Goal: Task Accomplishment & Management: Use online tool/utility

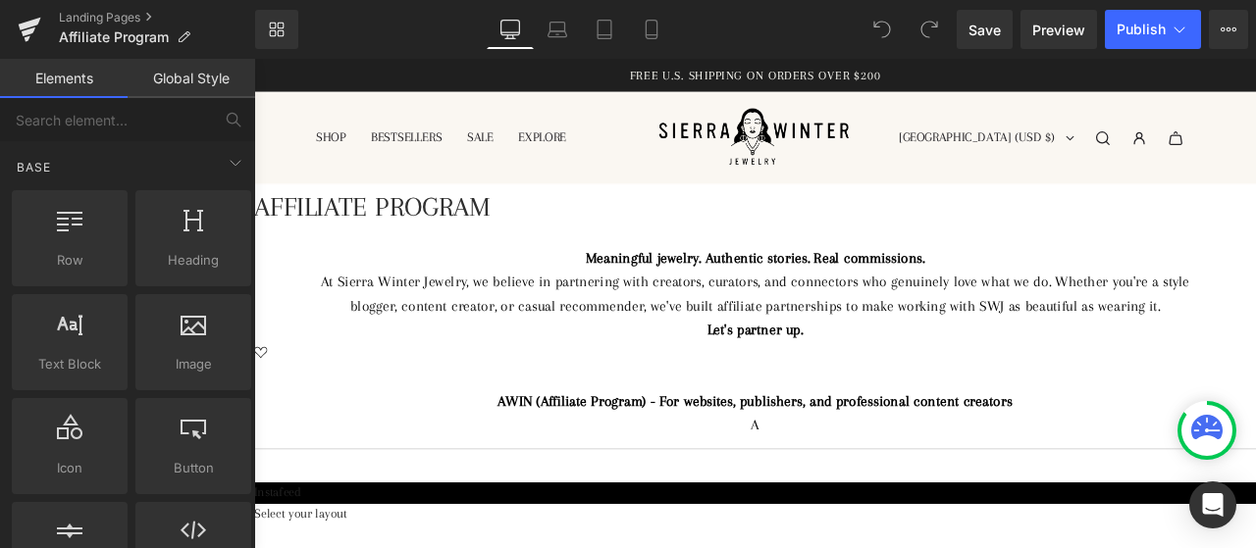
click at [254, 59] on span "Text Block" at bounding box center [254, 59] width 0 height 0
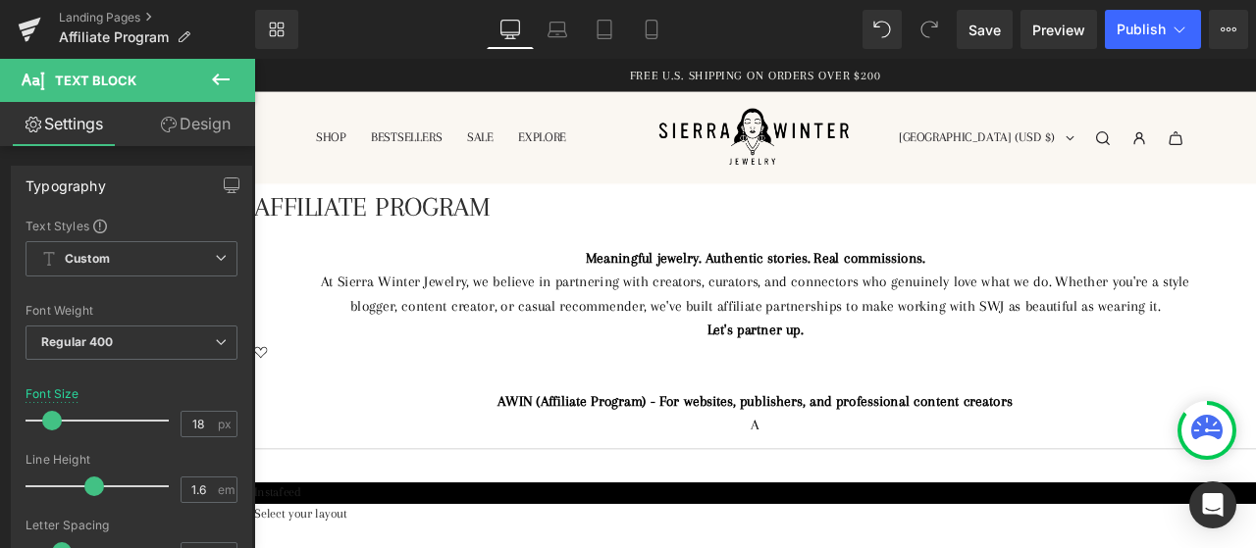
click at [914, 495] on div "A" at bounding box center [847, 493] width 1079 height 28
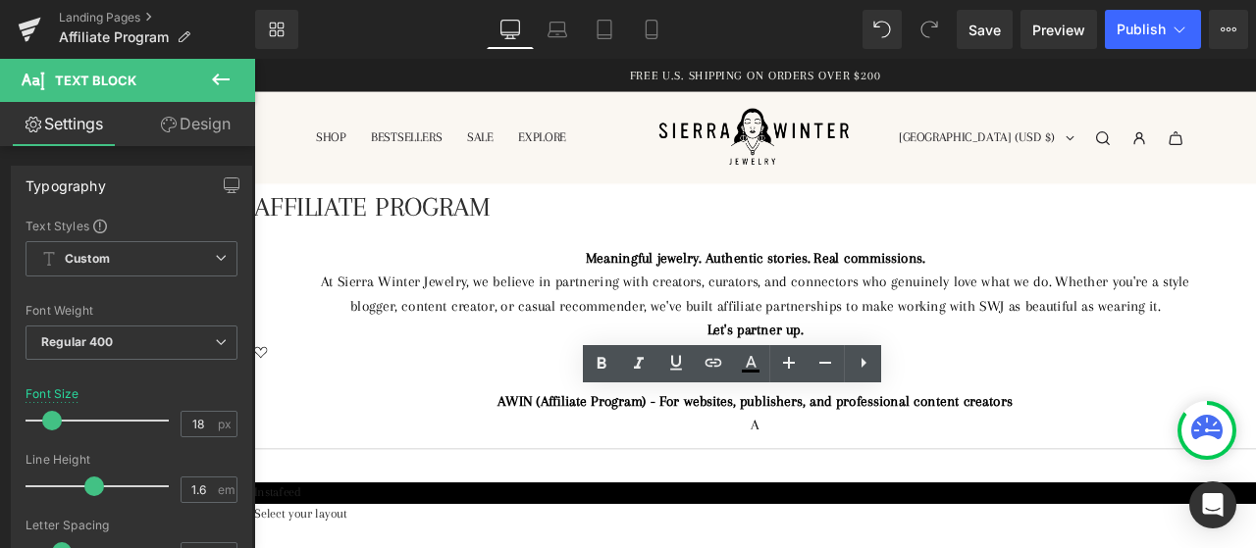
click at [914, 495] on div "A" at bounding box center [847, 493] width 1079 height 28
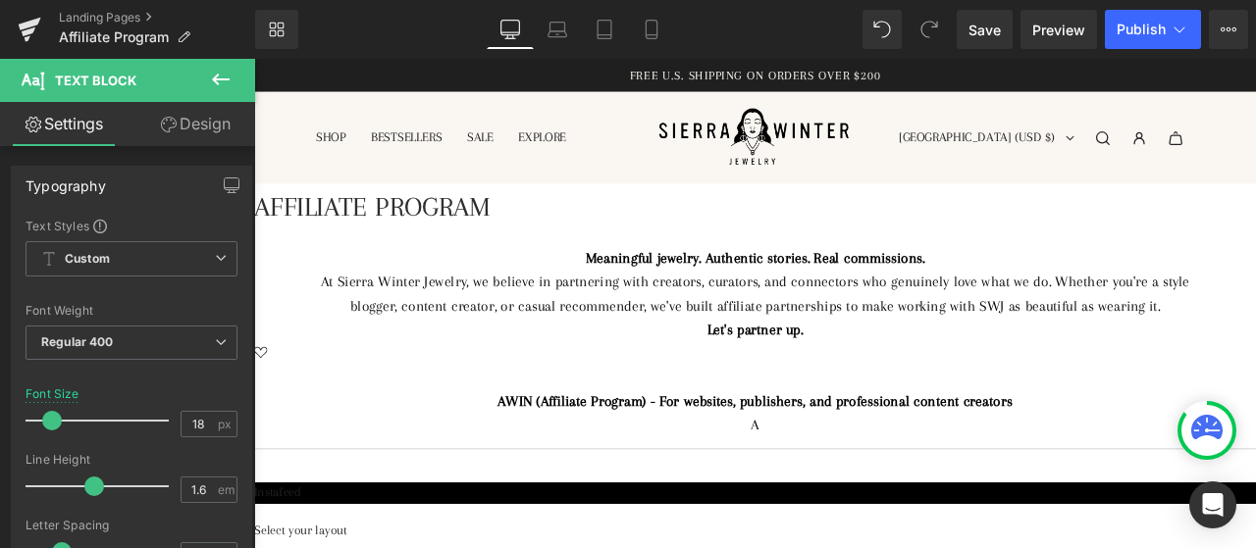
click at [254, 59] on icon at bounding box center [254, 59] width 0 height 0
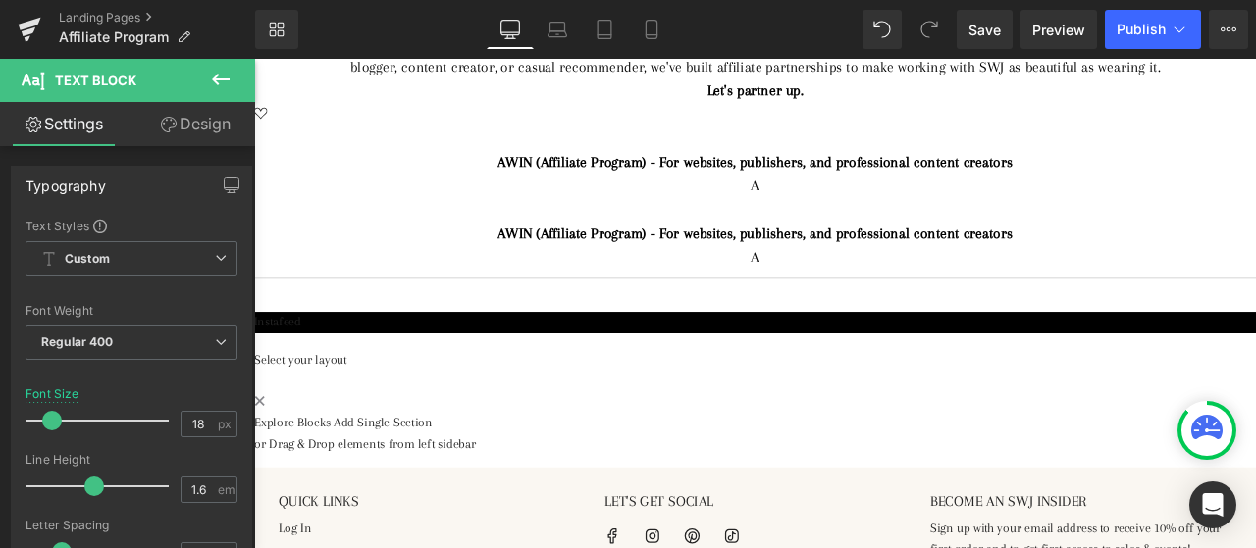
scroll to position [196, 0]
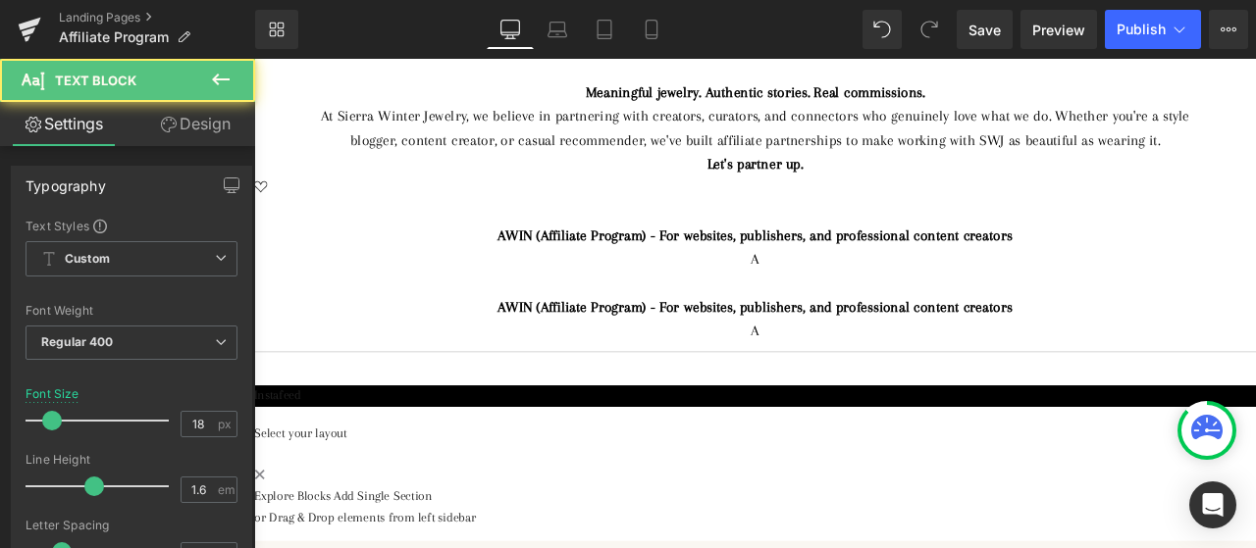
click at [665, 272] on strong "AWIN (Affiliate Program) - For websites, publishers, and professional content c…" at bounding box center [847, 268] width 609 height 20
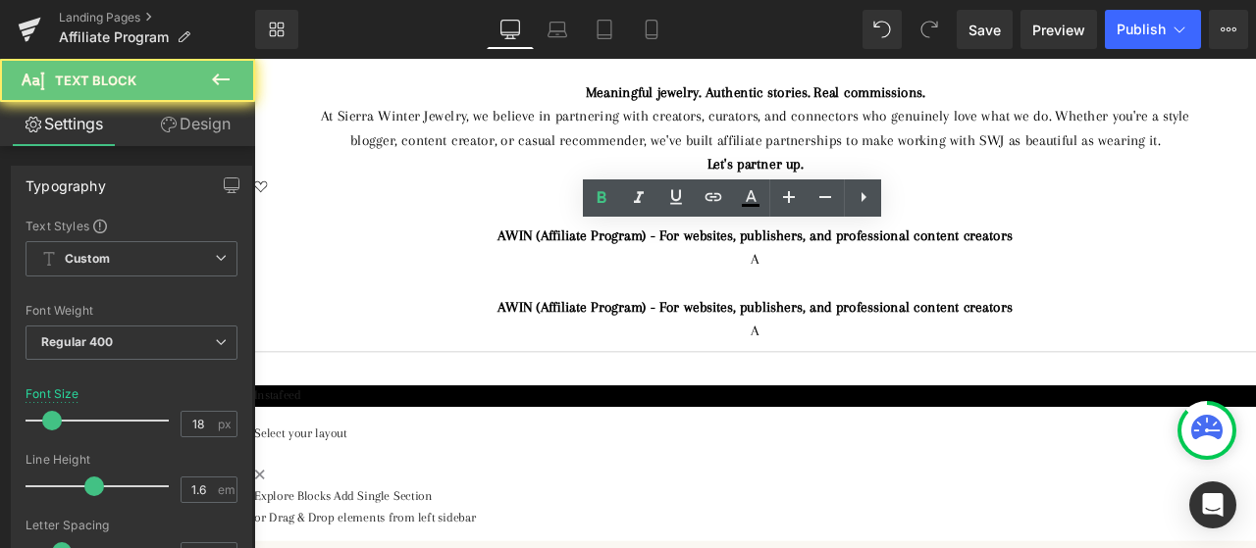
click at [665, 272] on strong "AWIN (Affiliate Program) - For websites, publishers, and professional content c…" at bounding box center [847, 268] width 609 height 20
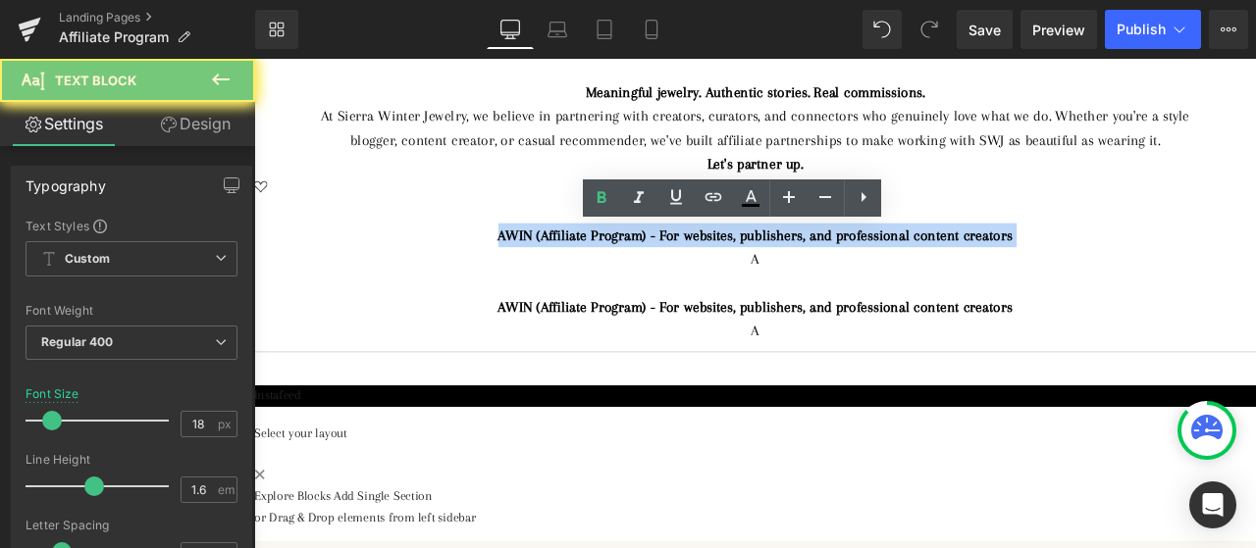
click at [665, 272] on strong "AWIN (Affiliate Program) - For websites, publishers, and professional content c…" at bounding box center [847, 268] width 609 height 20
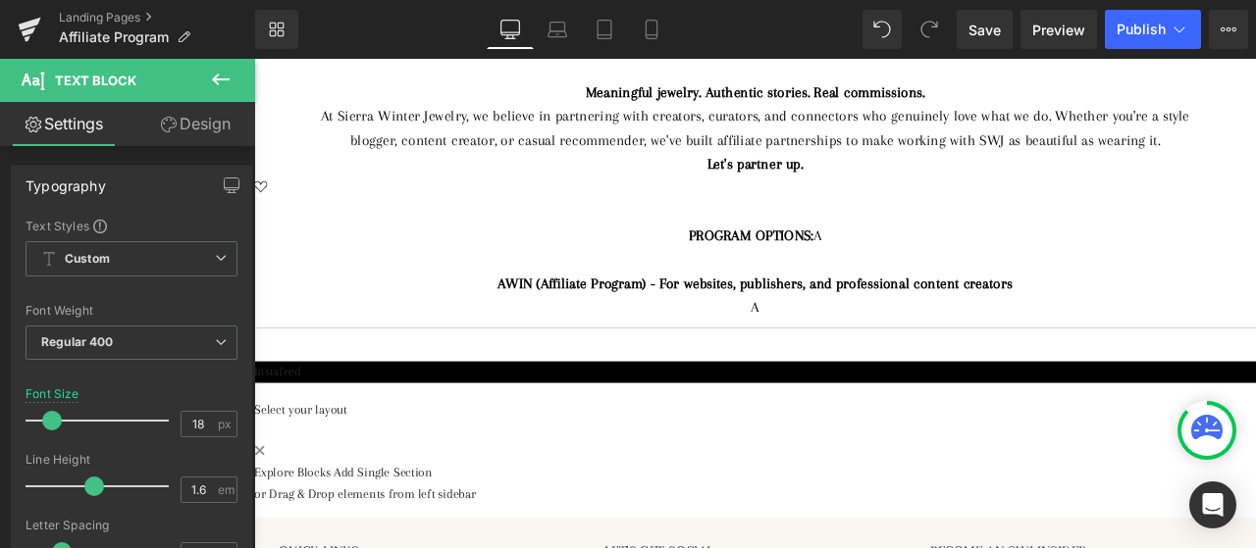
click at [945, 279] on div "PROGRAM OPTIONS: A" at bounding box center [847, 268] width 1079 height 28
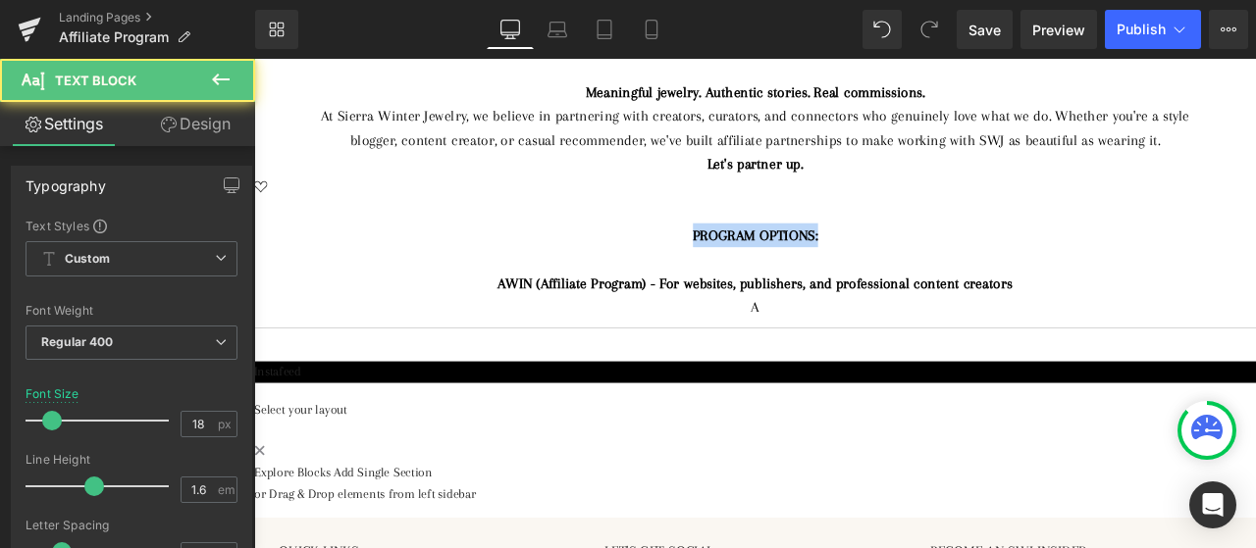
drag, startPoint x: 933, startPoint y: 282, endPoint x: 738, endPoint y: 270, distance: 195.6
click at [738, 270] on div "PROGRAM OPTIONS:" at bounding box center [847, 268] width 1079 height 28
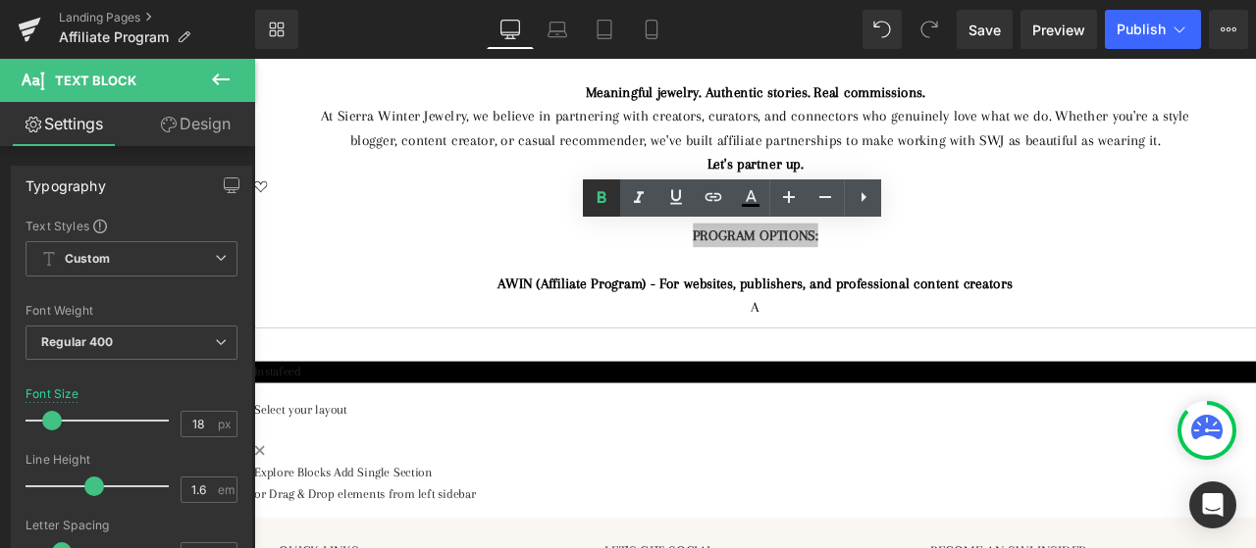
click at [590, 196] on icon at bounding box center [602, 198] width 24 height 24
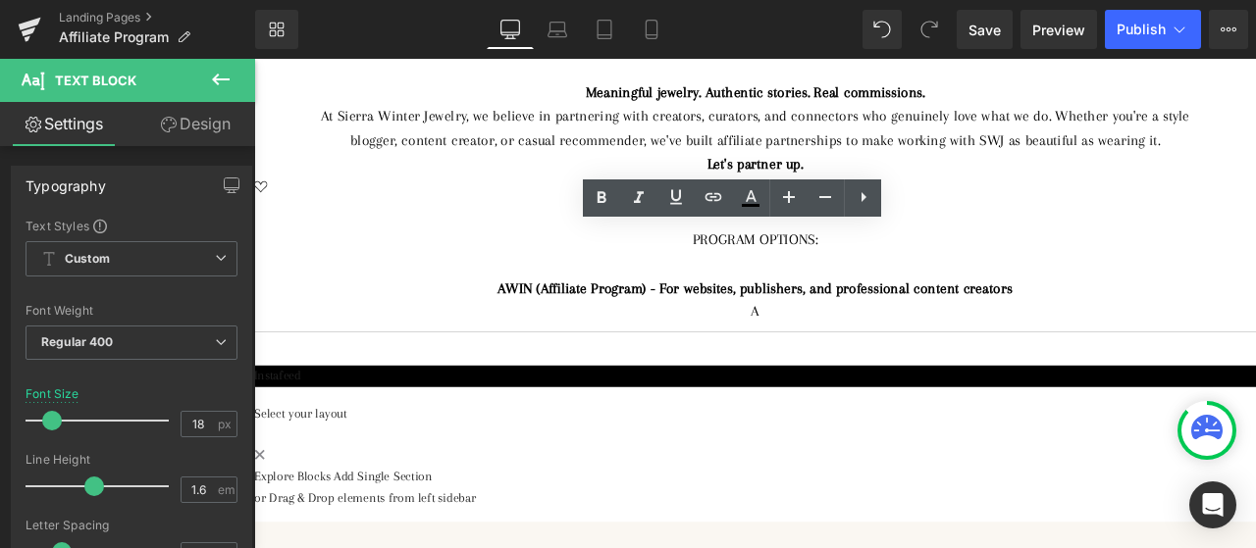
click at [276, 152] on div "AFFILIATE PROGRAM Heading Meaningful jewelry. Authentic stories. Real commissio…" at bounding box center [847, 303] width 1187 height 582
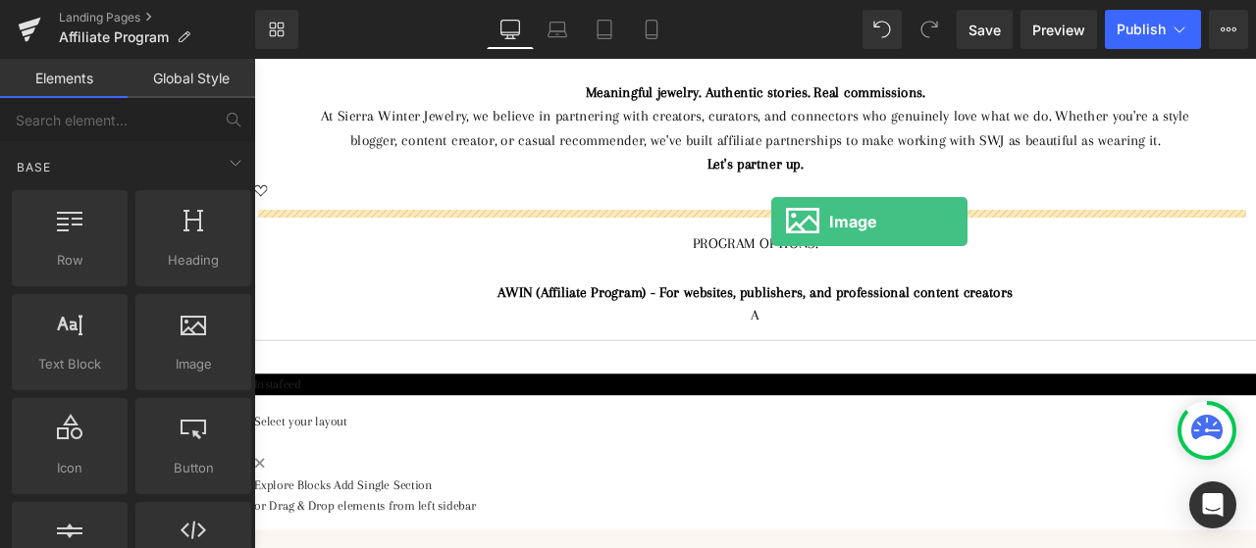
drag, startPoint x: 424, startPoint y: 413, endPoint x: 867, endPoint y: 252, distance: 471.6
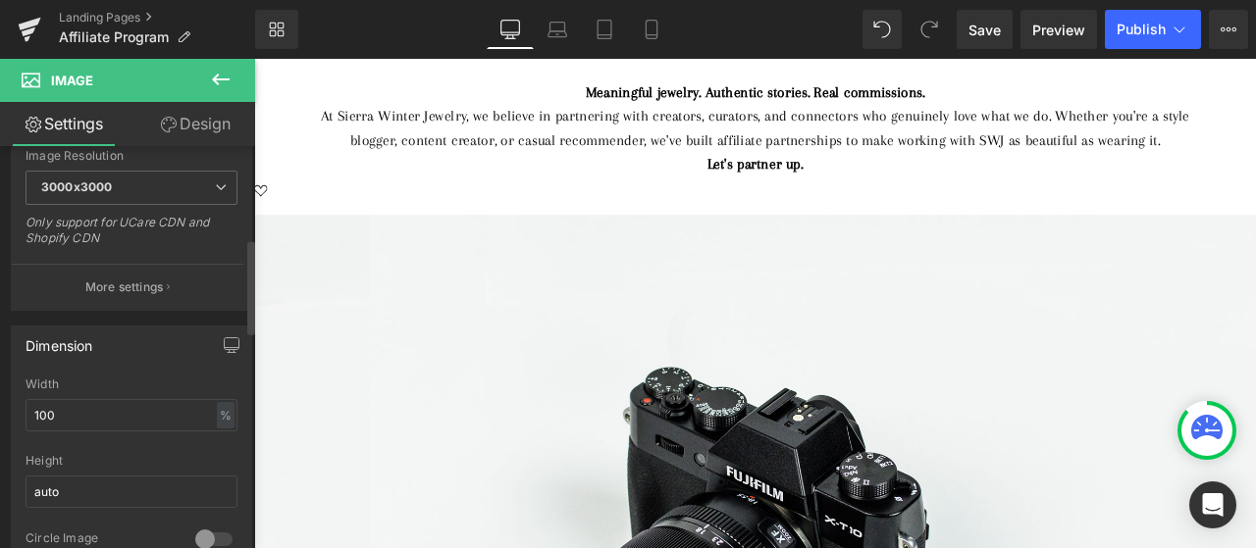
scroll to position [392, 0]
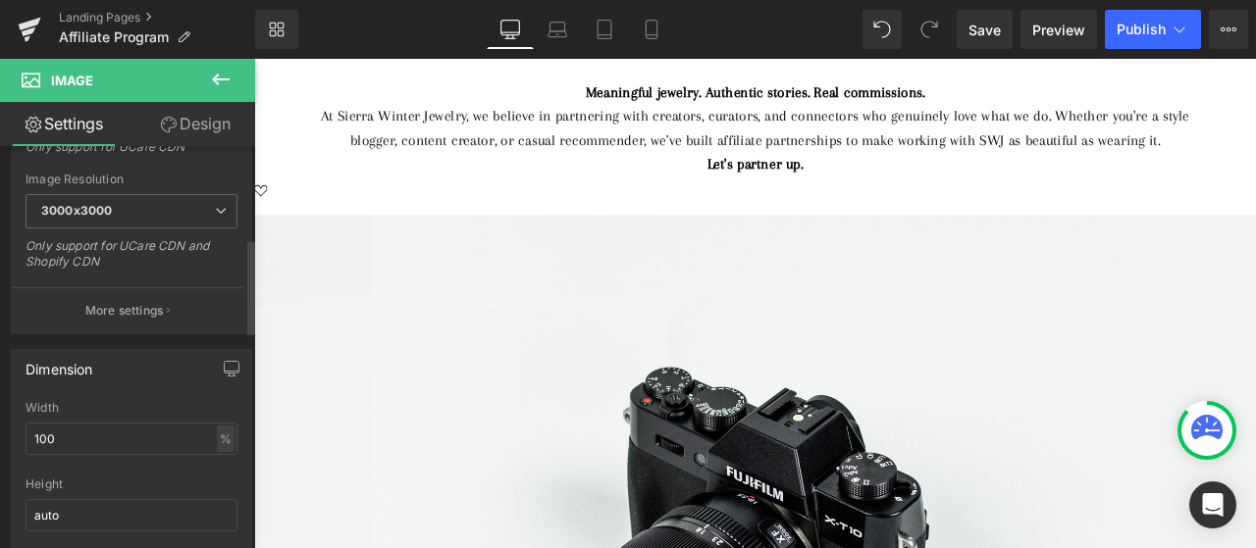
click at [78, 418] on div "Width 100 % % px" at bounding box center [132, 439] width 212 height 77
click at [72, 440] on input "100" at bounding box center [132, 439] width 212 height 32
type input "50"
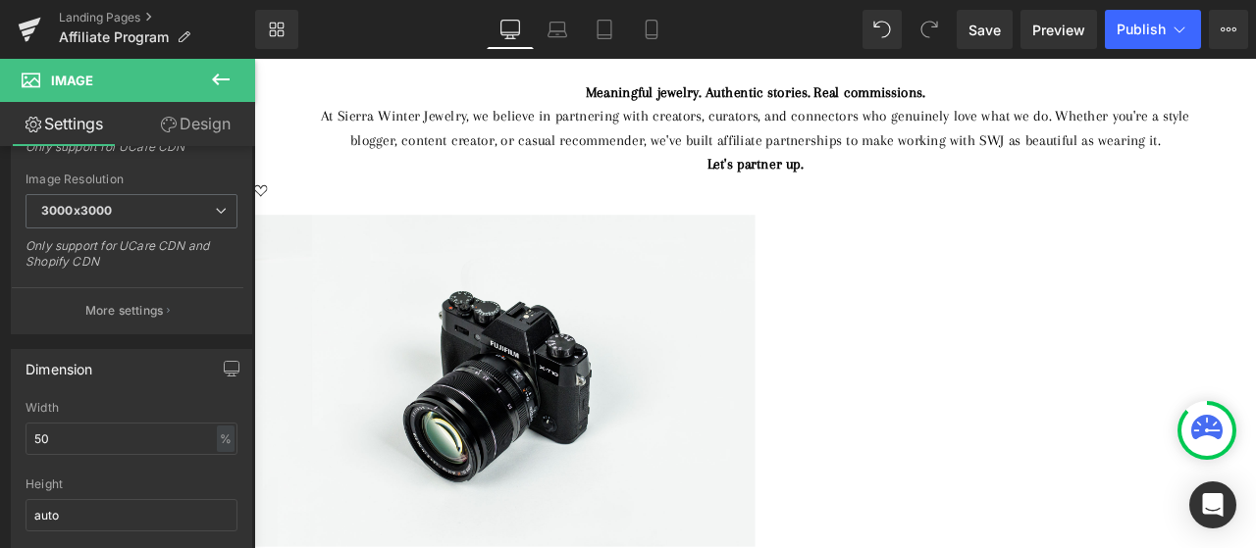
click at [302, 198] on div "Meaningful jewelry. Authentic stories. Real commissions. At Sierra Winter Jewel…" at bounding box center [848, 141] width 1138 height 113
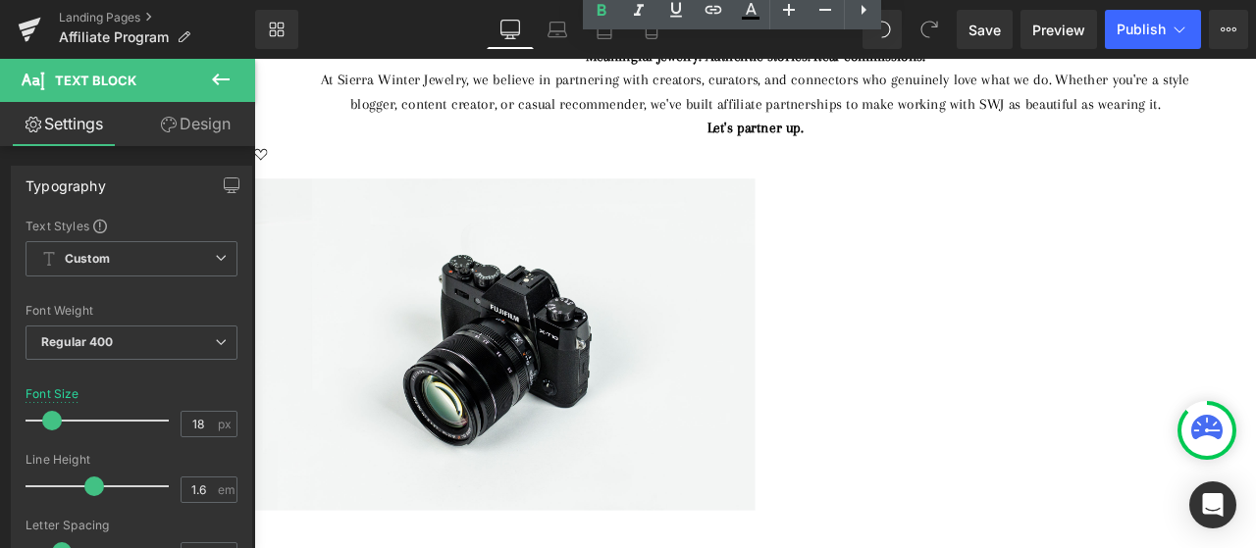
scroll to position [196, 0]
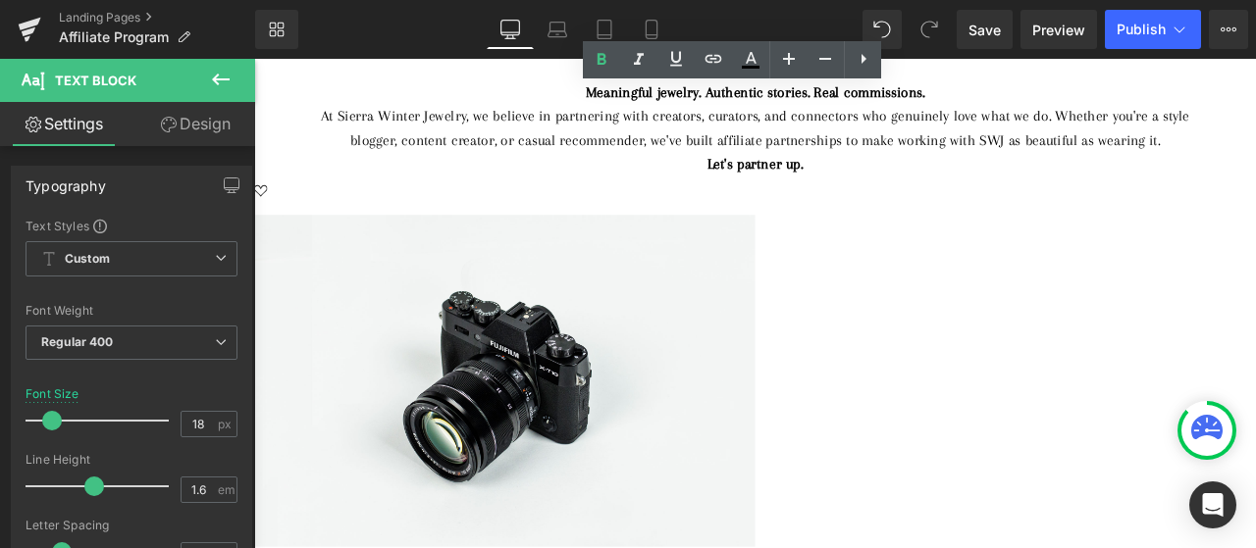
click at [1255, 164] on div "At Sierra Winter Jewelry, we believe in partnering with creators, curators, and…" at bounding box center [847, 141] width 1079 height 57
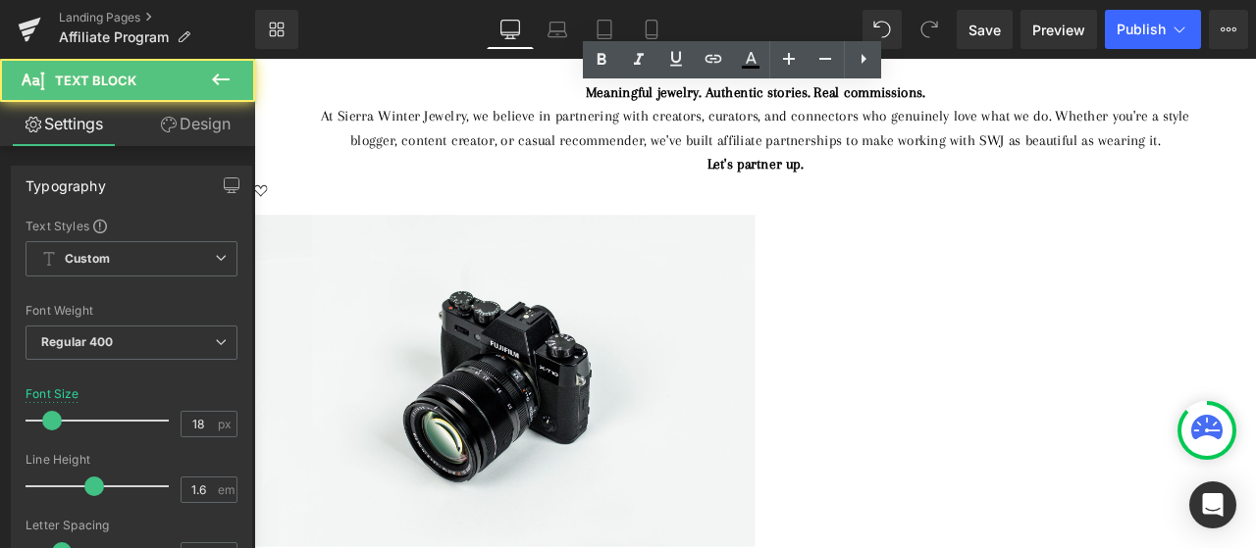
click at [1046, 195] on div "Let's partner up." at bounding box center [847, 184] width 1079 height 28
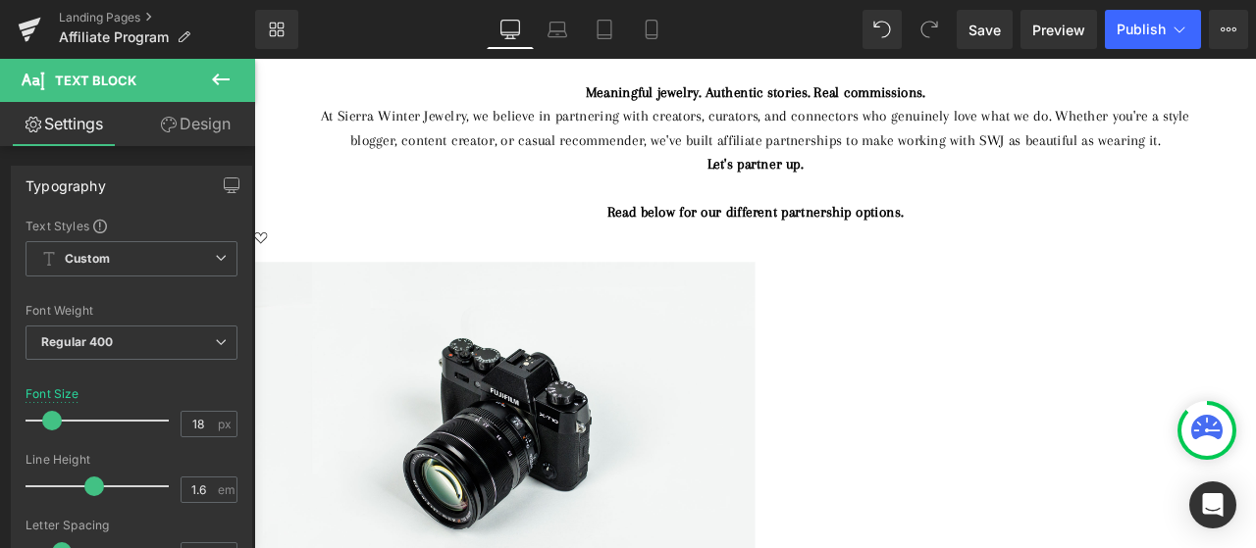
click at [990, 243] on strong "Read below for our different partnership options." at bounding box center [848, 241] width 350 height 20
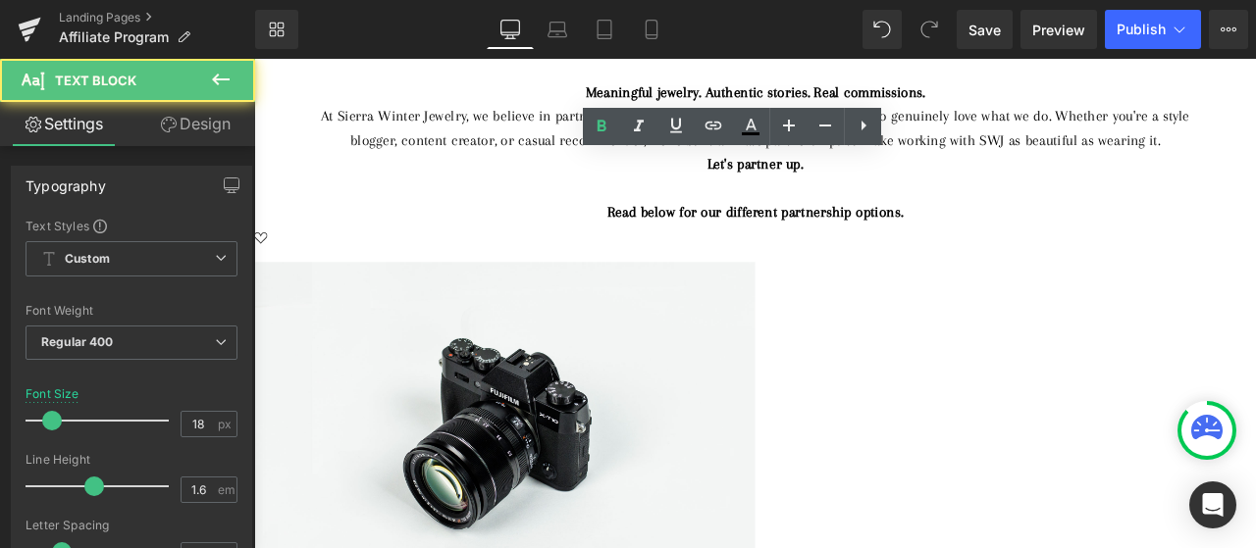
click at [990, 245] on strong "Read below for our different partnership options." at bounding box center [848, 241] width 350 height 20
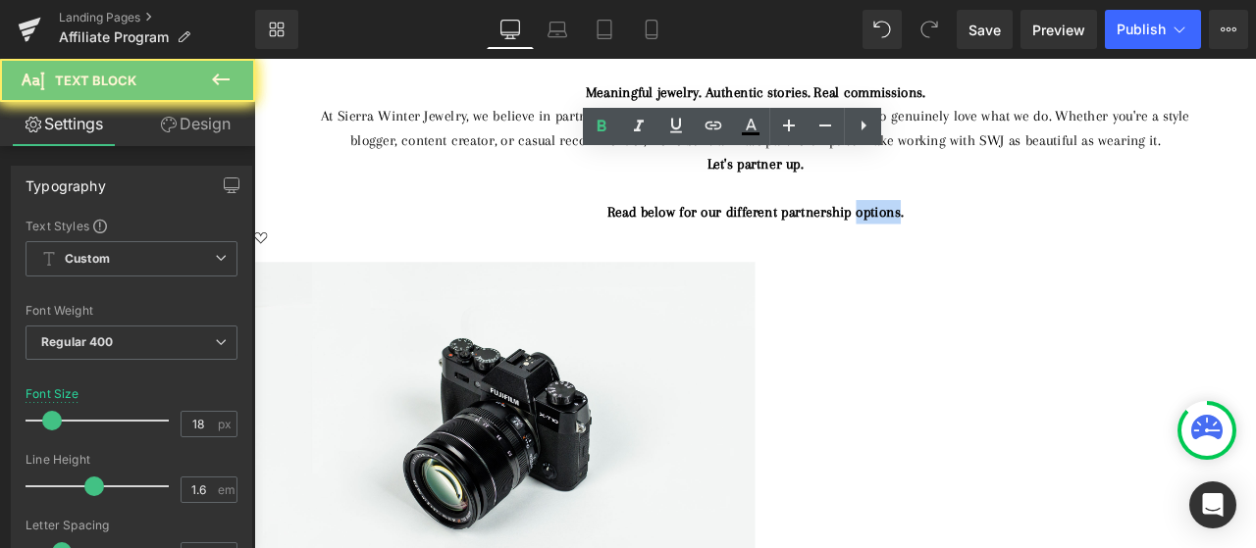
click at [990, 245] on strong "Read below for our different partnership options." at bounding box center [848, 241] width 350 height 20
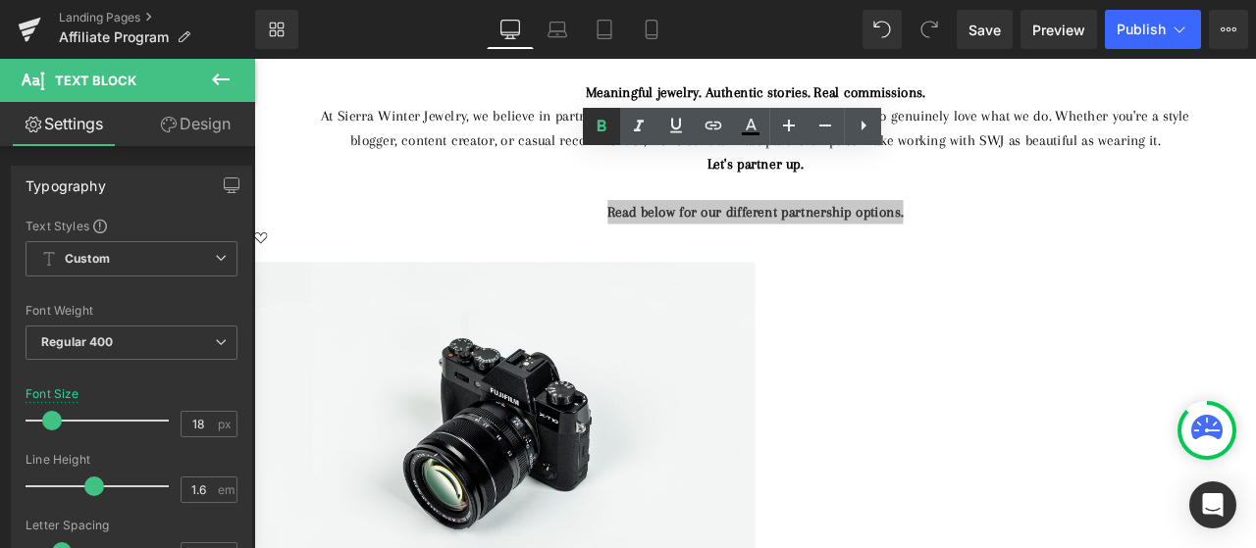
click at [601, 133] on icon at bounding box center [602, 127] width 24 height 24
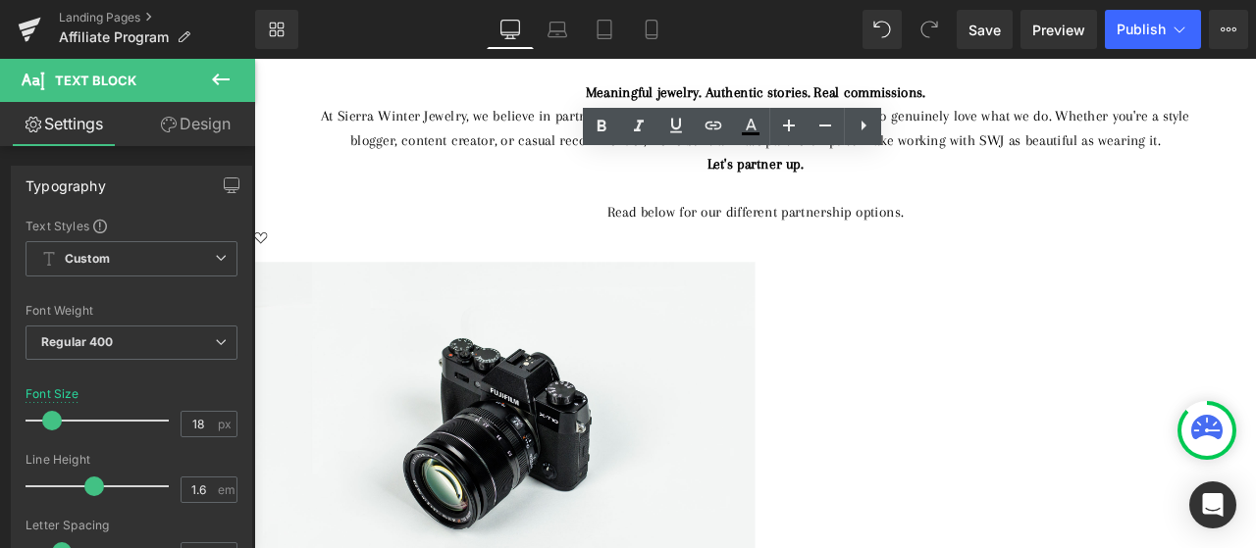
click at [1255, 328] on div at bounding box center [847, 500] width 1187 height 401
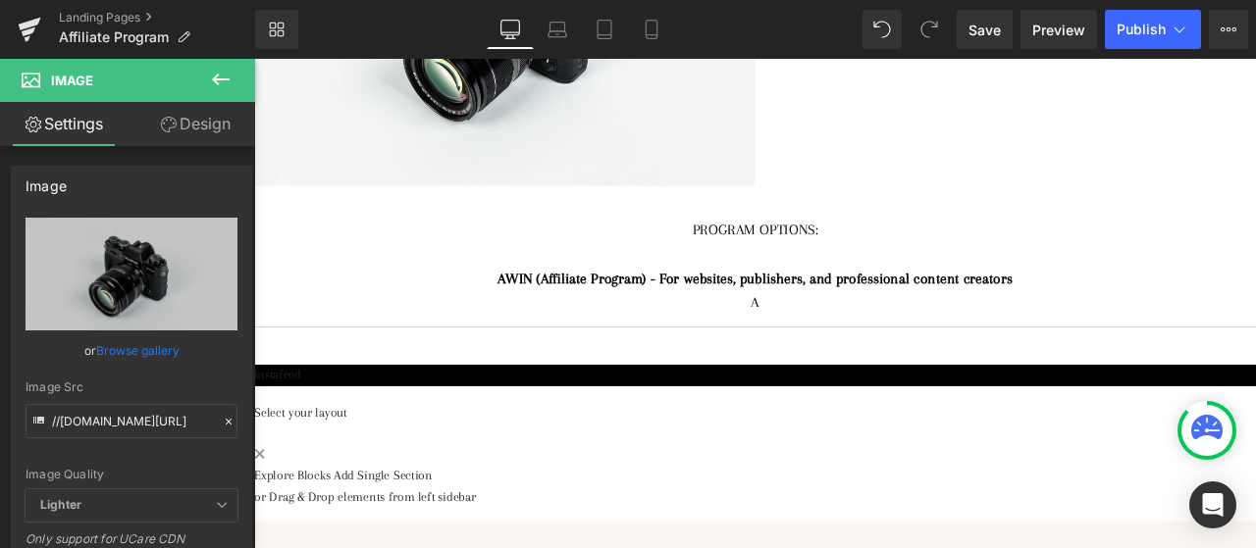
scroll to position [687, 0]
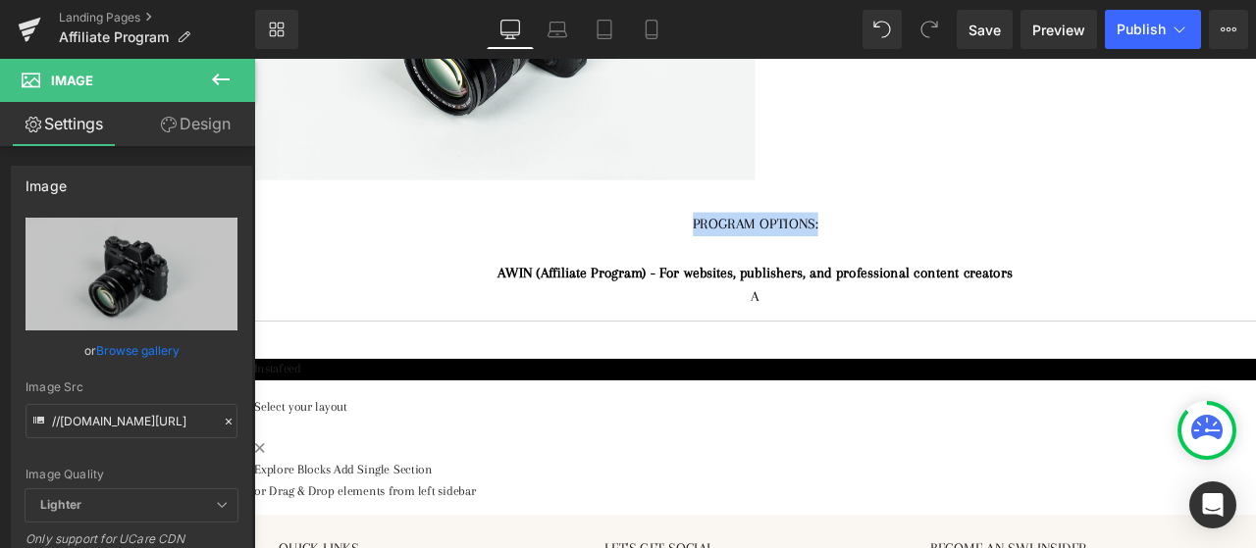
click at [1054, 275] on div at bounding box center [848, 277] width 1138 height 5
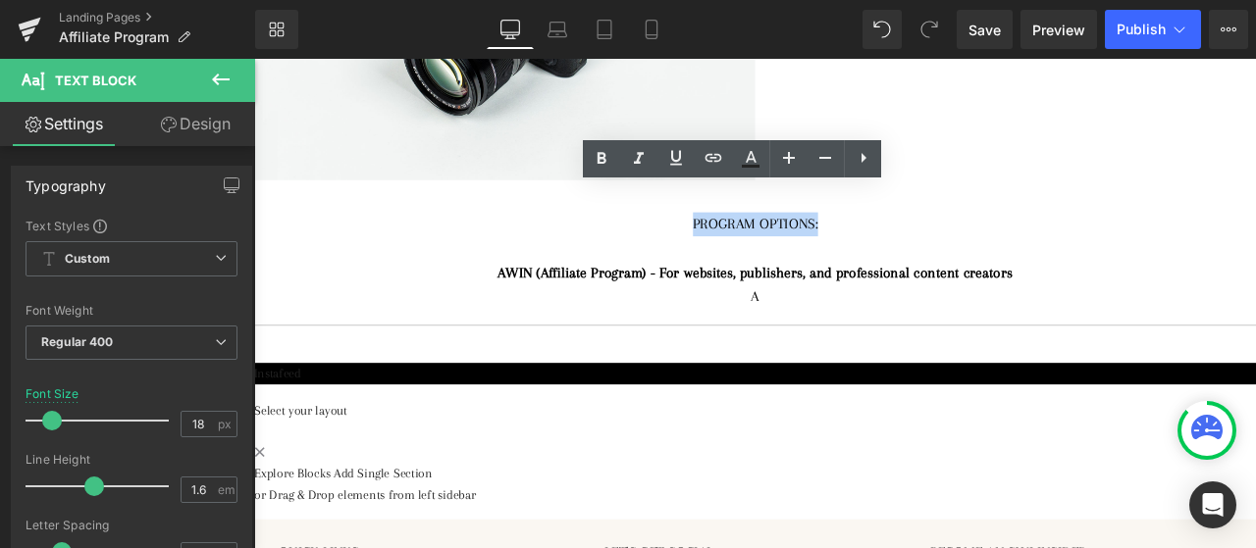
click at [958, 327] on div "A" at bounding box center [847, 341] width 1079 height 28
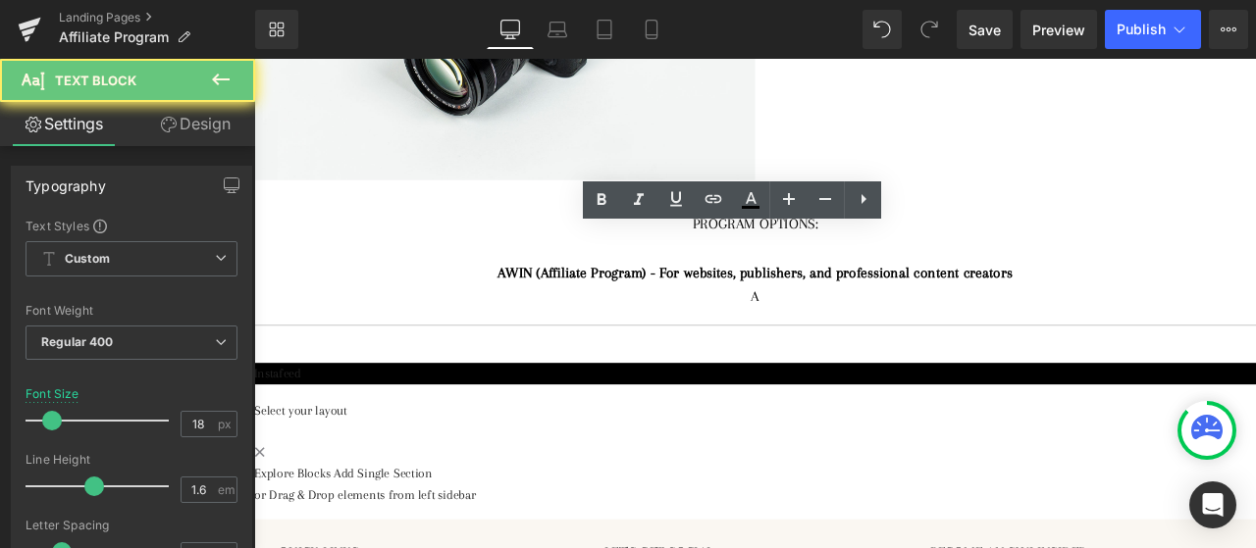
click at [956, 327] on div "A" at bounding box center [847, 341] width 1079 height 28
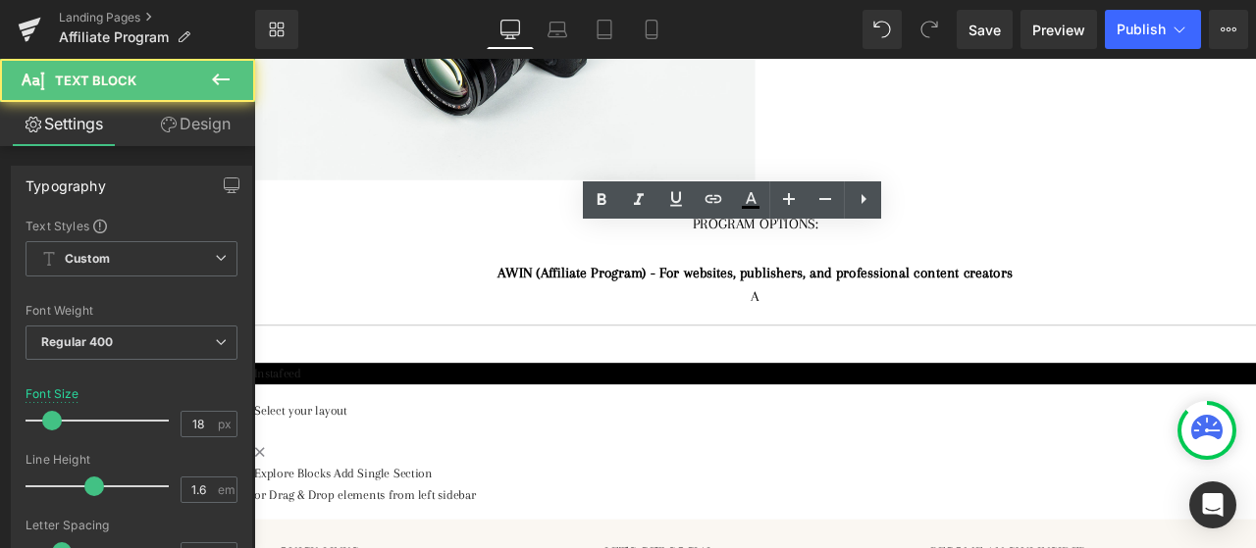
click at [767, 303] on strong "AWIN (Affiliate Program) - For websites, publishers, and professional content c…" at bounding box center [847, 313] width 609 height 20
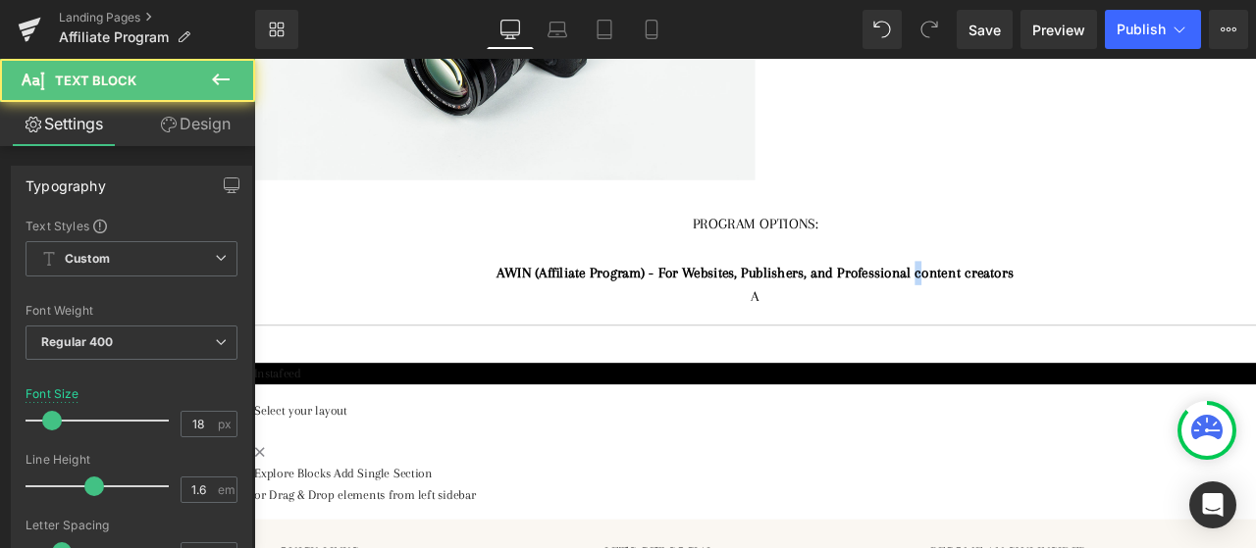
click at [1038, 303] on strong "AWIN (Affiliate Program) - For Websites, Publishers, and Professional content c…" at bounding box center [847, 313] width 612 height 20
click at [1090, 303] on strong "AWIN (Affiliate Program) - For Websites, Publishers, and Professional Content c…" at bounding box center [847, 313] width 614 height 20
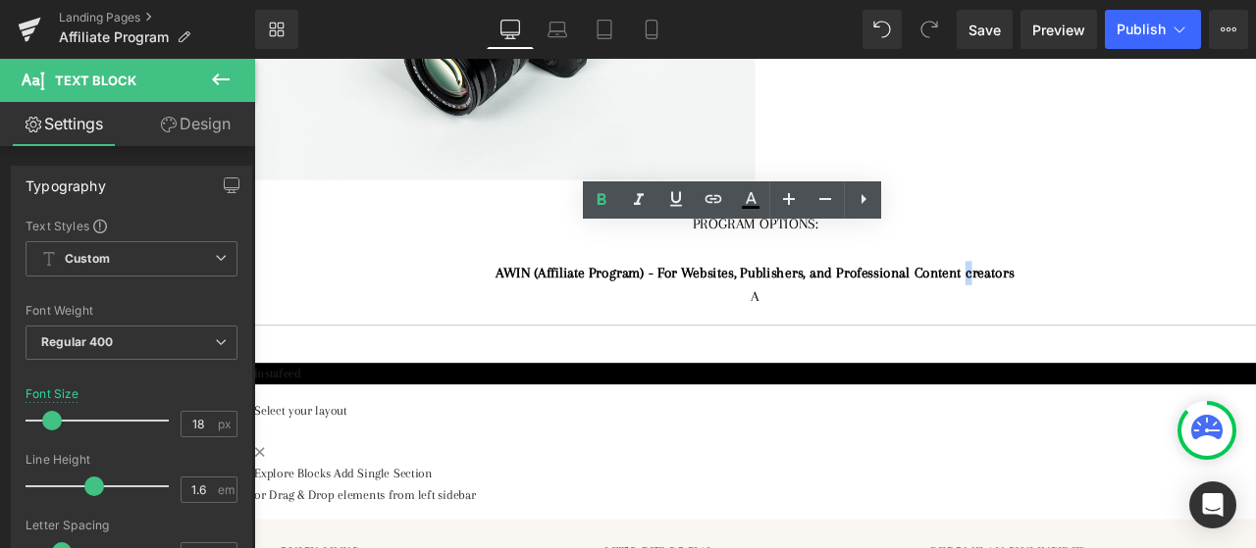
click at [1094, 303] on strong "AWIN (Affiliate Program) - For Websites, Publishers, and Professional Content c…" at bounding box center [847, 313] width 614 height 20
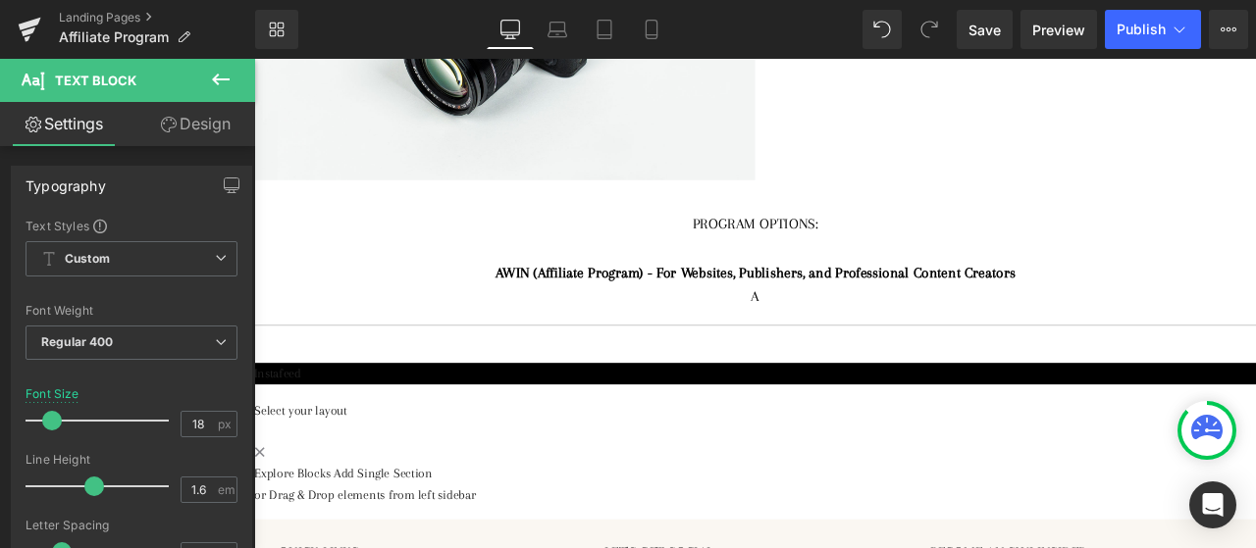
click at [1016, 327] on div "A" at bounding box center [847, 341] width 1079 height 28
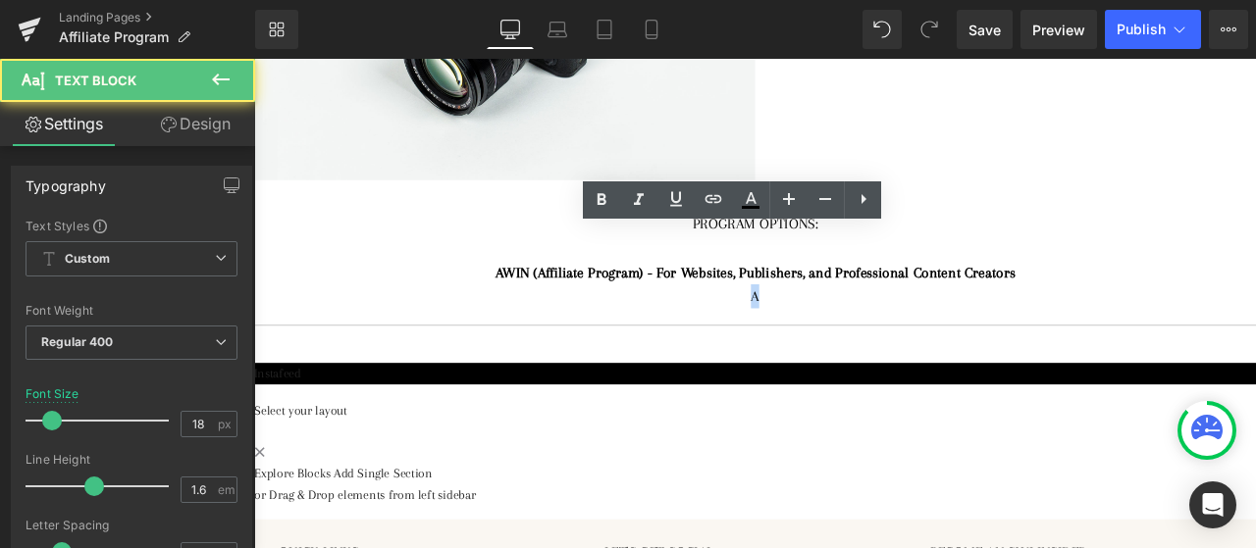
click at [835, 327] on div "A" at bounding box center [847, 341] width 1079 height 28
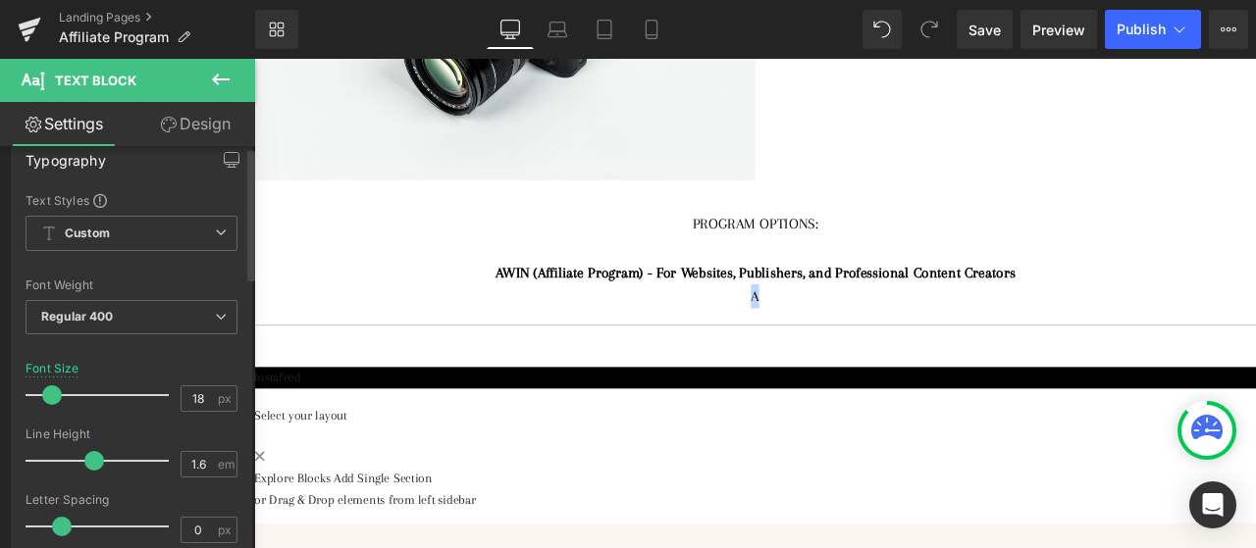
scroll to position [0, 0]
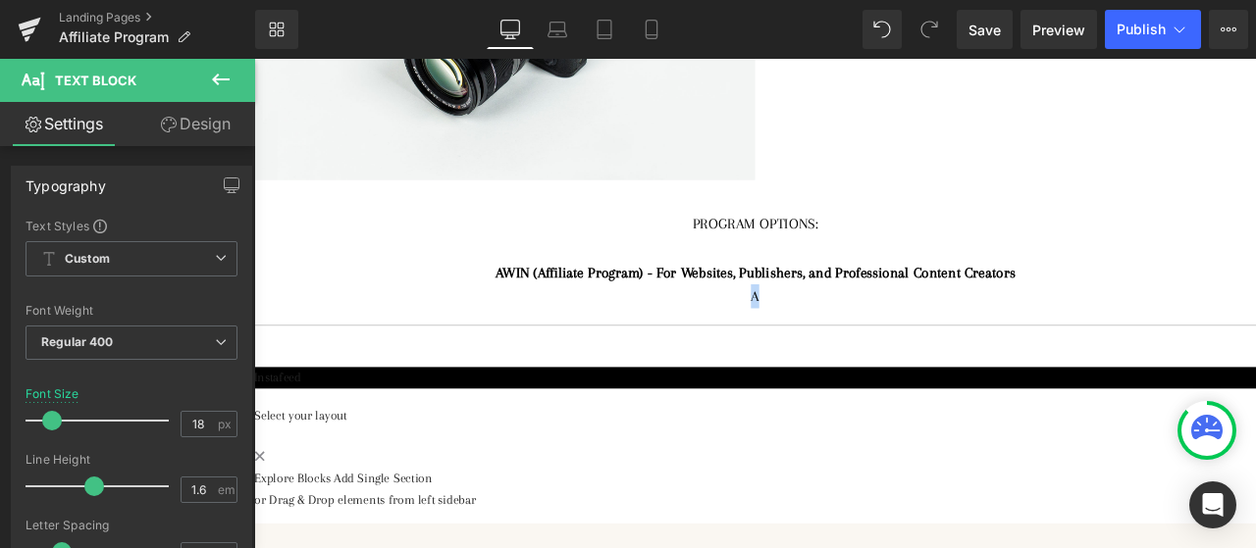
click at [898, 327] on div "A" at bounding box center [847, 341] width 1079 height 28
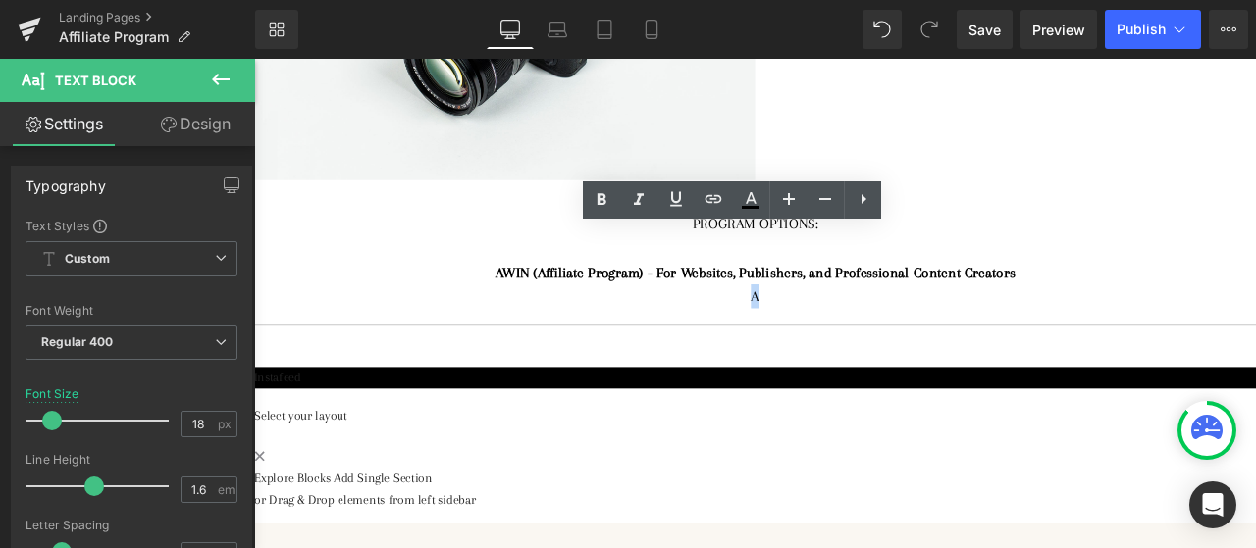
drag, startPoint x: 898, startPoint y: 303, endPoint x: 795, endPoint y: 302, distance: 103.0
click at [795, 327] on div "A" at bounding box center [847, 341] width 1079 height 28
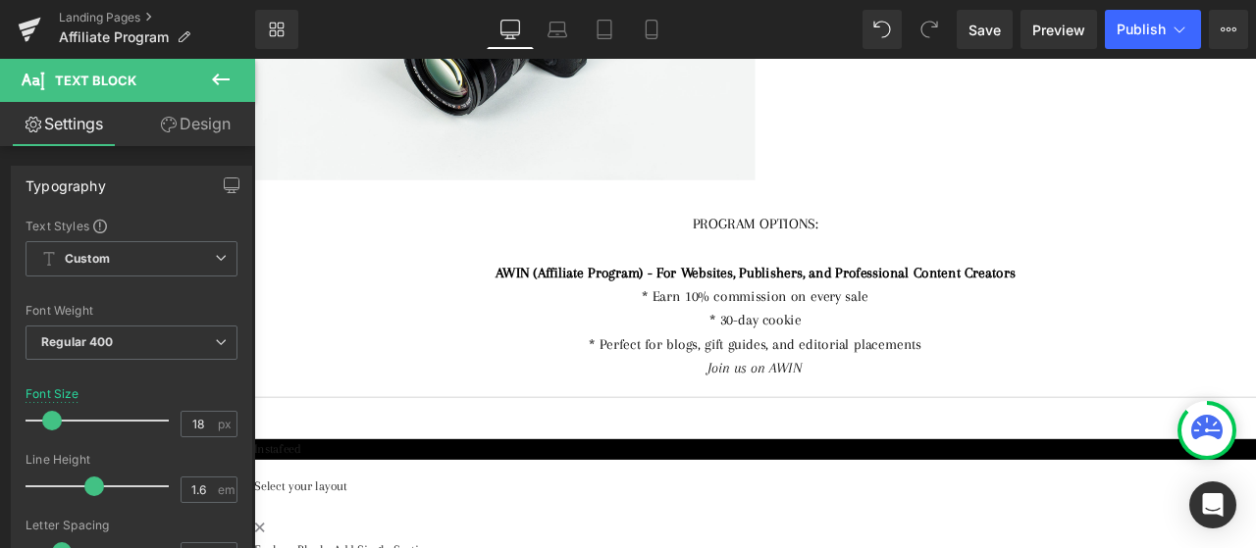
click at [1176, 384] on div "* Perfect for blogs, gift guides, and editorial placements" at bounding box center [847, 398] width 1079 height 28
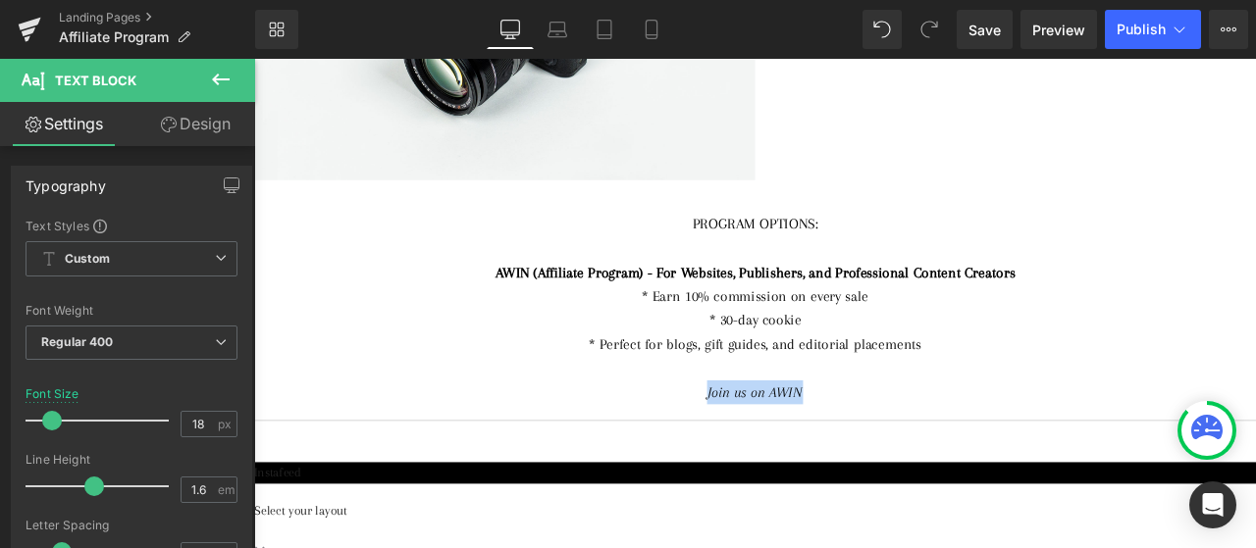
drag, startPoint x: 903, startPoint y: 422, endPoint x: 771, endPoint y: 422, distance: 132.4
click at [771, 440] on div "Join us on AWIN" at bounding box center [847, 454] width 1079 height 28
click at [725, 473] on div at bounding box center [848, 475] width 1138 height 5
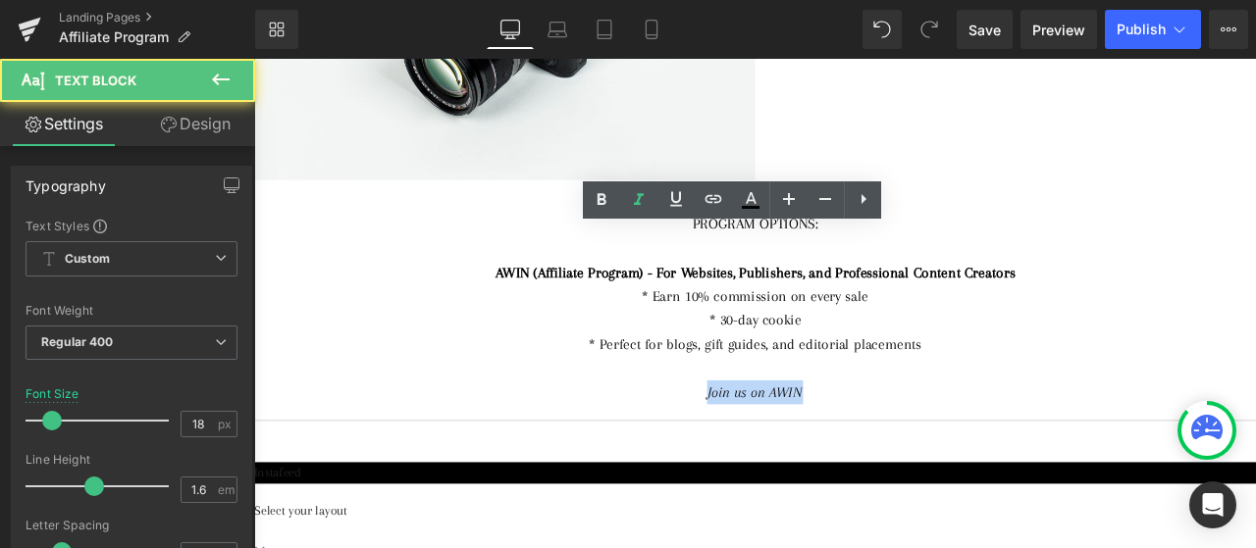
click at [919, 440] on div "Join us on AWIN" at bounding box center [847, 454] width 1079 height 28
click at [720, 440] on div "Join us on AWIN" at bounding box center [847, 454] width 1079 height 28
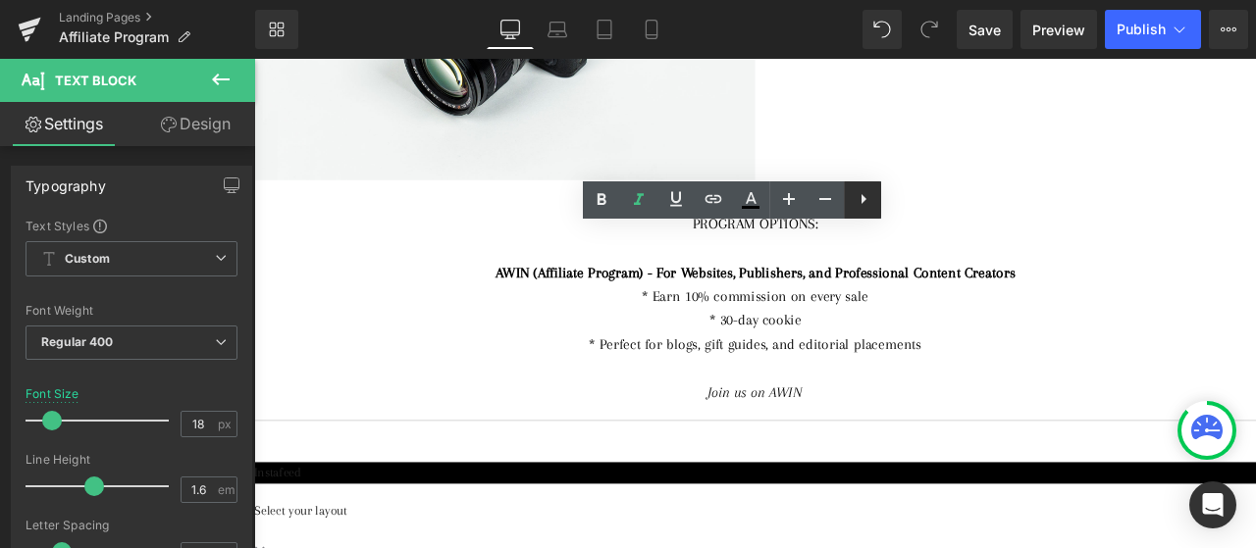
click at [870, 203] on icon at bounding box center [863, 199] width 24 height 24
click at [848, 201] on link at bounding box center [862, 199] width 37 height 37
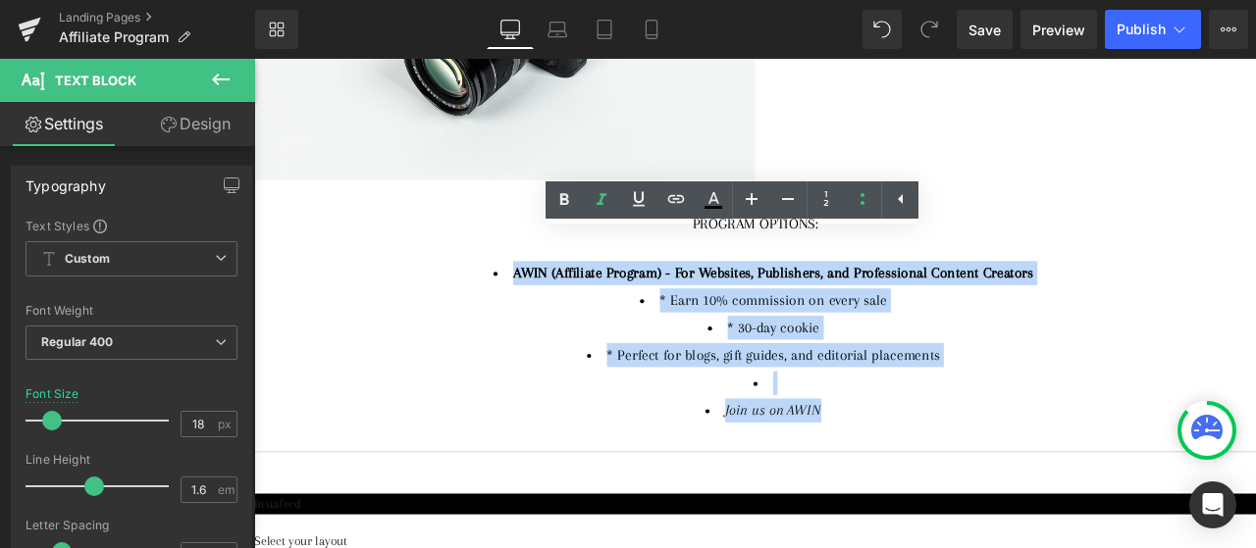
click at [987, 396] on li "* Perfect for blogs, gift guides, and editorial placements" at bounding box center [857, 410] width 1059 height 28
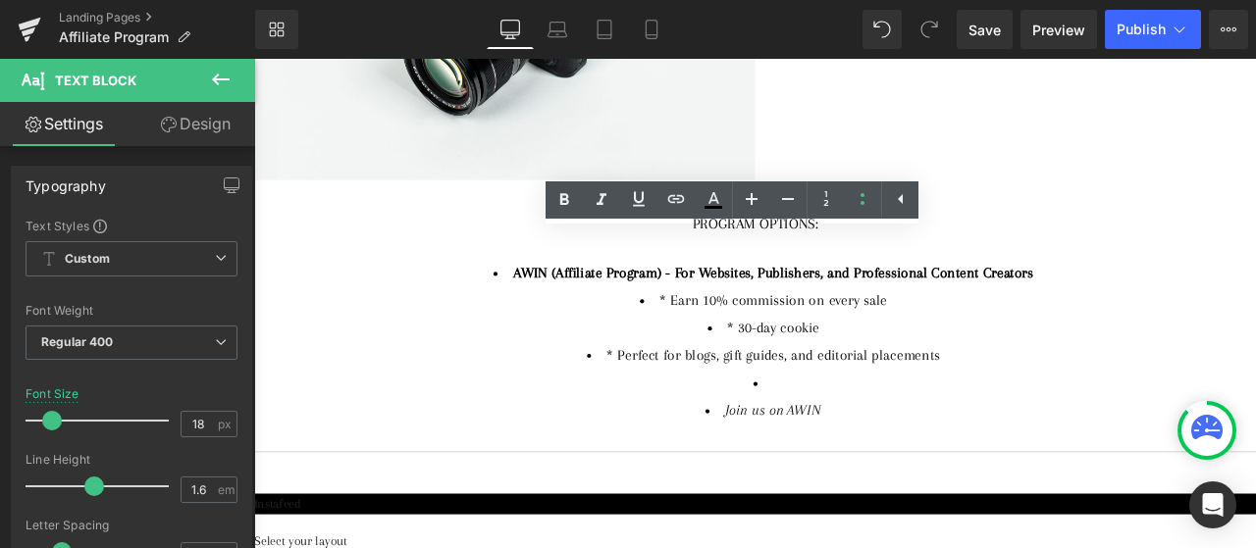
click at [857, 430] on li at bounding box center [857, 444] width 1059 height 28
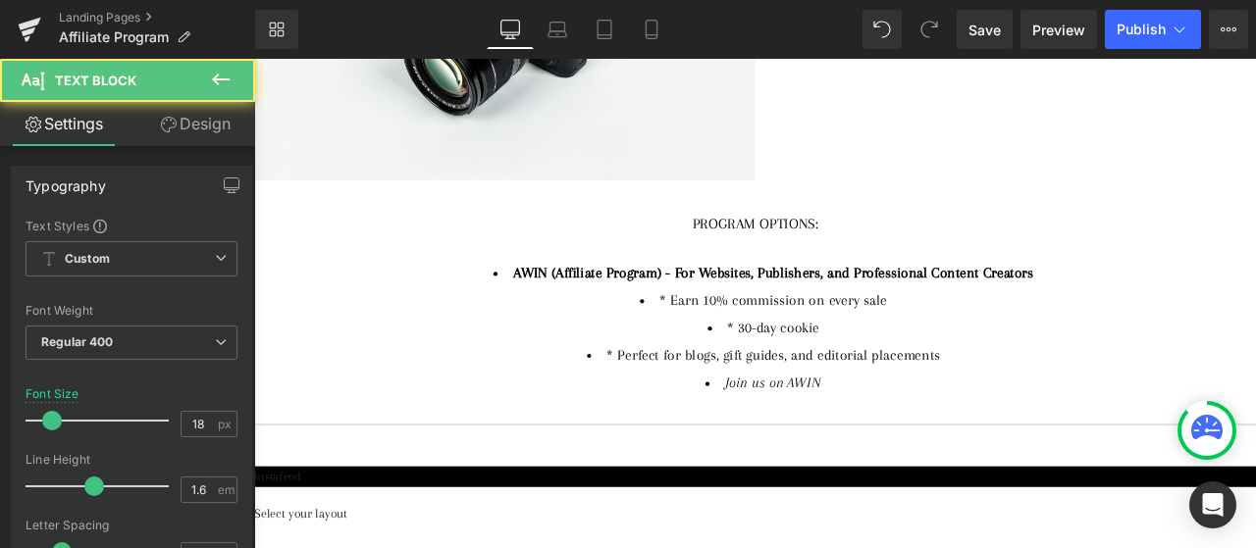
click at [732, 332] on li "* Earn 10% commission on every sale" at bounding box center [857, 346] width 1059 height 28
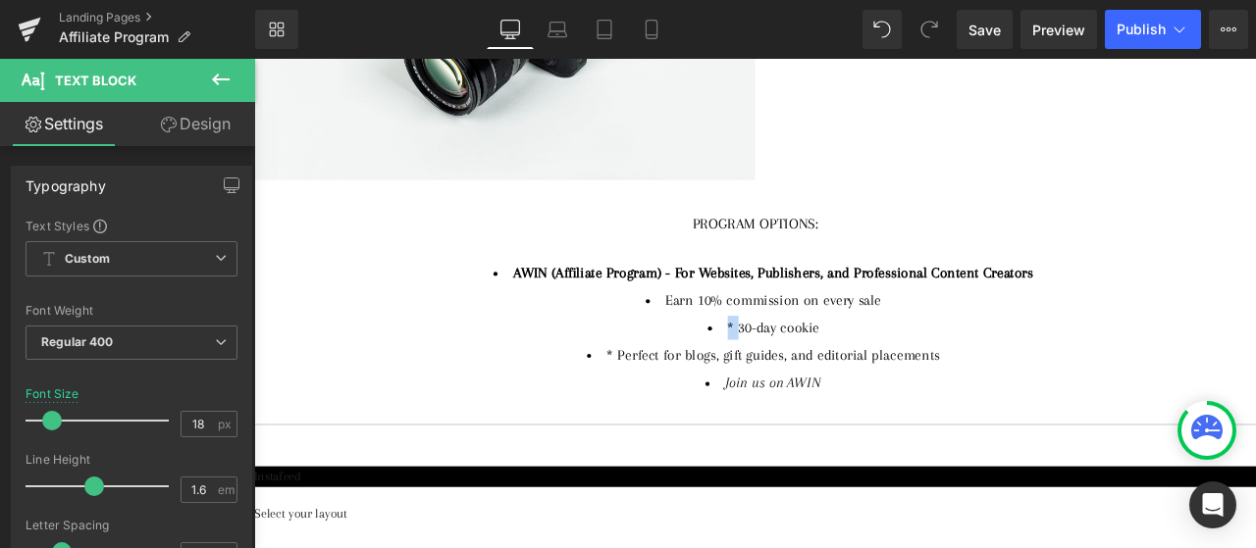
drag, startPoint x: 800, startPoint y: 337, endPoint x: 811, endPoint y: 340, distance: 11.2
click at [811, 364] on li "* 30-day cookie" at bounding box center [857, 378] width 1059 height 28
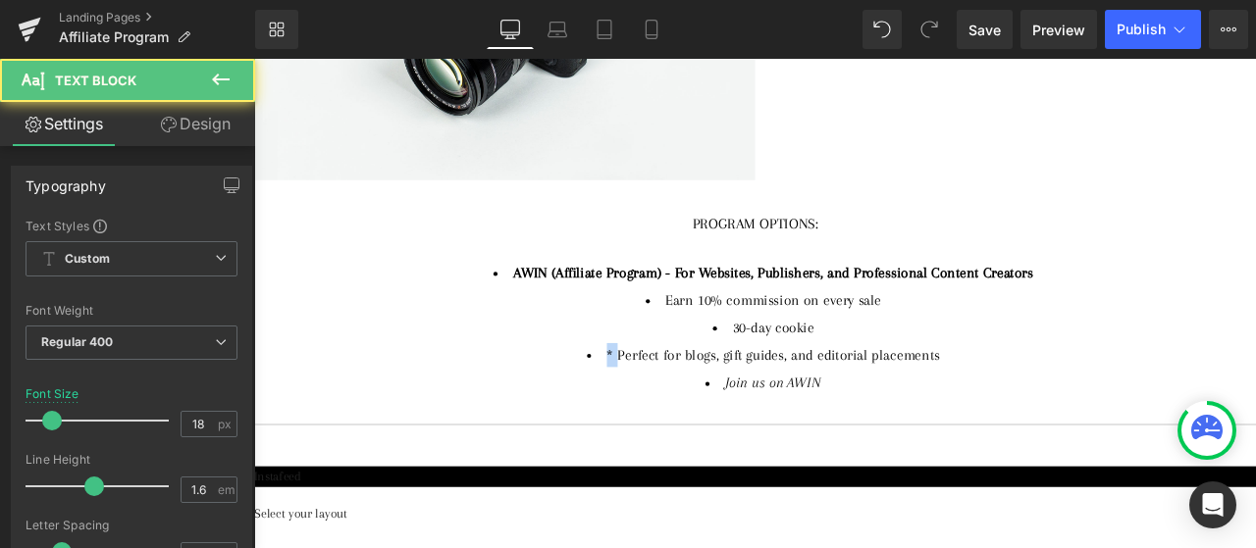
drag, startPoint x: 670, startPoint y: 377, endPoint x: 656, endPoint y: 374, distance: 14.0
click at [656, 396] on li "* Perfect for blogs, gift guides, and editorial placements" at bounding box center [857, 410] width 1059 height 28
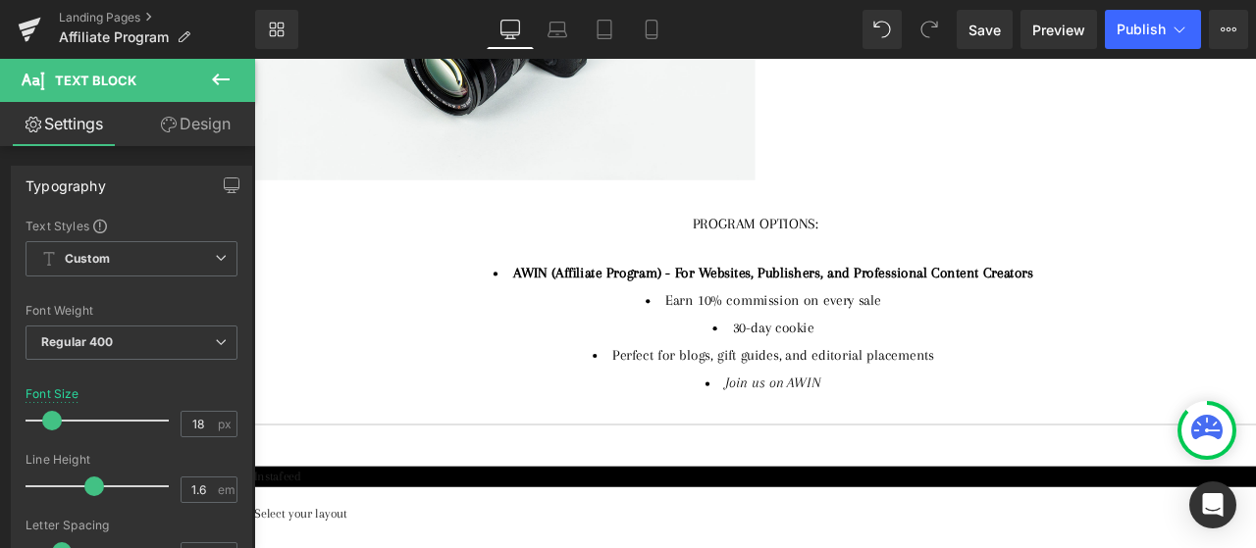
click at [794, 430] on li "Join us on AWIN" at bounding box center [857, 444] width 1059 height 28
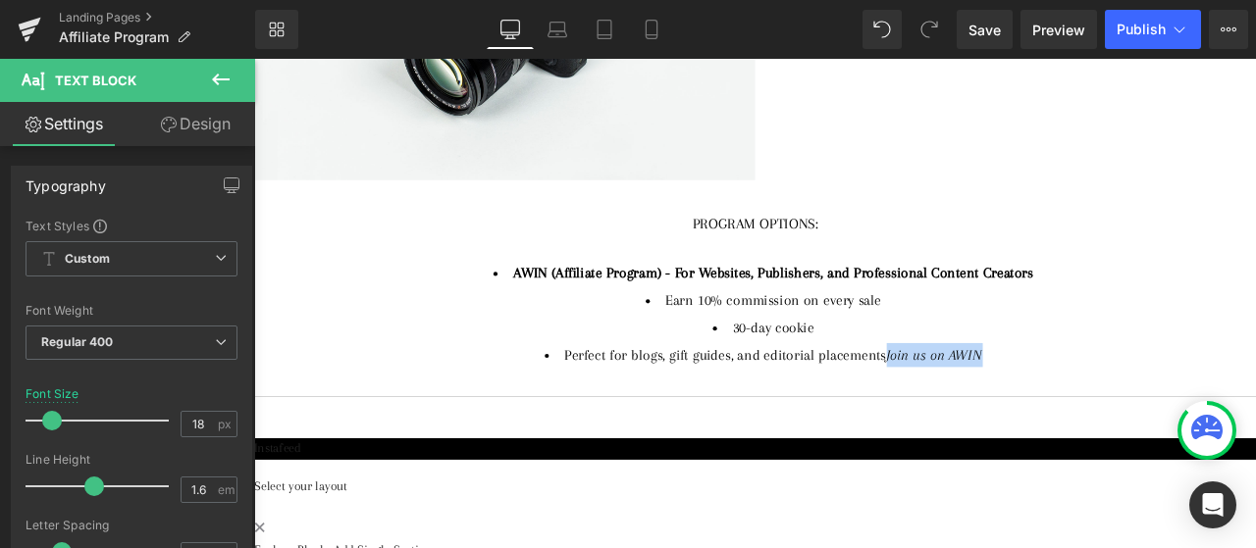
drag, startPoint x: 1144, startPoint y: 367, endPoint x: 983, endPoint y: 376, distance: 161.1
click at [983, 396] on li "Perfect for blogs, gift guides, and editorial placements Join us on AWIN" at bounding box center [857, 410] width 1059 height 28
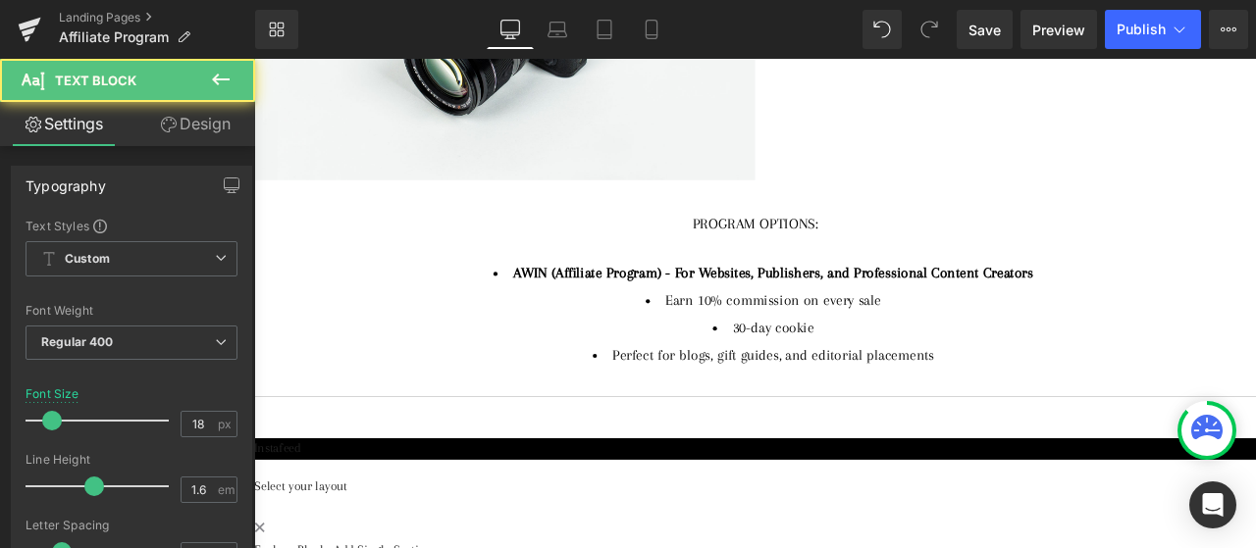
click at [523, 299] on li "AWIN (Affiliate Program) - For Websites, Publishers, and Professional Content C…" at bounding box center [857, 313] width 1059 height 28
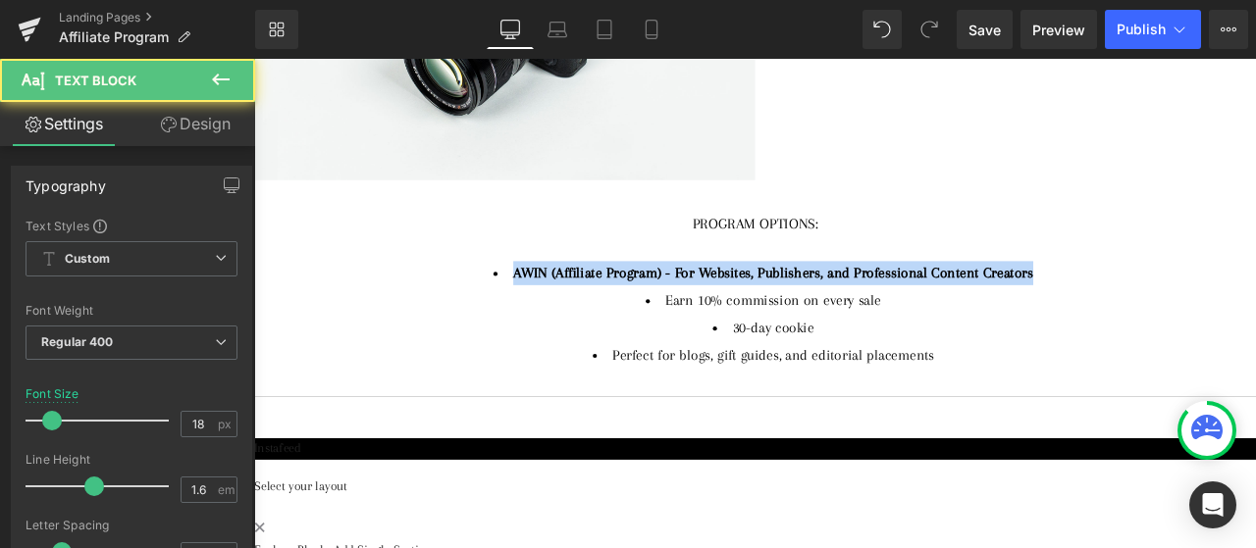
drag, startPoint x: 1173, startPoint y: 275, endPoint x: 495, endPoint y: 277, distance: 677.8
click at [495, 299] on li "AWIN (Affiliate Program) - For Websites, Publishers, and Professional Content C…" at bounding box center [857, 313] width 1059 height 28
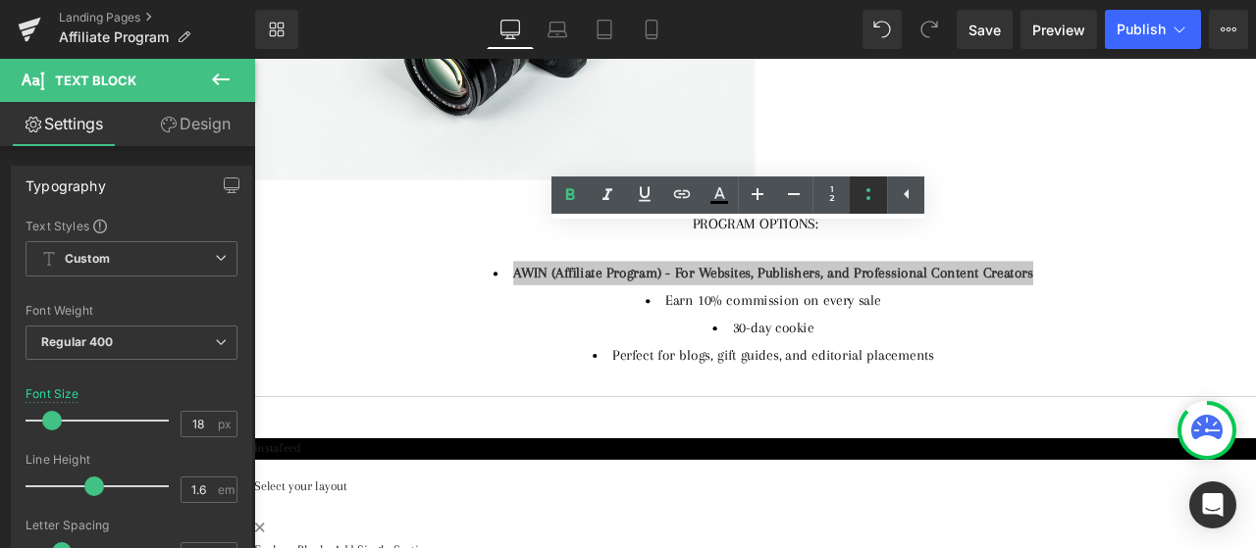
click at [867, 198] on icon at bounding box center [868, 194] width 4 height 12
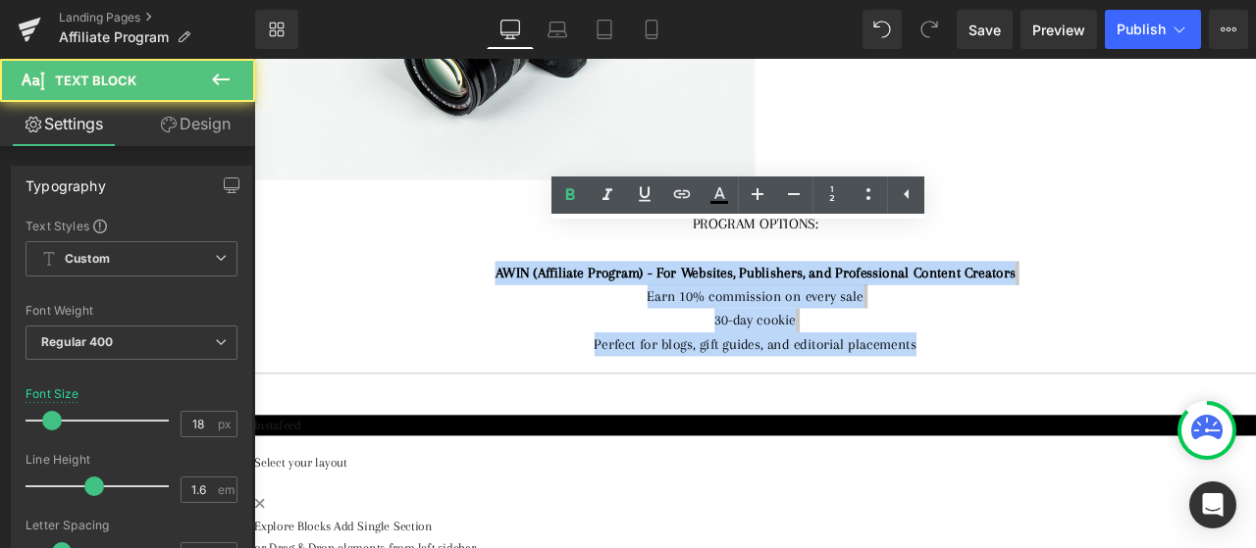
click at [1093, 315] on div "AWIN (Affiliate Program) - For Websites, Publishers, and Professional Content C…" at bounding box center [847, 355] width 1079 height 113
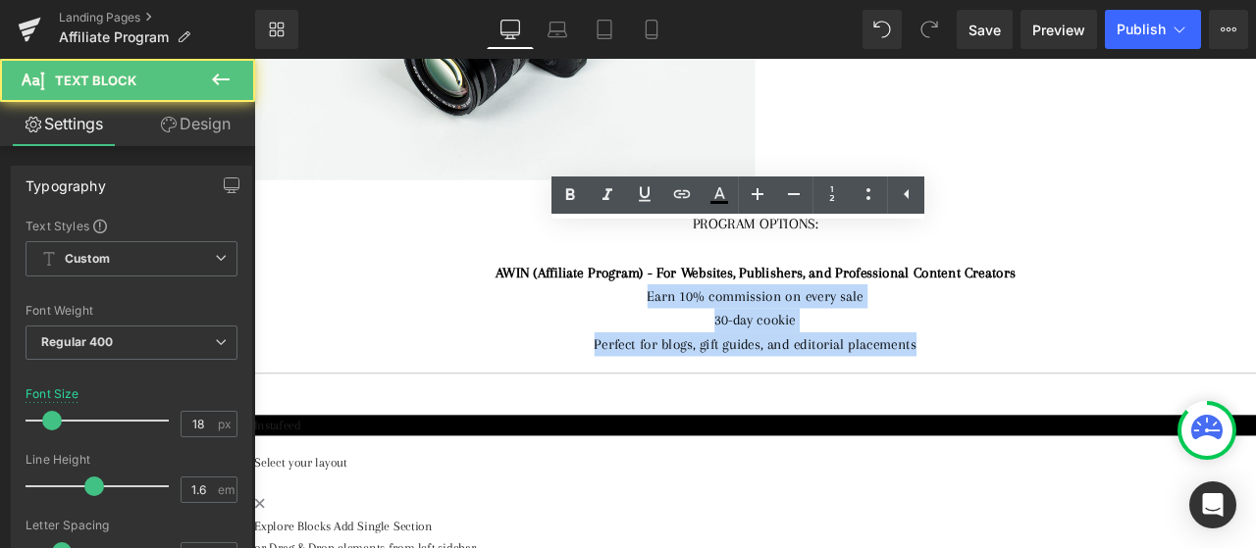
drag, startPoint x: 710, startPoint y: 296, endPoint x: 1038, endPoint y: 356, distance: 333.0
click at [1038, 356] on div "AWIN (Affiliate Program) - For Websites, Publishers, and Professional Content C…" at bounding box center [847, 355] width 1079 height 113
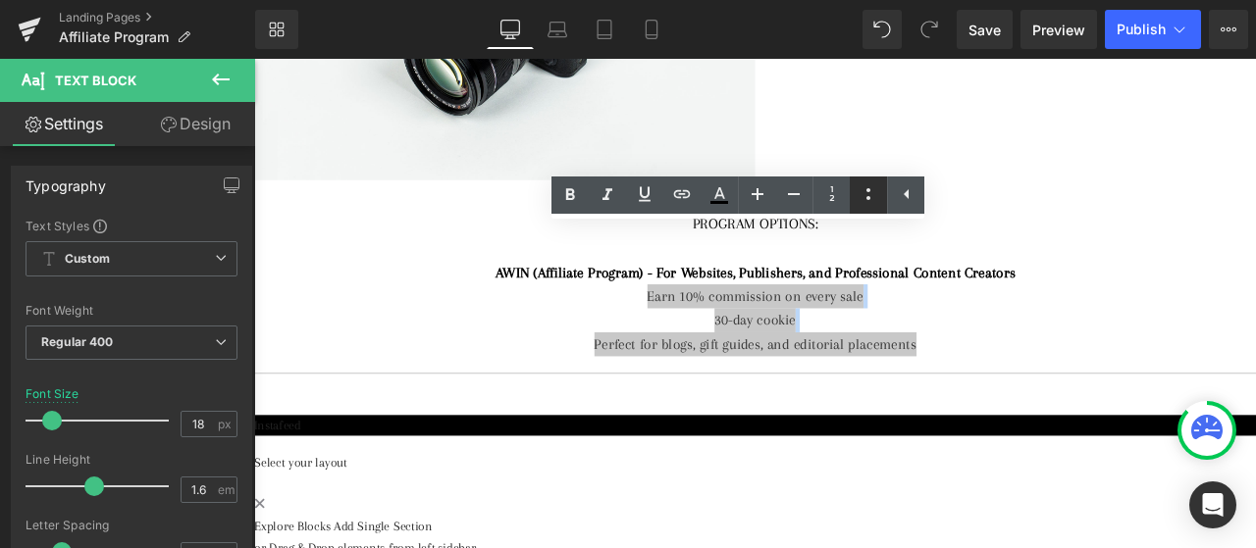
click at [876, 211] on link at bounding box center [867, 195] width 37 height 37
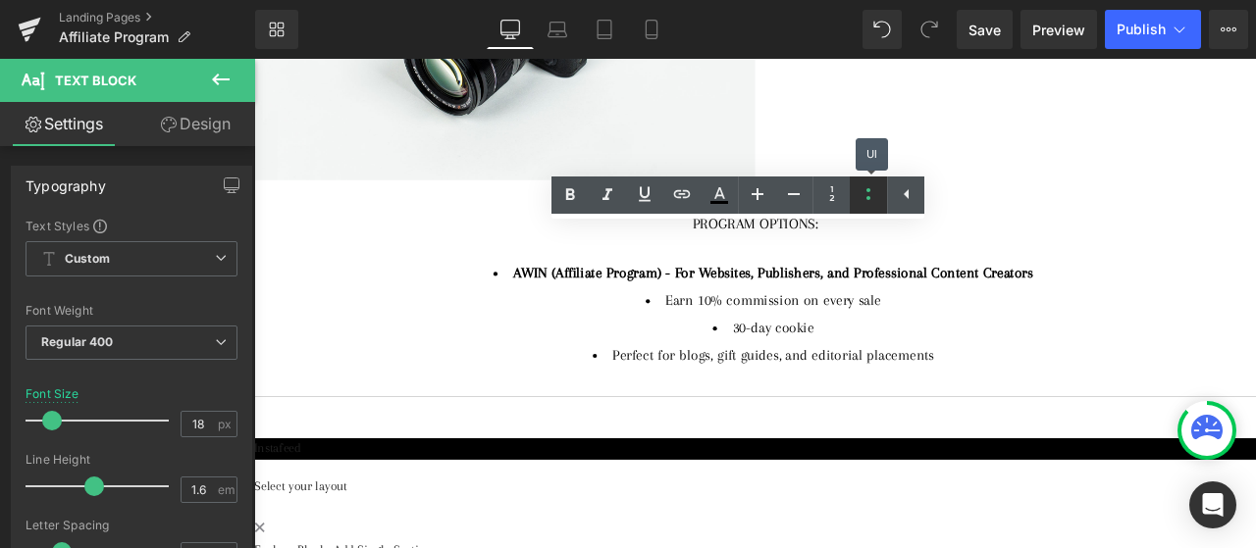
click at [876, 211] on link at bounding box center [867, 195] width 37 height 37
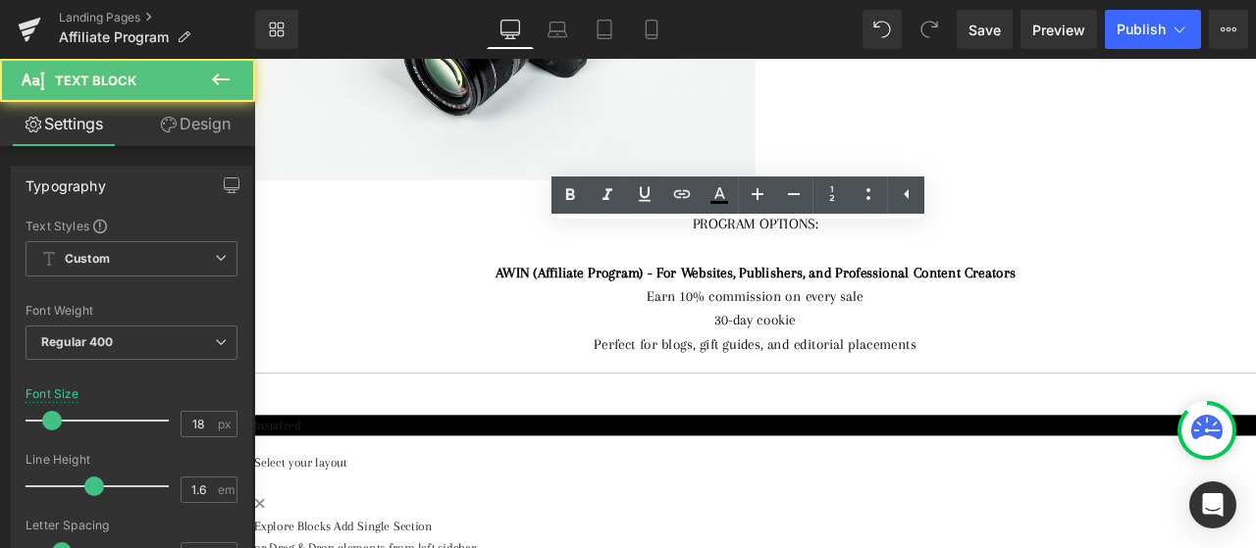
click at [1108, 314] on div "AWIN (Affiliate Program) - For Websites, Publishers, and Professional Content C…" at bounding box center [847, 355] width 1079 height 113
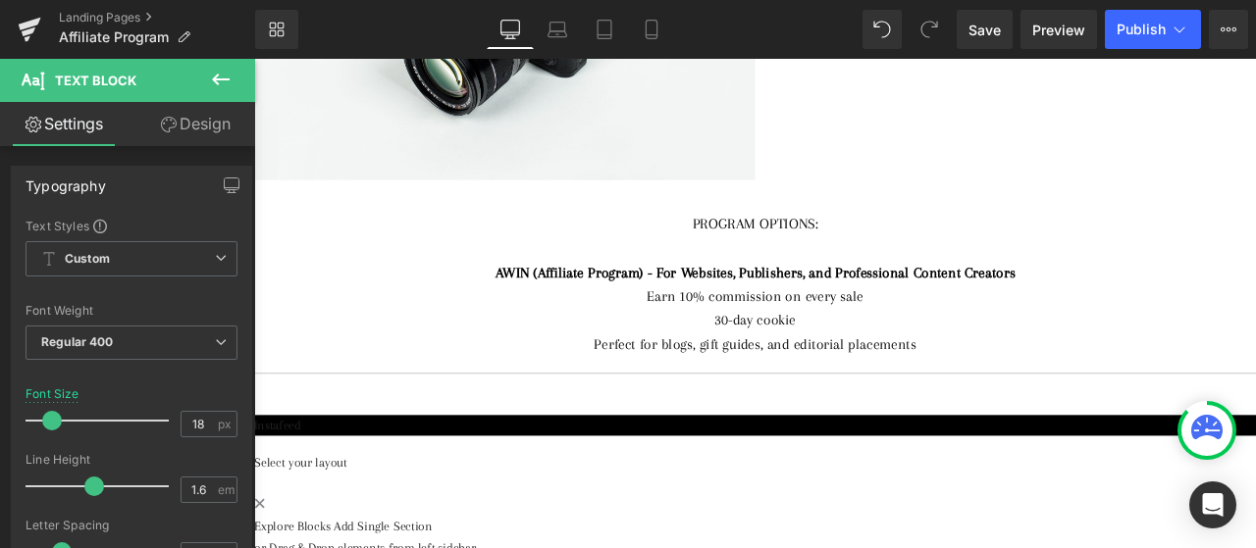
click at [208, 78] on button at bounding box center [220, 80] width 69 height 43
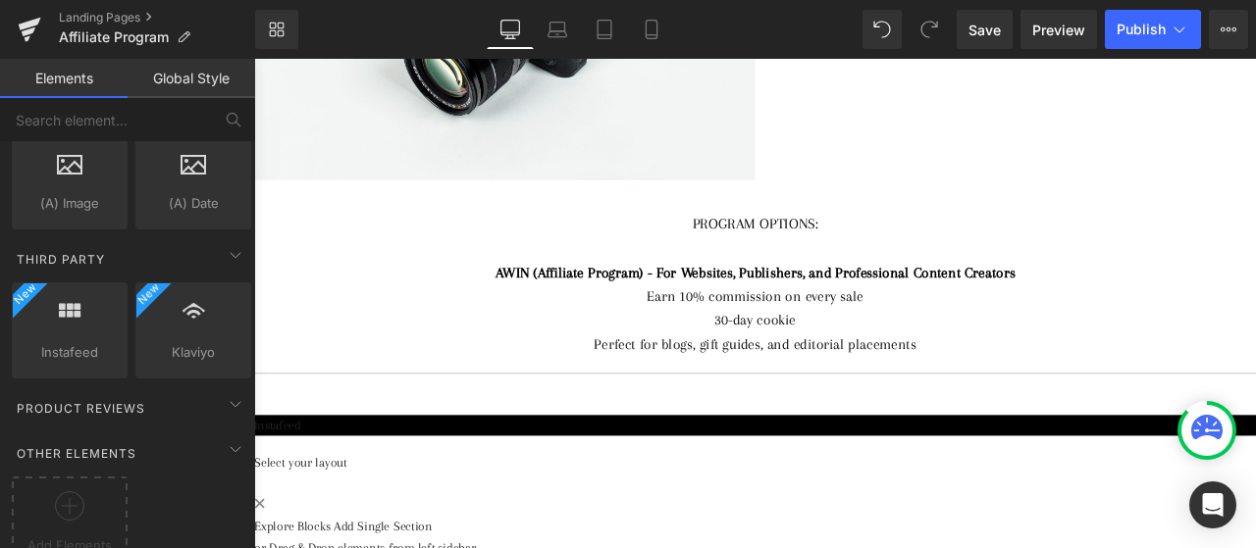
scroll to position [3686, 0]
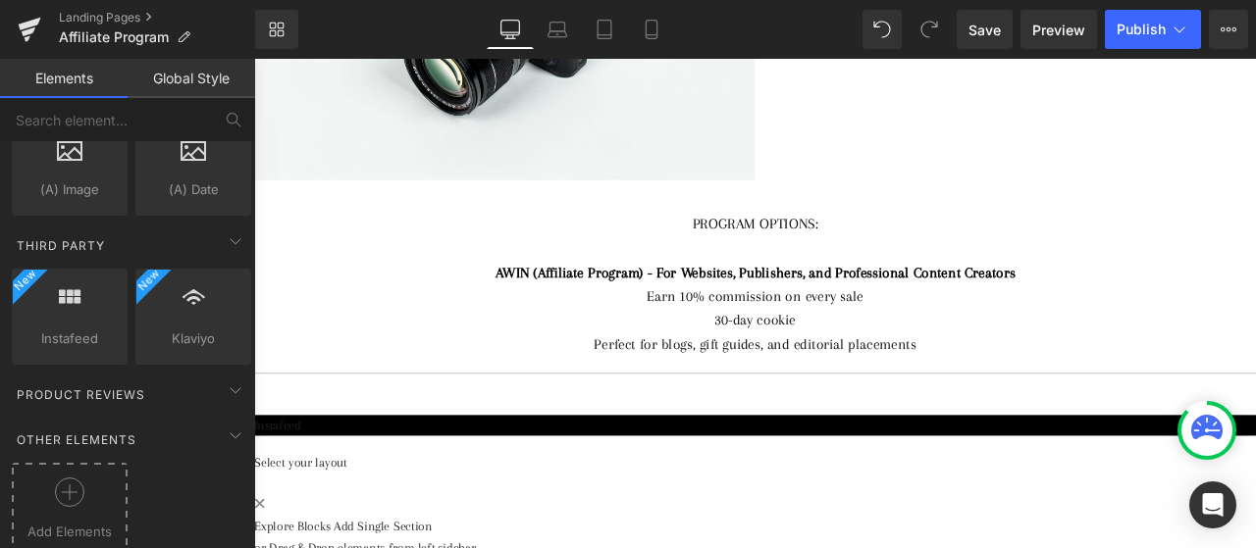
click at [70, 484] on div at bounding box center [70, 500] width 106 height 44
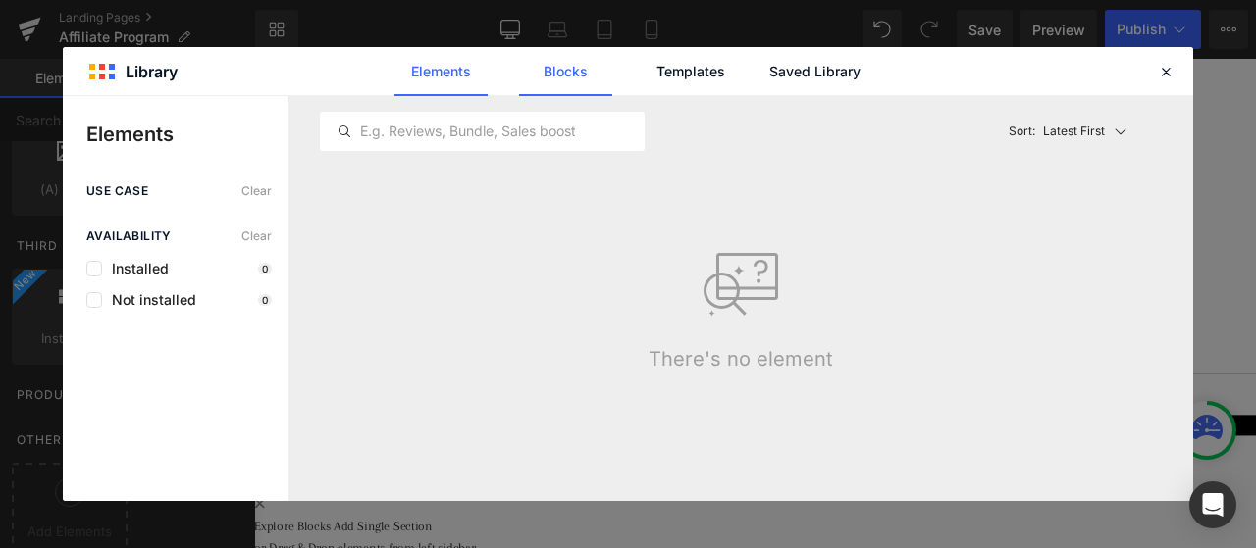
click at [595, 79] on link "Blocks" at bounding box center [565, 71] width 93 height 49
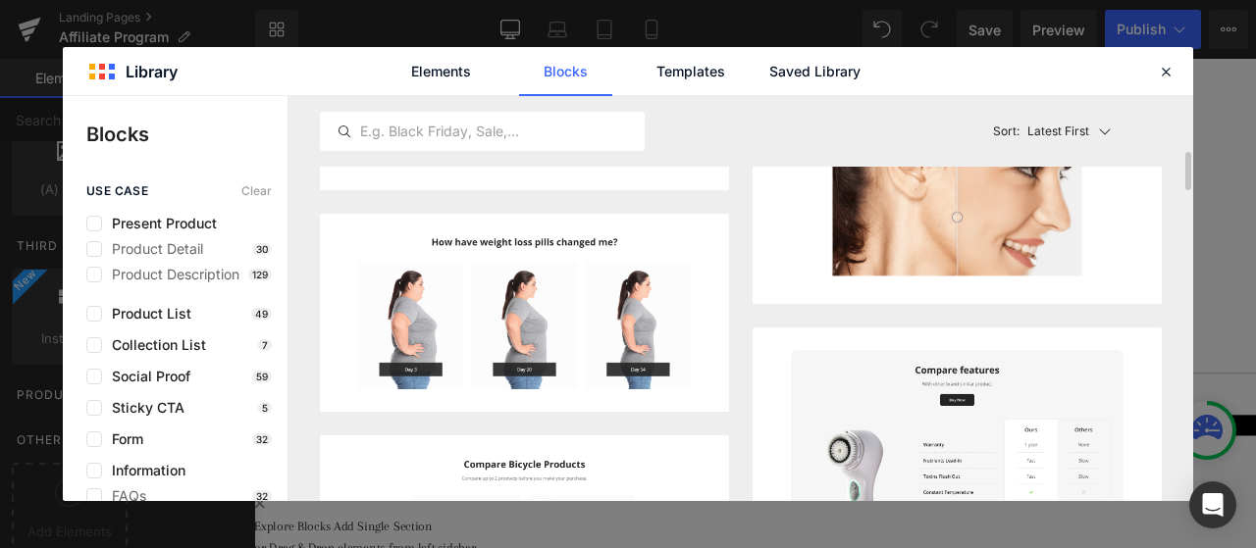
scroll to position [0, 0]
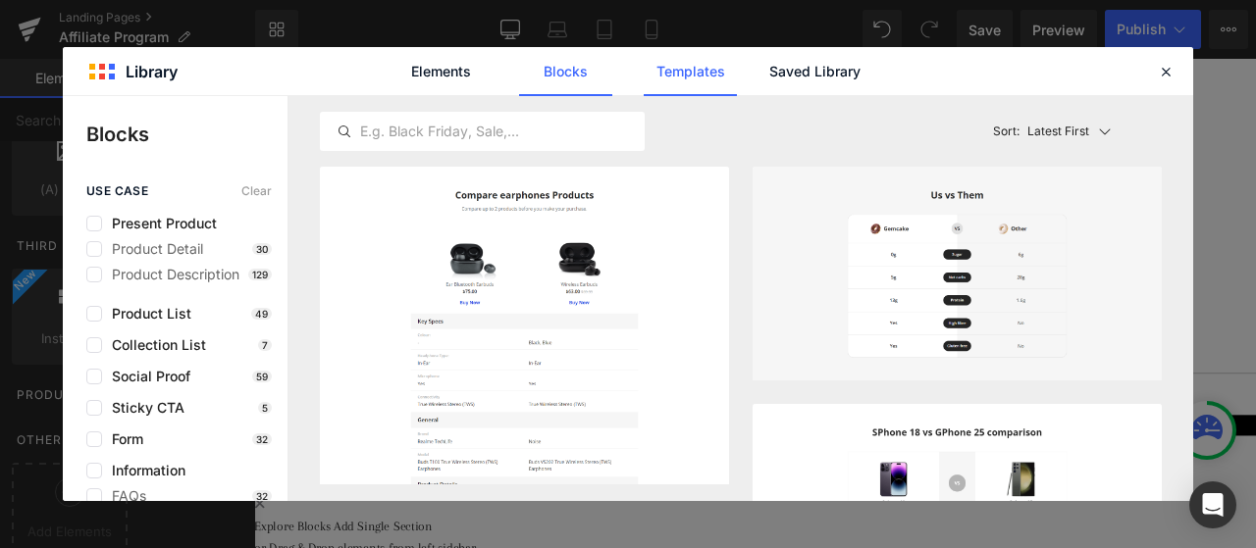
click at [675, 58] on link "Templates" at bounding box center [689, 71] width 93 height 49
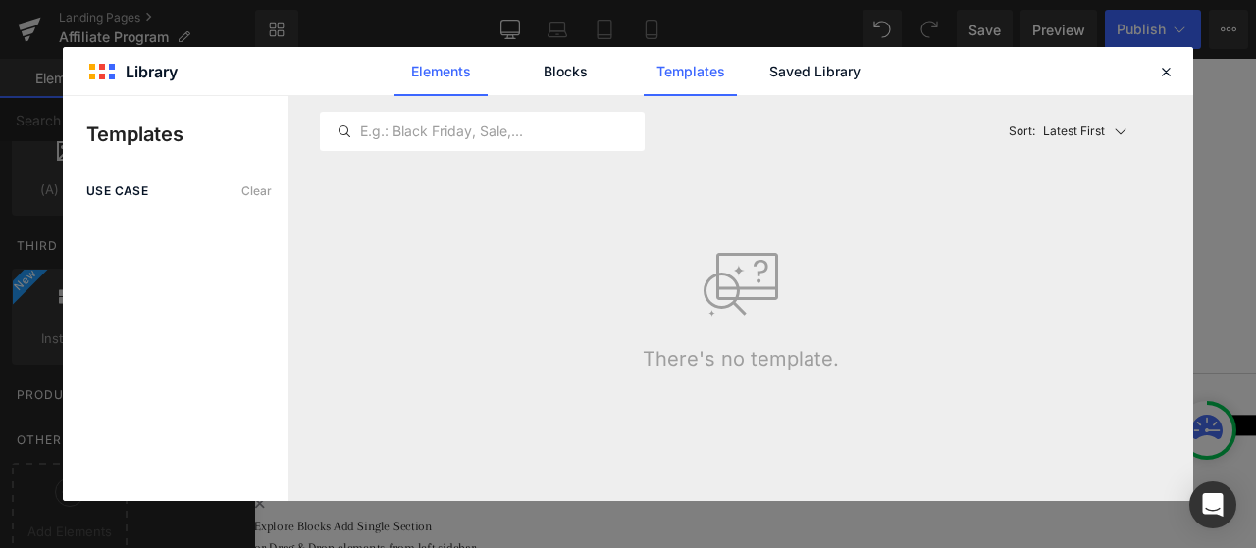
click at [417, 81] on link "Elements" at bounding box center [440, 71] width 93 height 49
click at [701, 74] on link "Templates" at bounding box center [689, 71] width 93 height 49
click at [553, 75] on link "Blocks" at bounding box center [565, 71] width 93 height 49
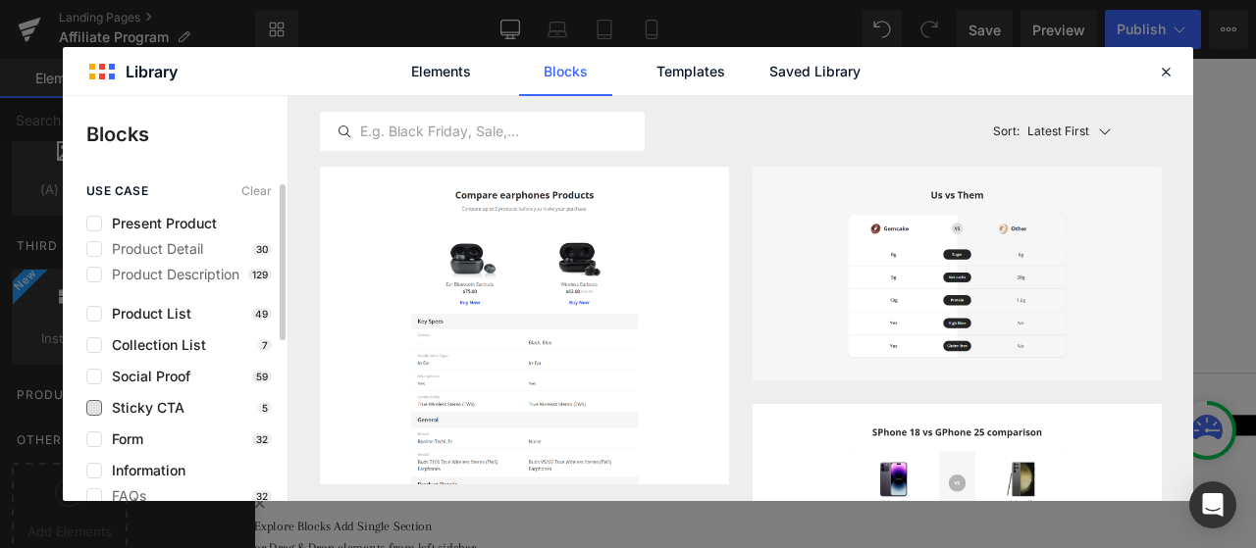
click at [175, 410] on span "Sticky CTA" at bounding box center [143, 408] width 82 height 16
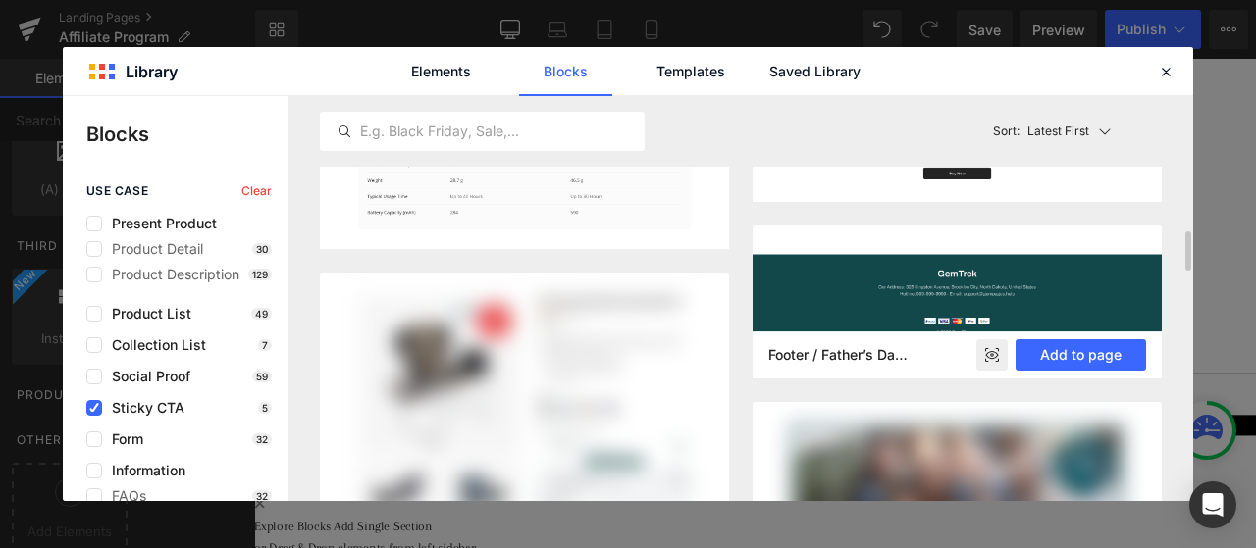
scroll to position [2060, 0]
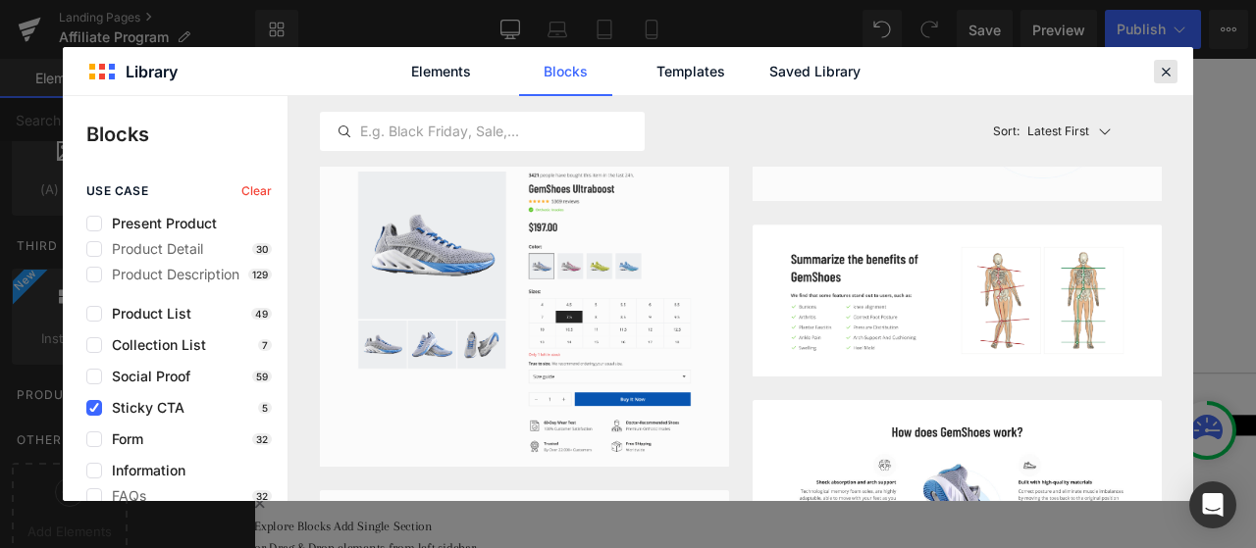
click at [1161, 67] on icon at bounding box center [1165, 72] width 18 height 18
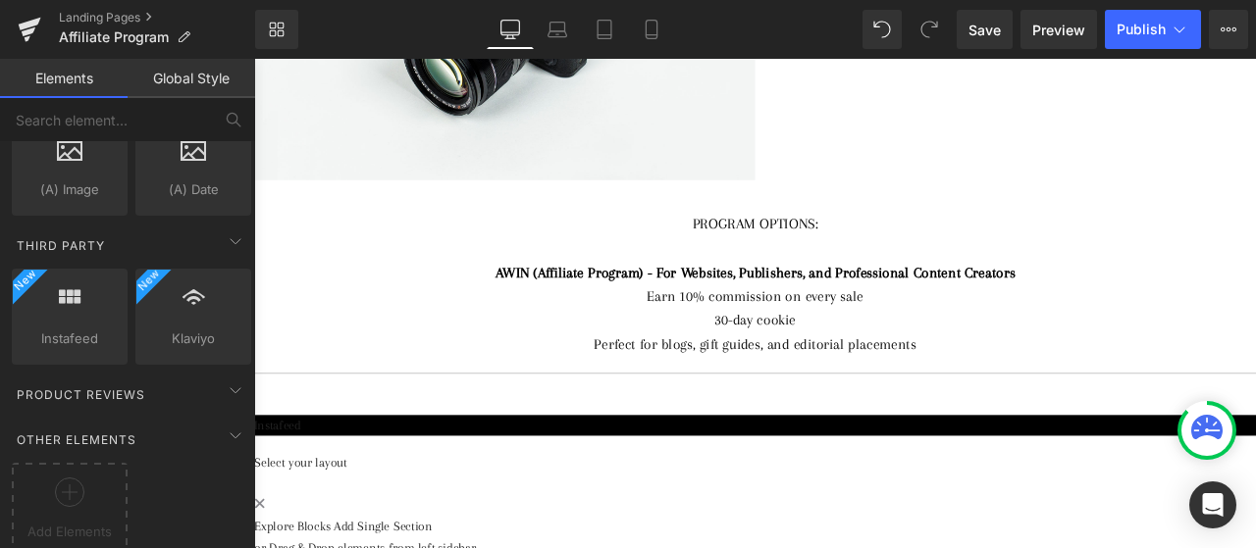
click at [1064, 360] on div "AWIN (Affiliate Program) - For Websites, Publishers, and Professional Content C…" at bounding box center [847, 355] width 1079 height 113
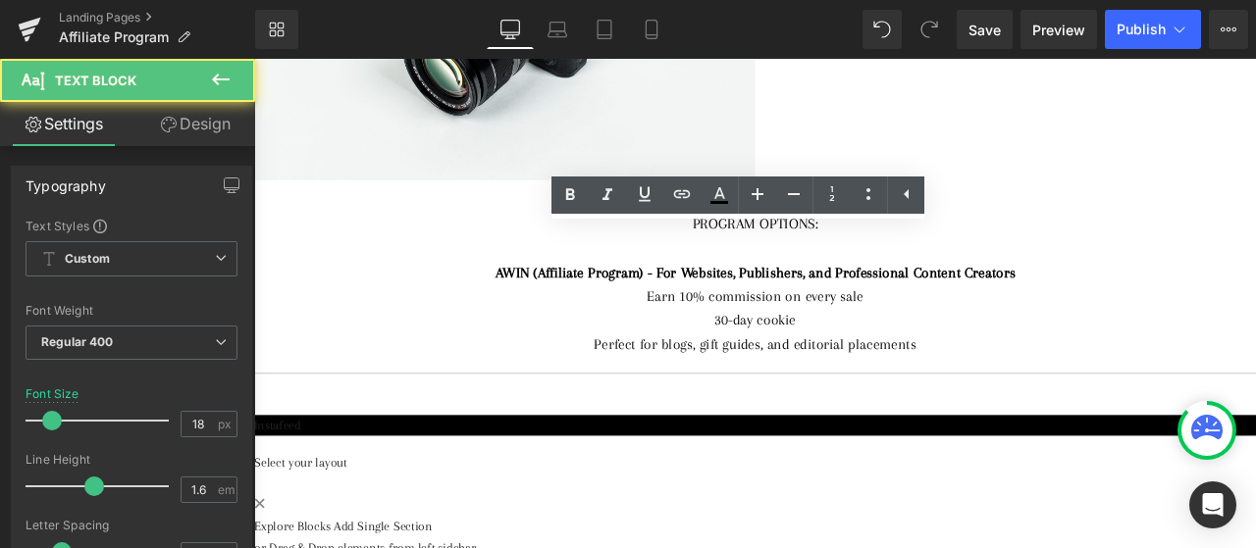
click at [1234, 241] on div "PROGRAM OPTIONS:" at bounding box center [847, 255] width 1079 height 28
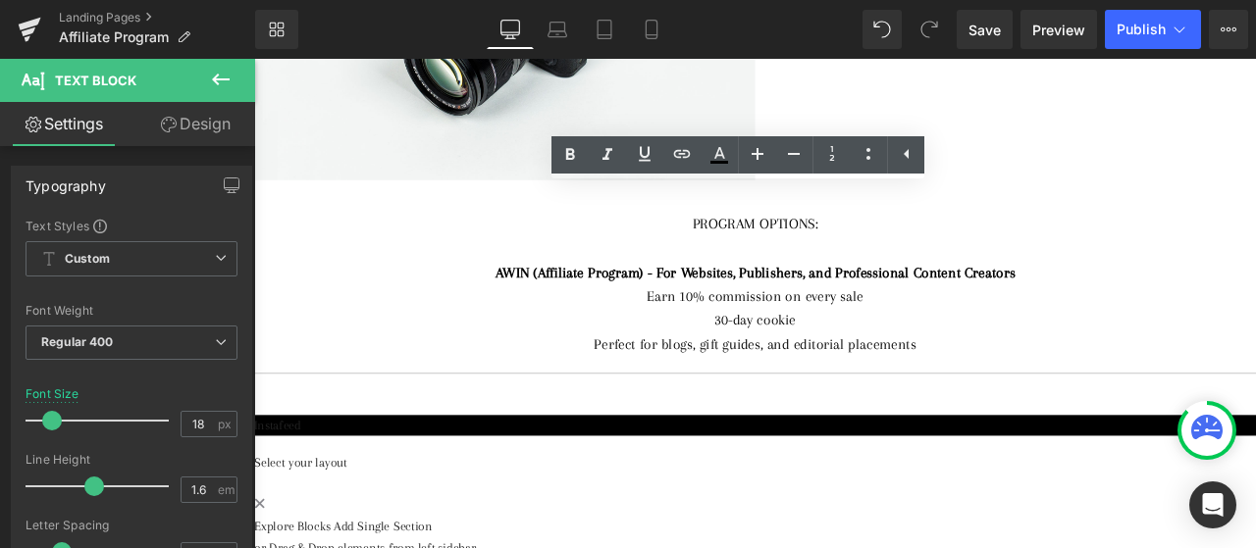
click at [684, 315] on div "AWIN (Affiliate Program) - For Websites, Publishers, and Professional Content C…" at bounding box center [847, 355] width 1079 height 113
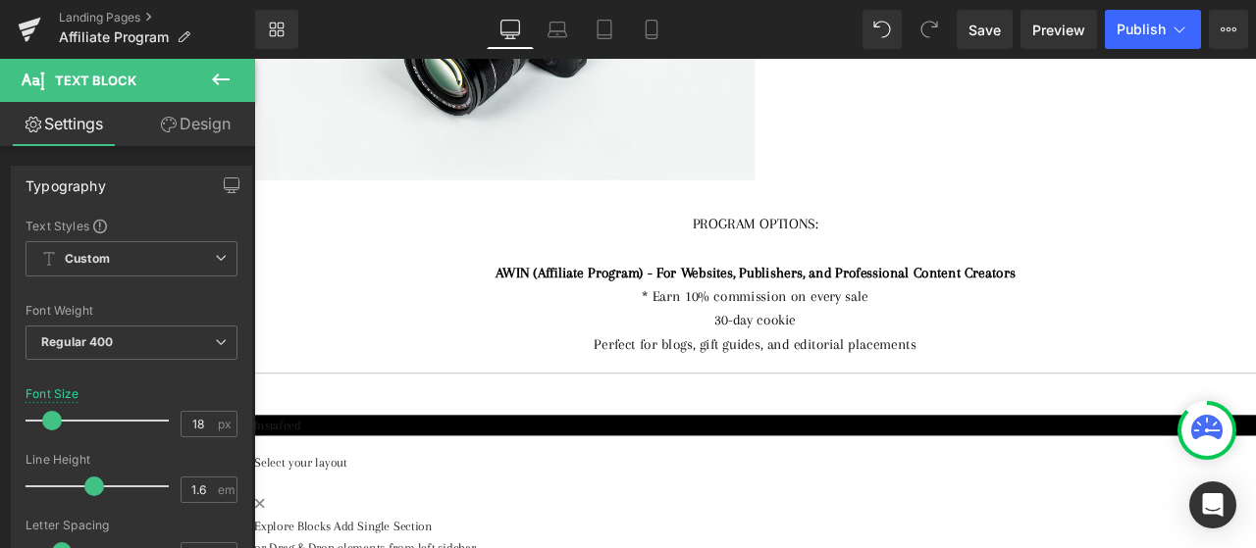
click at [788, 334] on div "AWIN (Affiliate Program) - For Websites, Publishers, and Professional Content C…" at bounding box center [847, 355] width 1079 height 113
click at [653, 363] on div "AWIN (Affiliate Program) - For Websites, Publishers, and Professional Content C…" at bounding box center [847, 355] width 1079 height 113
click at [1255, 201] on div "AFFILIATE PROGRAM Heading Meaningful jewelry. Authentic stories. Real commissio…" at bounding box center [847, 86] width 1187 height 1130
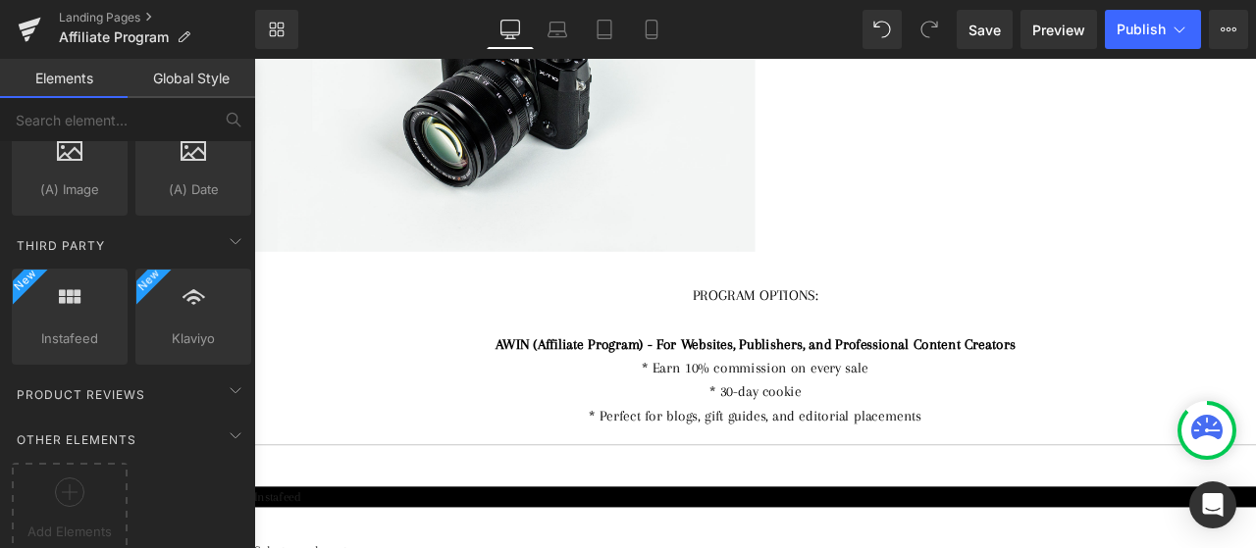
scroll to position [490, 0]
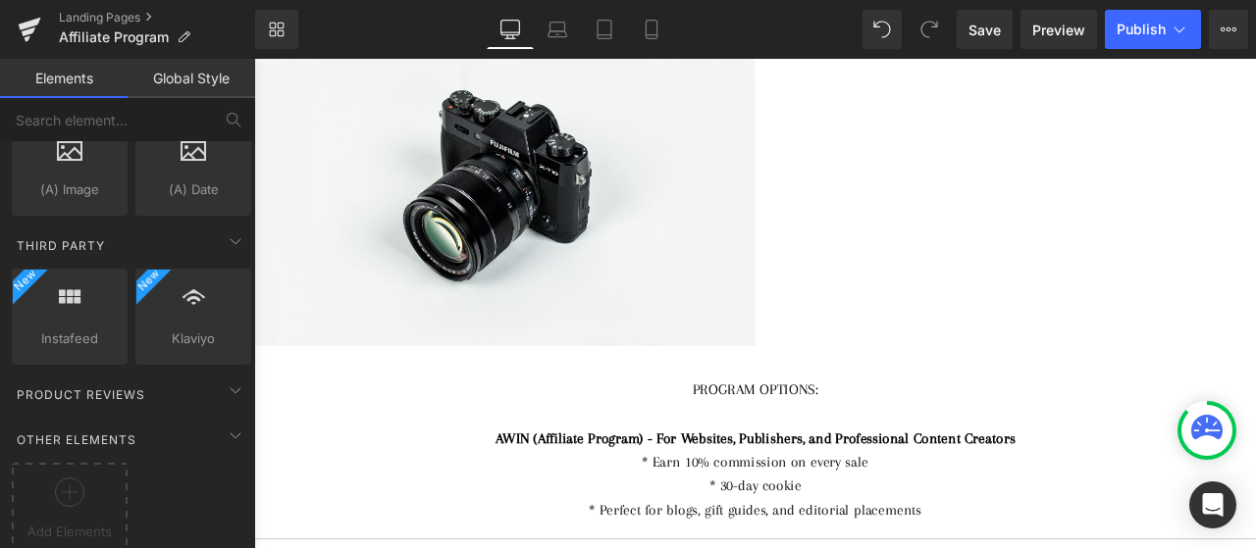
click at [254, 59] on link at bounding box center [254, 59] width 0 height 0
click at [994, 437] on div "PROGRAM OPTIONS:" at bounding box center [847, 451] width 1079 height 28
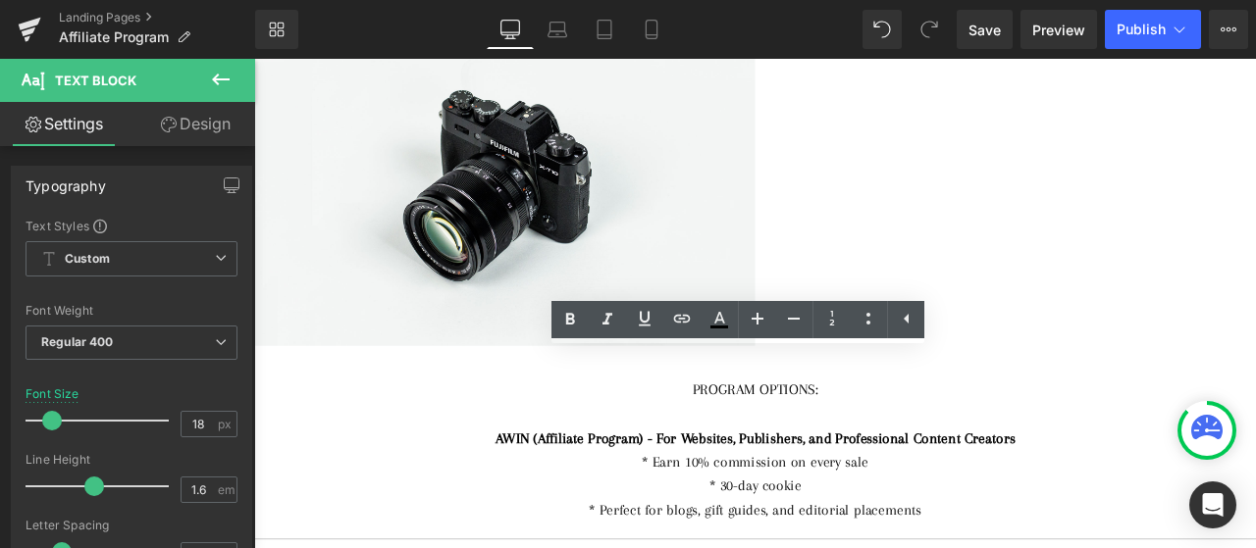
click at [1255, 351] on div at bounding box center [847, 206] width 1187 height 401
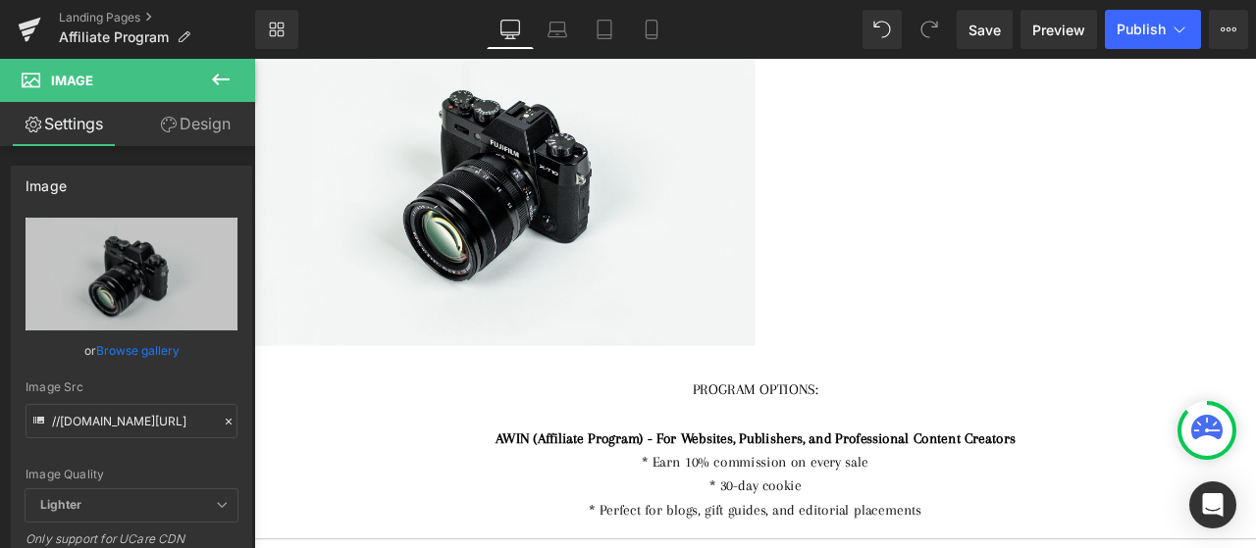
click at [254, 59] on link at bounding box center [254, 59] width 0 height 0
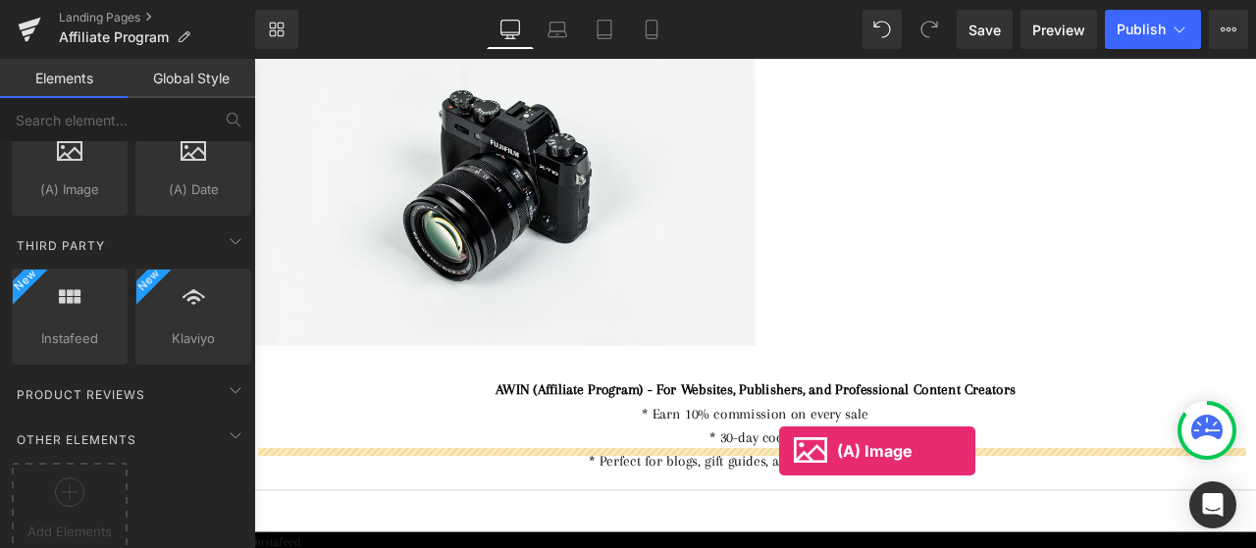
drag, startPoint x: 304, startPoint y: 243, endPoint x: 876, endPoint y: 525, distance: 637.4
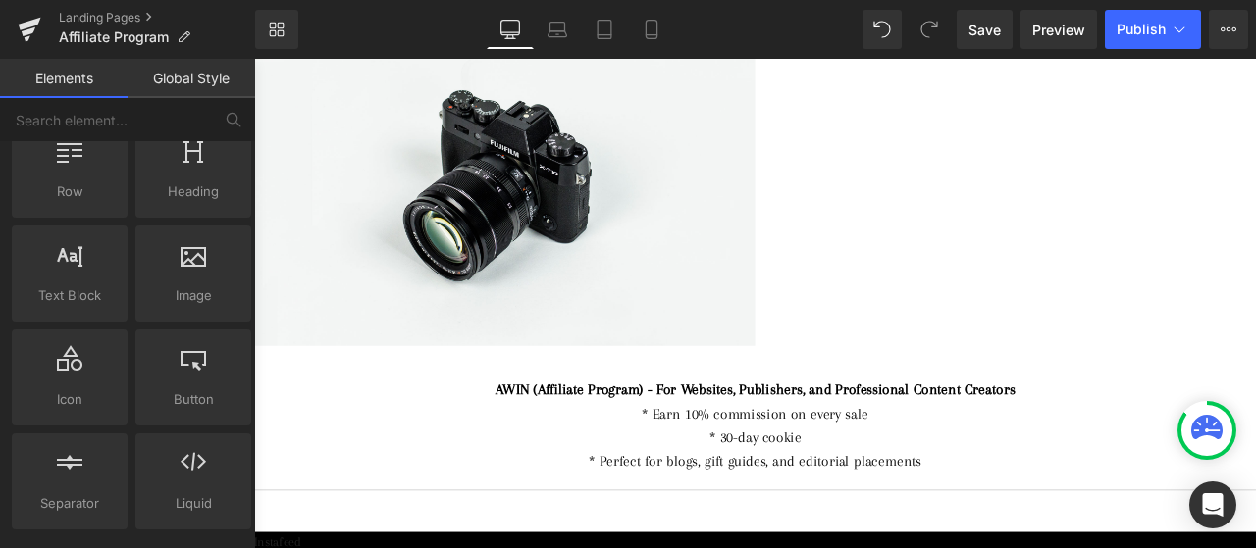
scroll to position [0, 0]
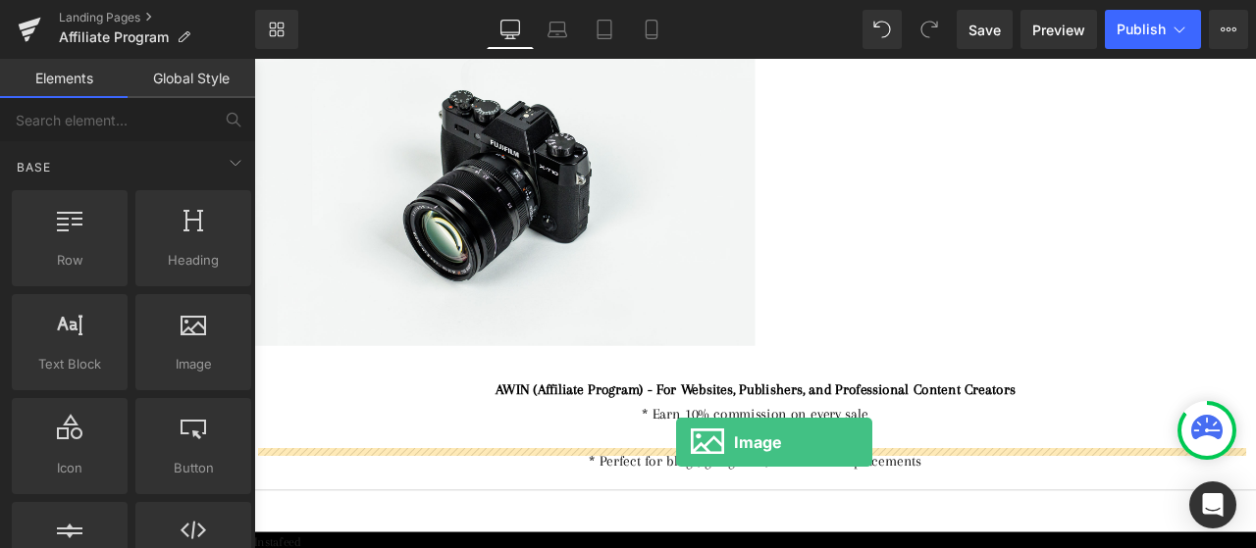
drag, startPoint x: 451, startPoint y: 407, endPoint x: 754, endPoint y: 514, distance: 321.4
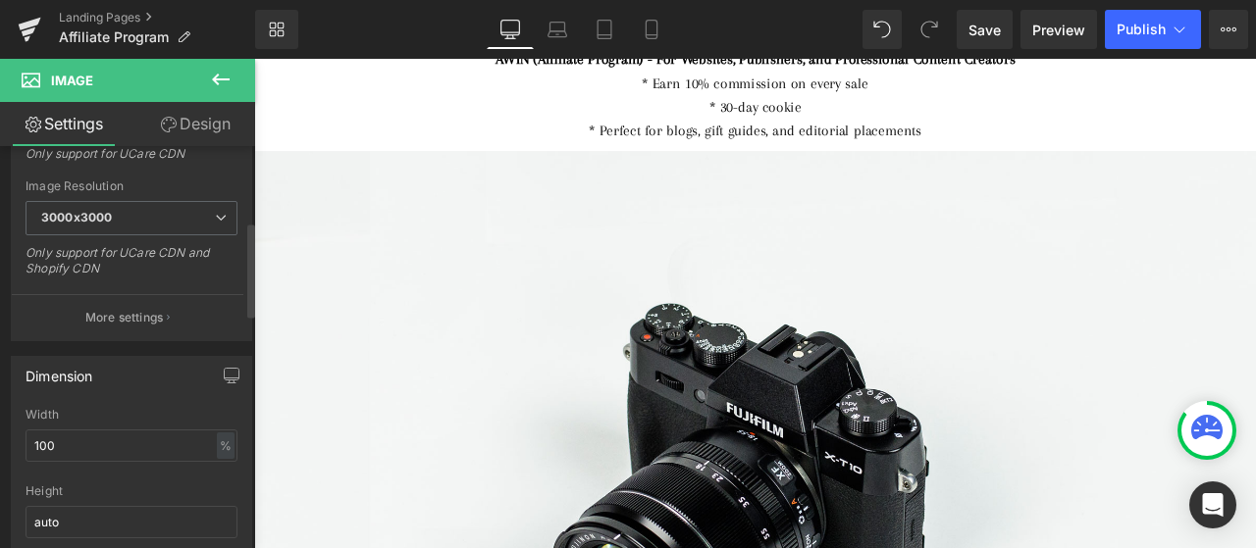
scroll to position [490, 0]
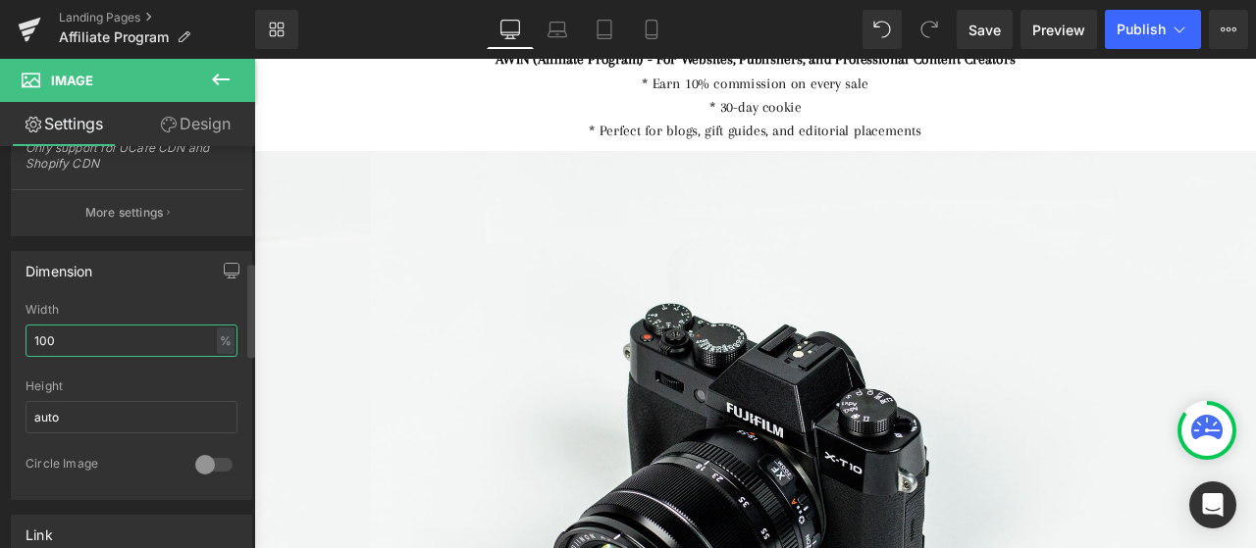
click at [101, 340] on input "100" at bounding box center [132, 341] width 212 height 32
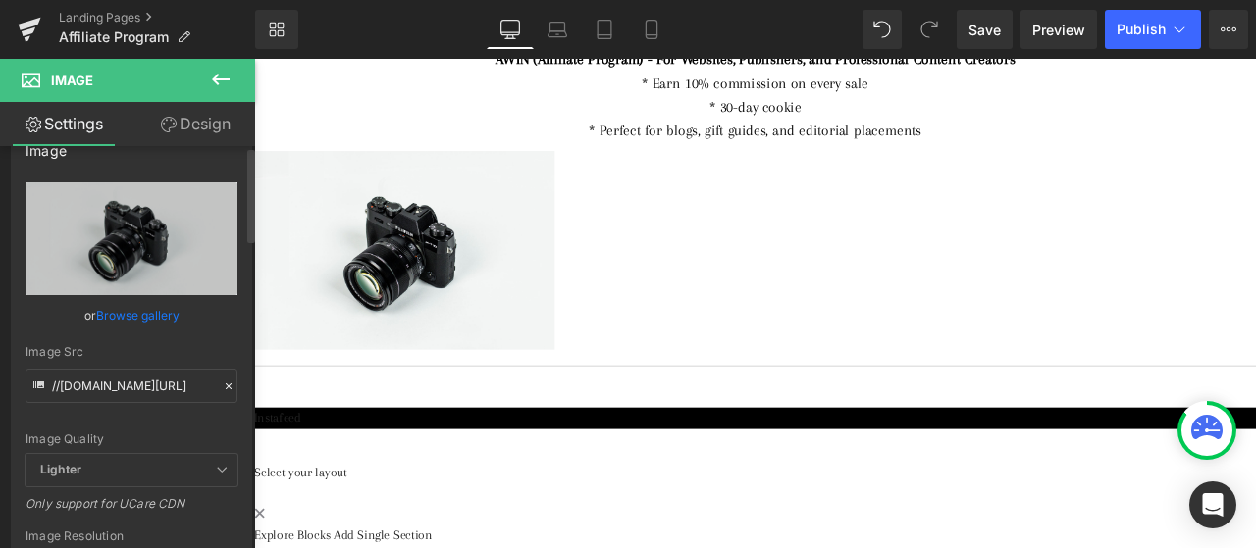
scroll to position [0, 0]
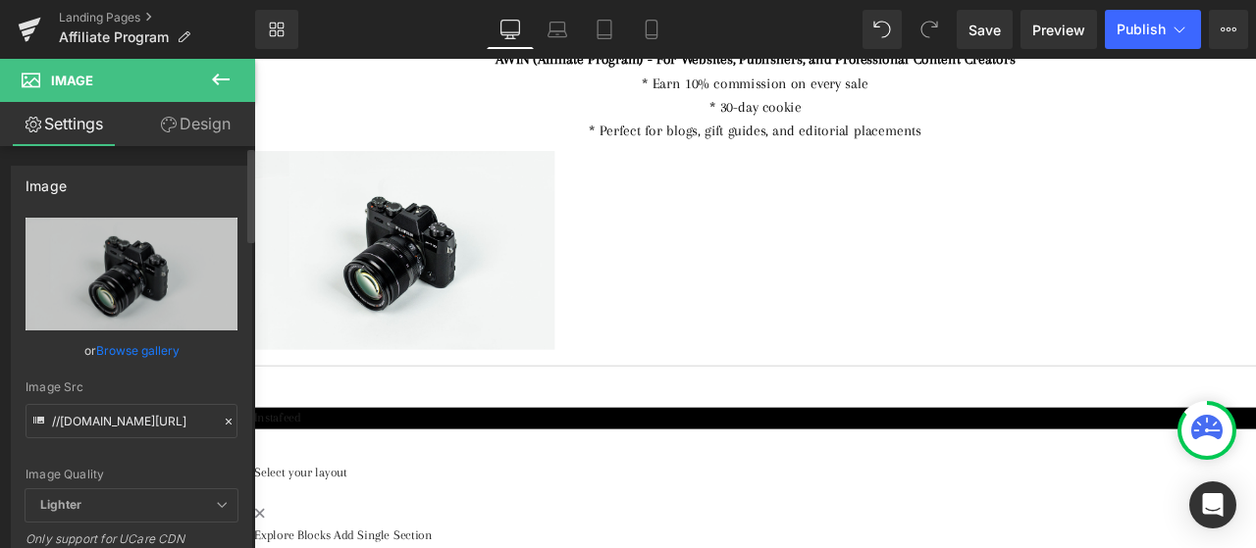
type input "30"
click at [0, 0] on icon "Replace Image" at bounding box center [0, 0] width 0 height 0
type input "C:\fakepath\awin.png"
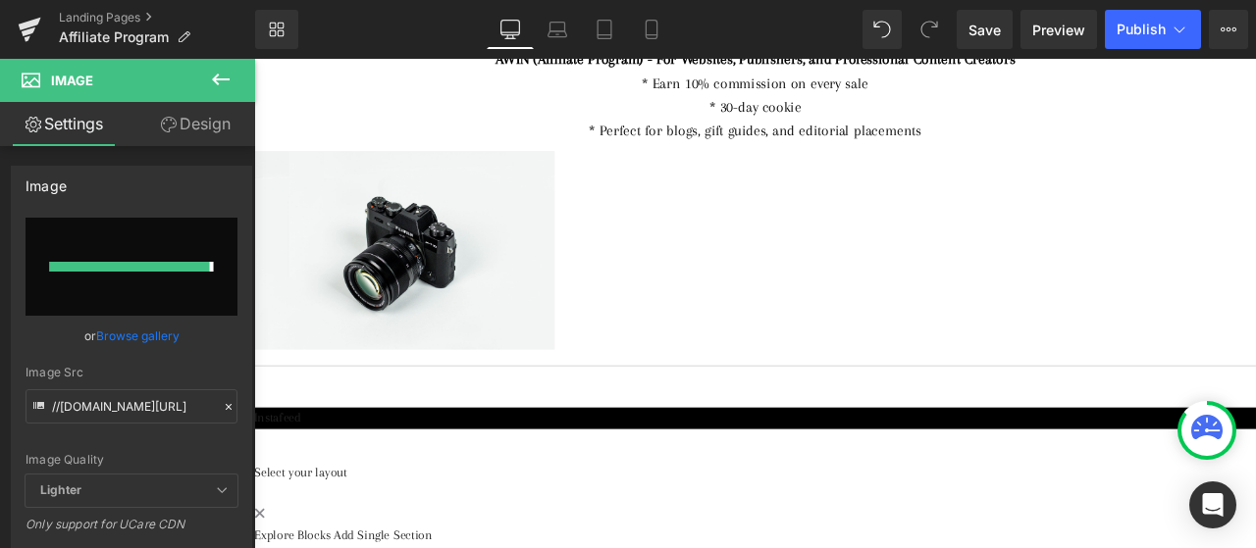
type input "[URL][DOMAIN_NAME]"
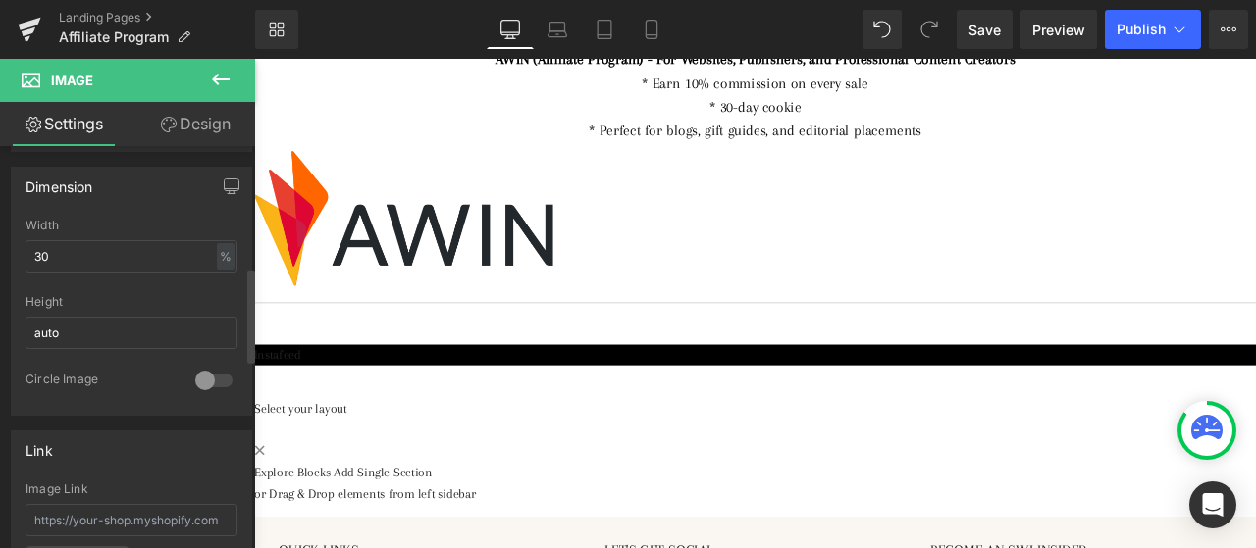
scroll to position [589, 0]
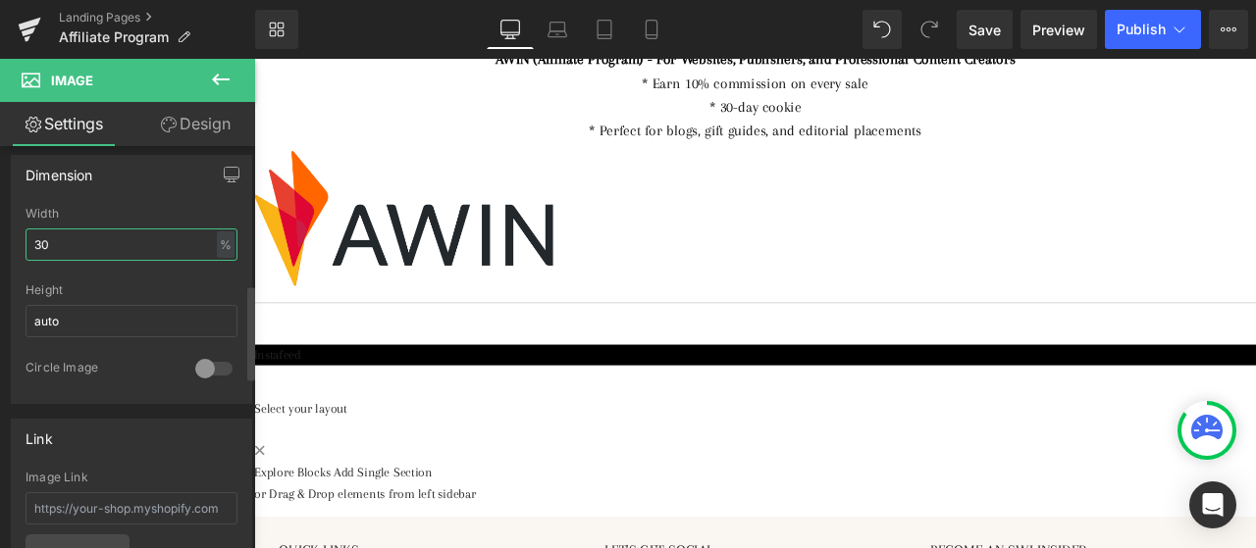
click at [37, 247] on input "30" at bounding box center [132, 245] width 212 height 32
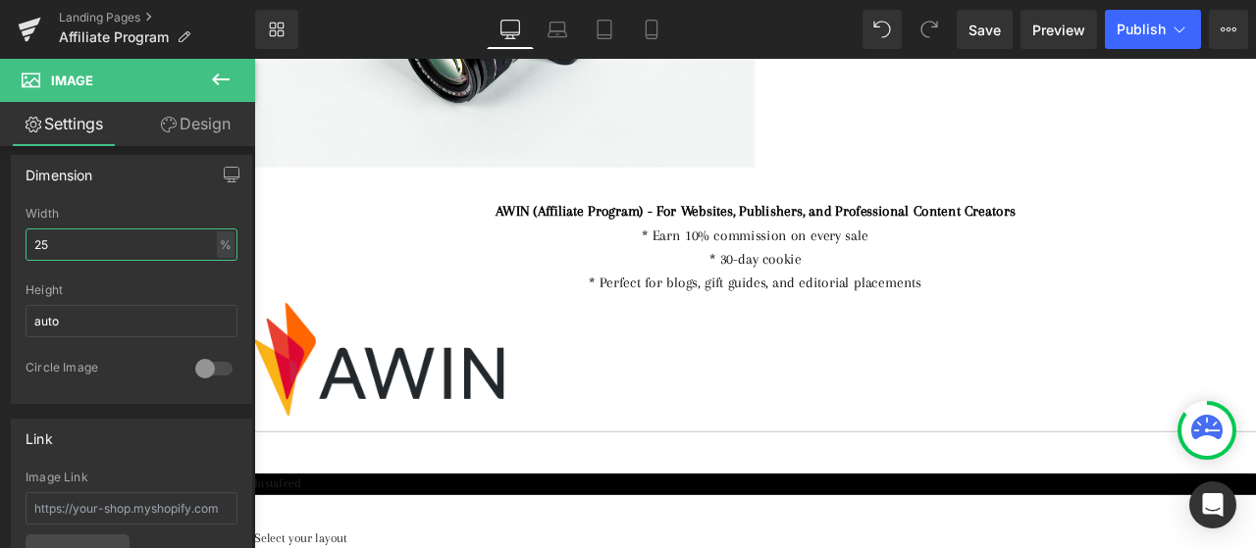
scroll to position [687, 0]
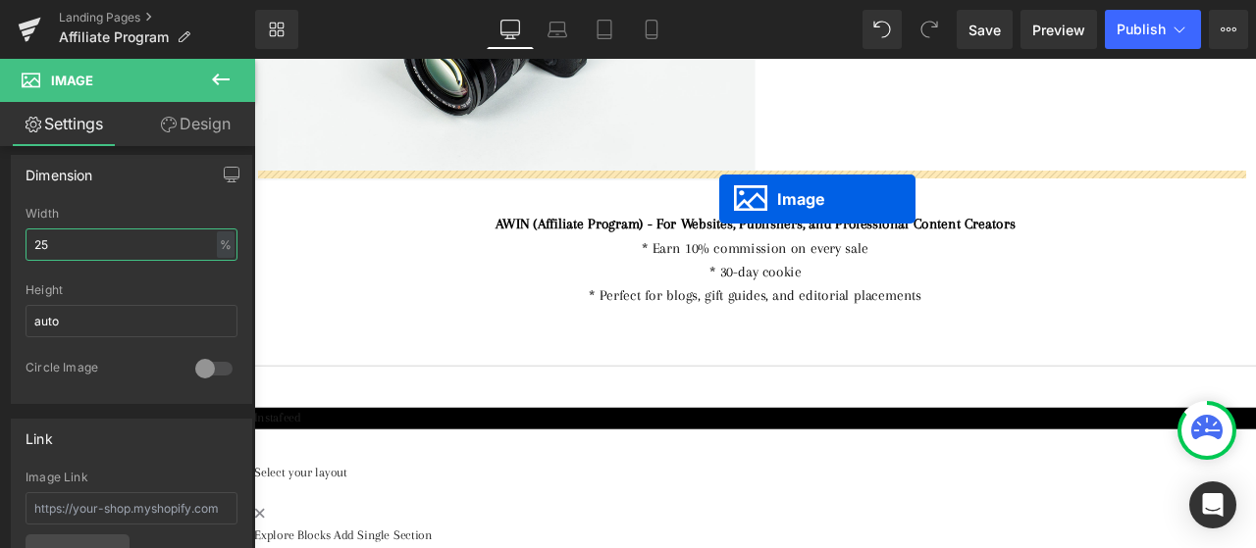
drag, startPoint x: 809, startPoint y: 390, endPoint x: 805, endPoint y: 225, distance: 165.8
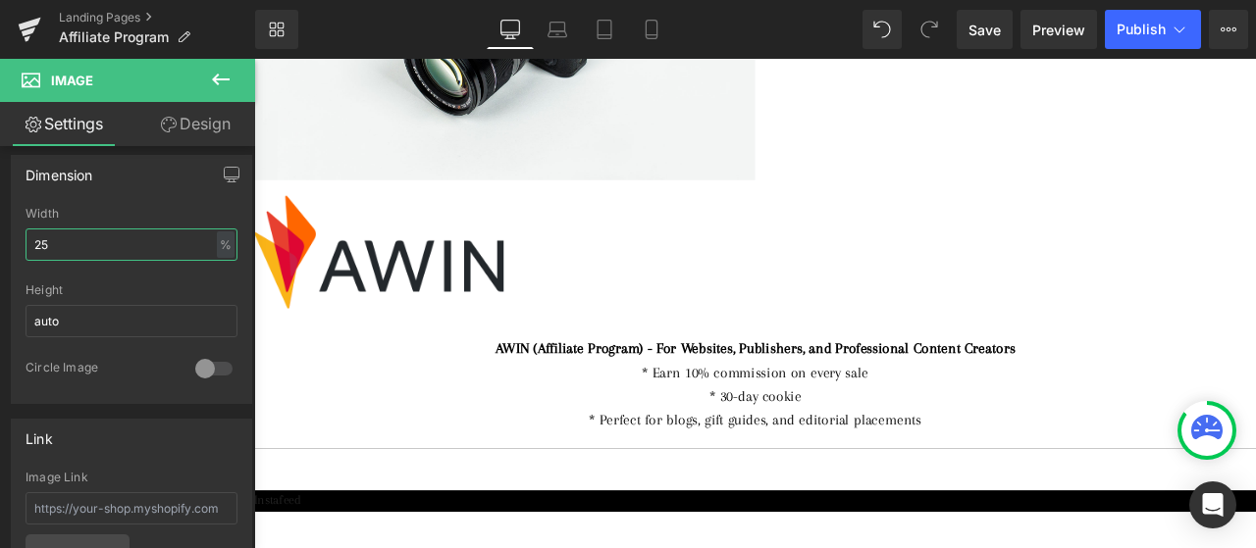
click at [254, 59] on span "Image" at bounding box center [254, 59] width 0 height 0
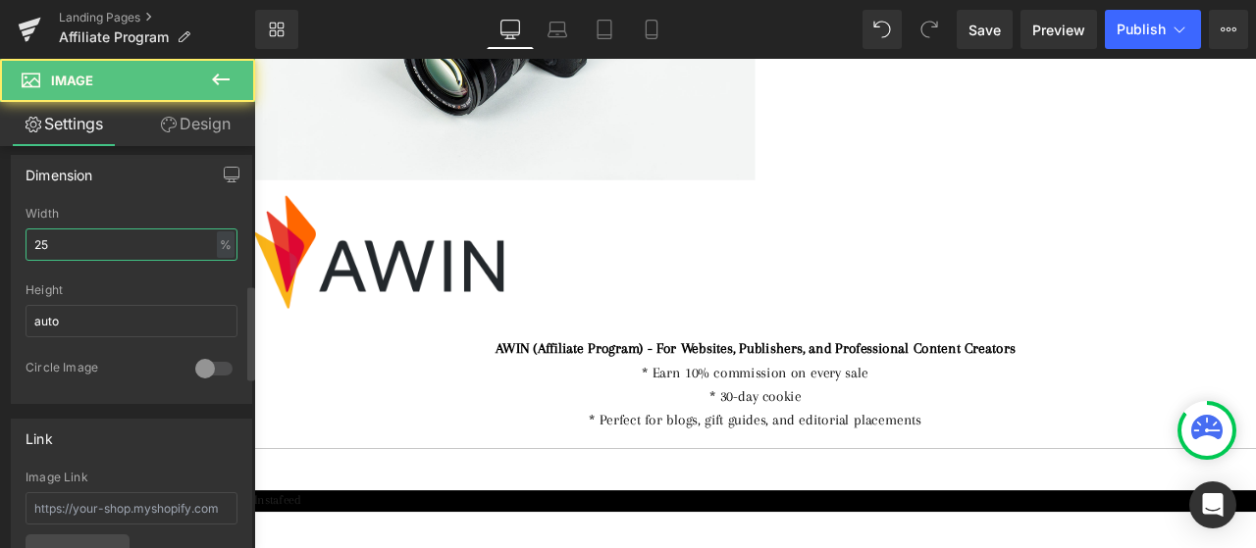
click at [84, 233] on input "25" at bounding box center [132, 245] width 212 height 32
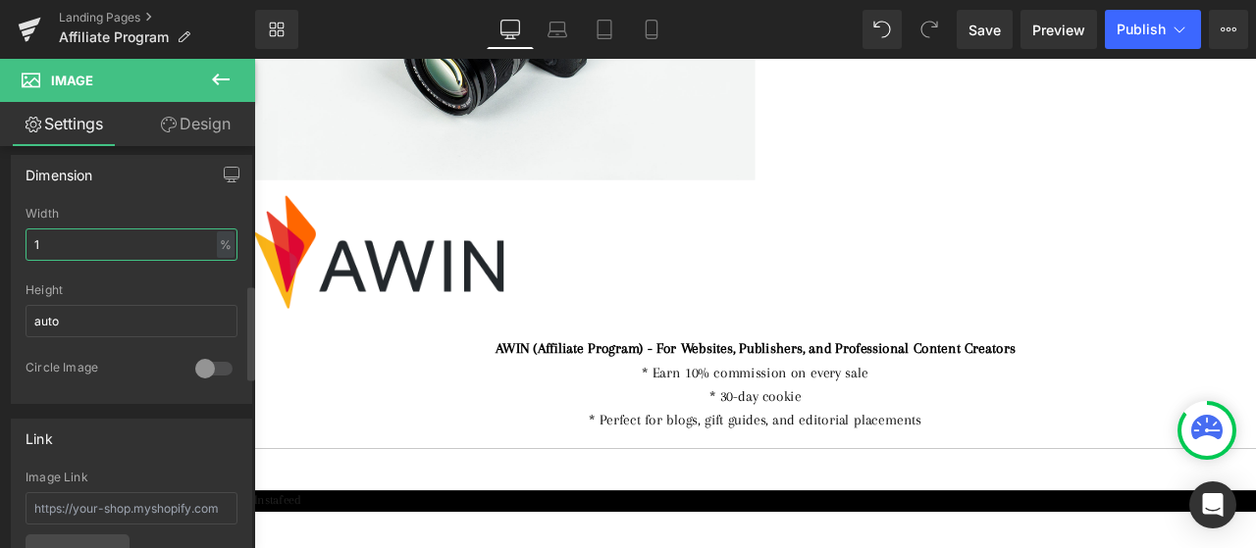
type input "15"
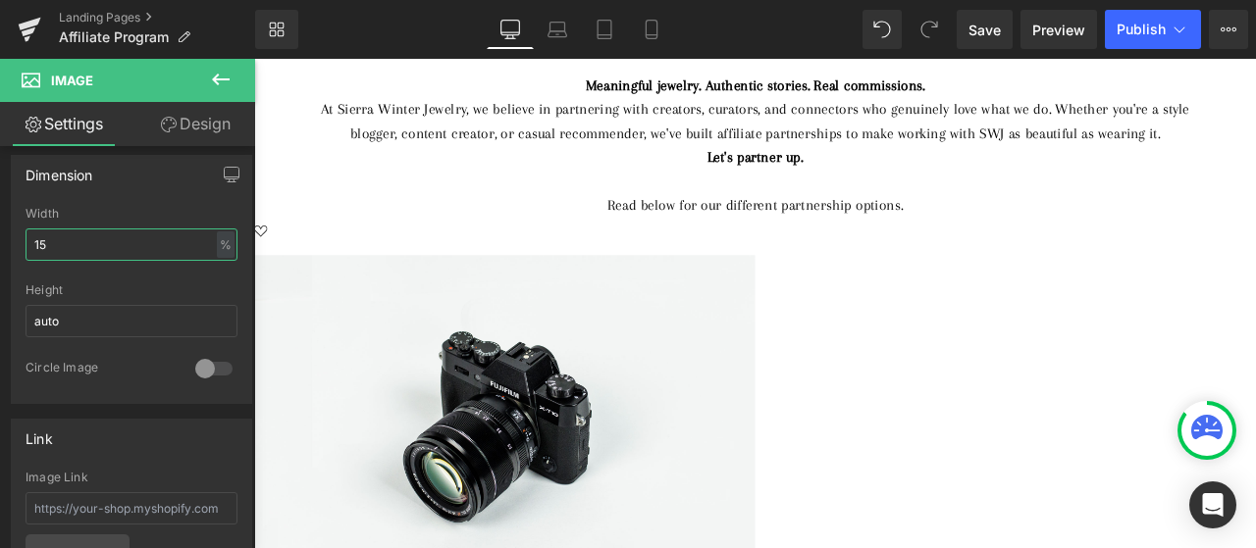
scroll to position [196, 0]
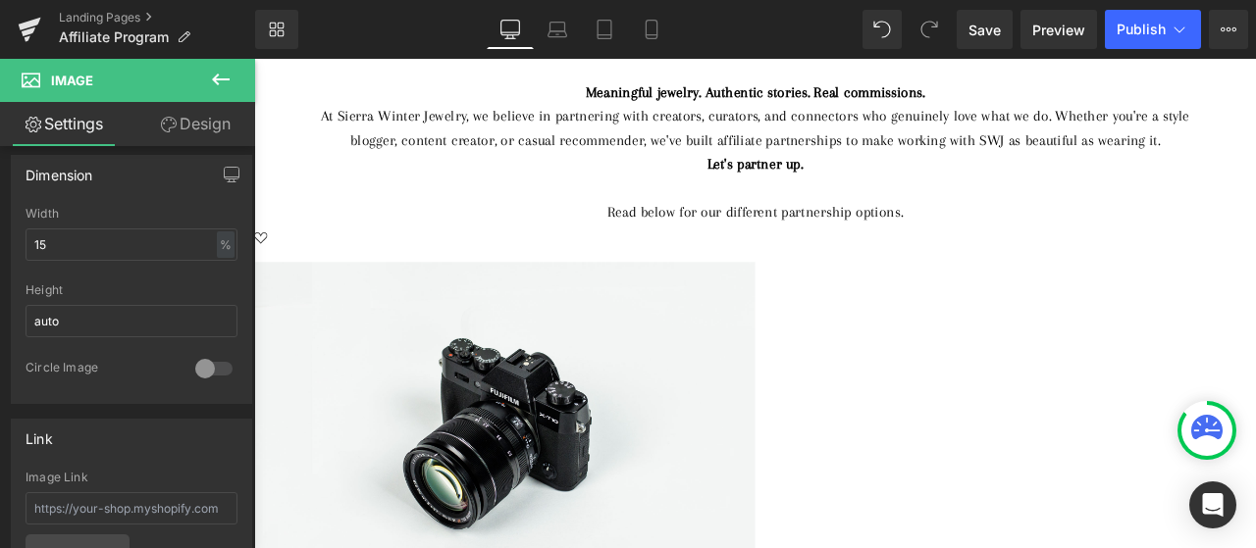
click at [828, 241] on div "Read below for our different partnership options." at bounding box center [847, 241] width 1079 height 28
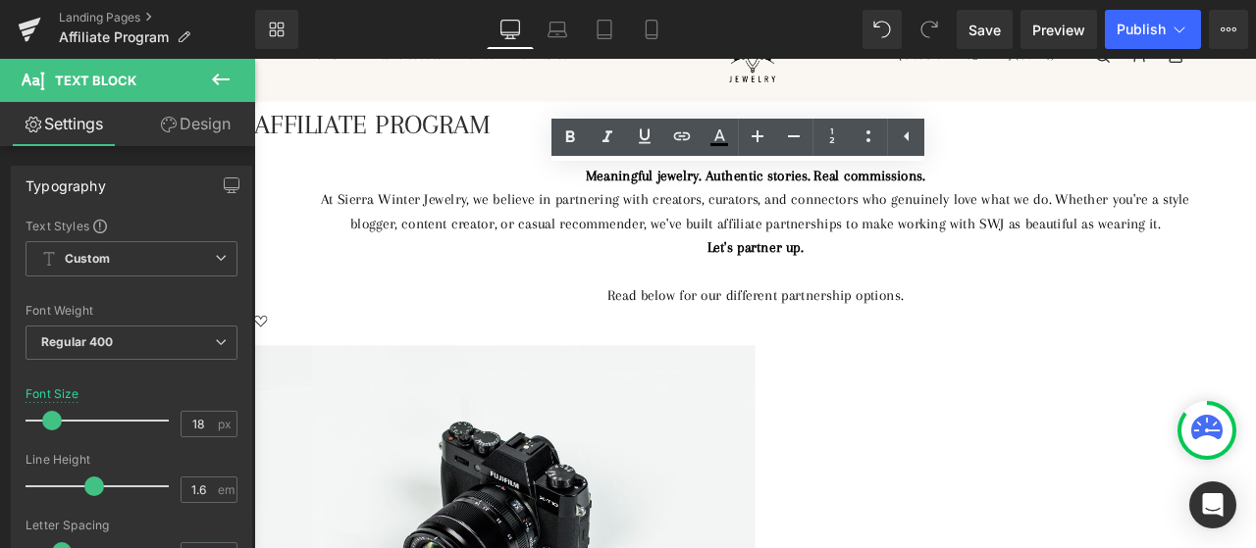
scroll to position [0, 0]
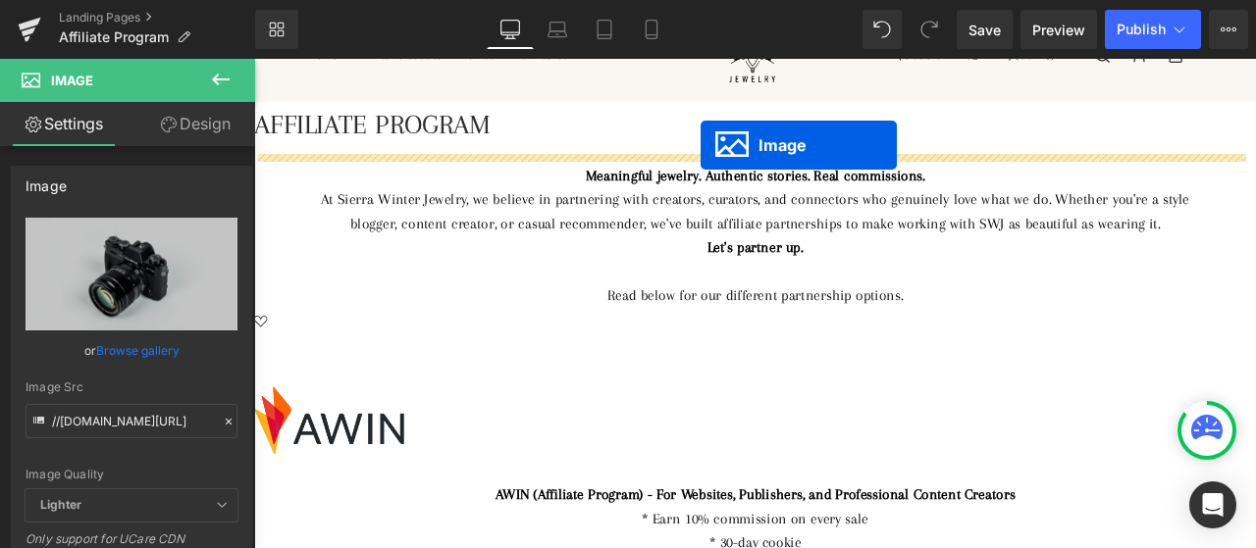
scroll to position [59, 0]
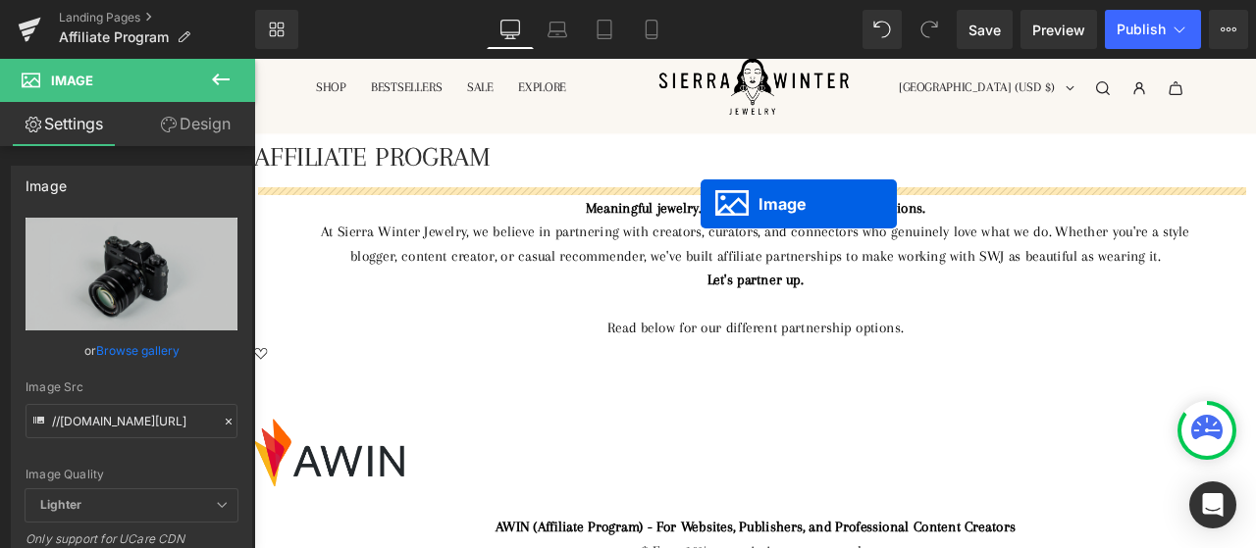
drag, startPoint x: 805, startPoint y: 487, endPoint x: 783, endPoint y: 231, distance: 257.0
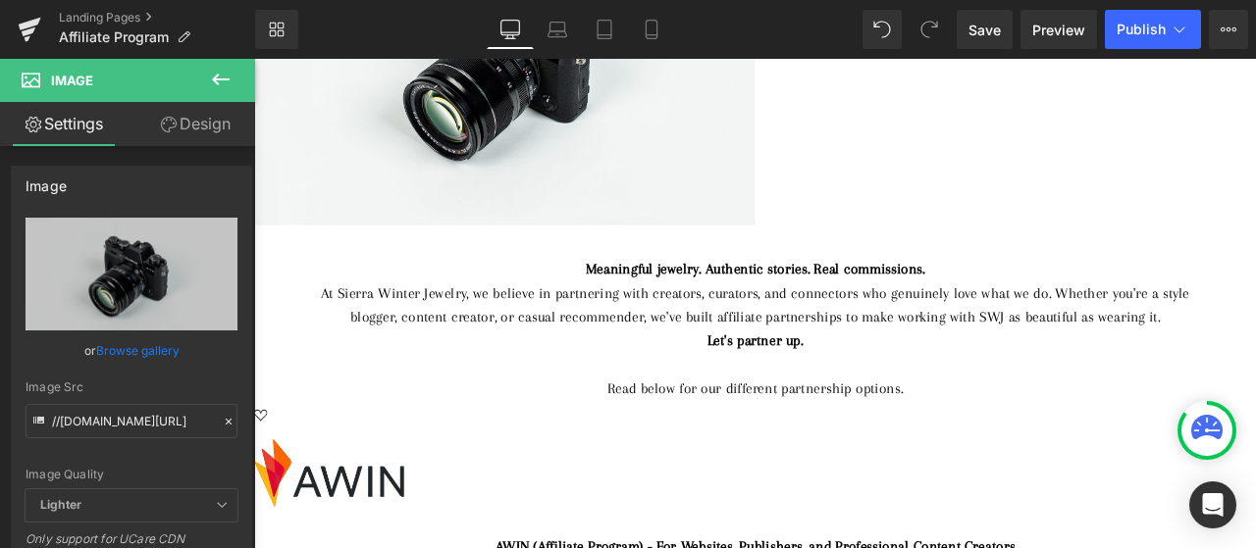
scroll to position [451, 0]
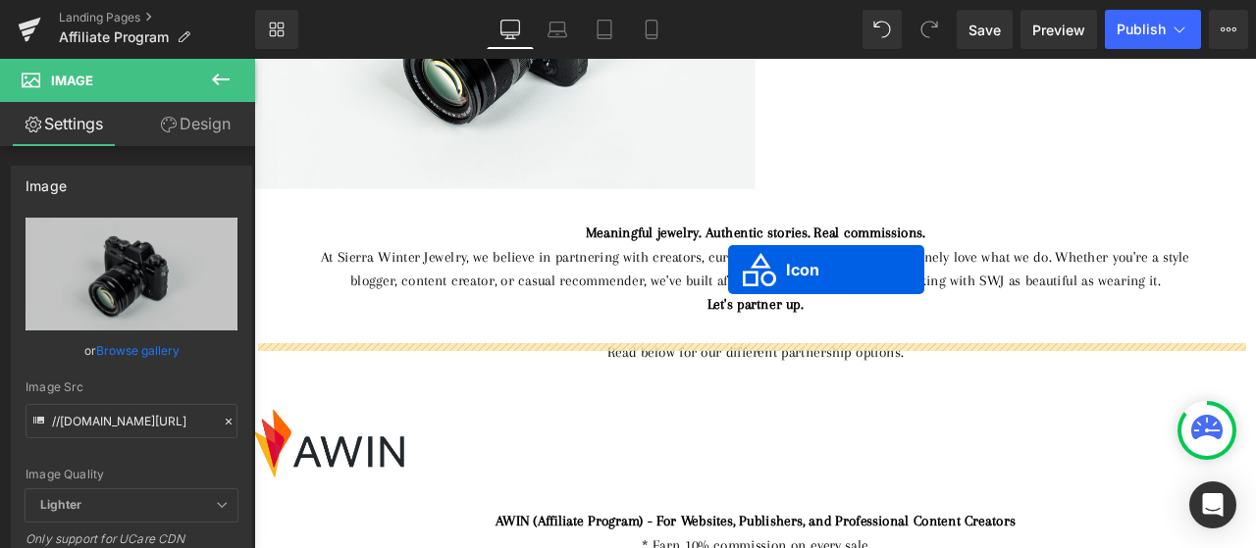
drag, startPoint x: 813, startPoint y: 417, endPoint x: 816, endPoint y: 309, distance: 107.9
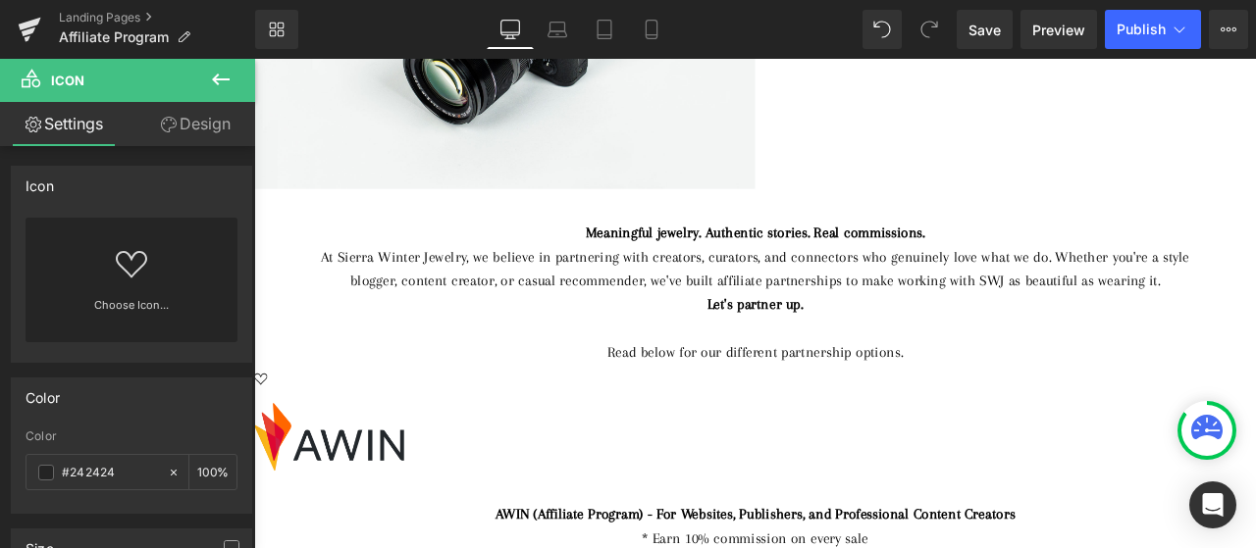
click at [231, 73] on icon at bounding box center [221, 80] width 24 height 24
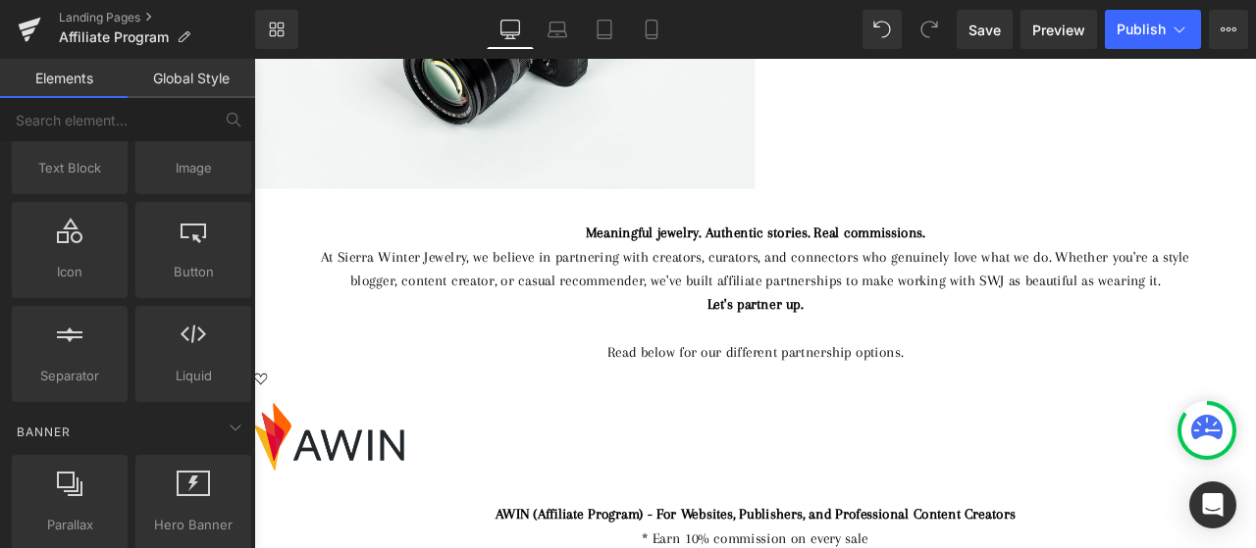
scroll to position [294, 0]
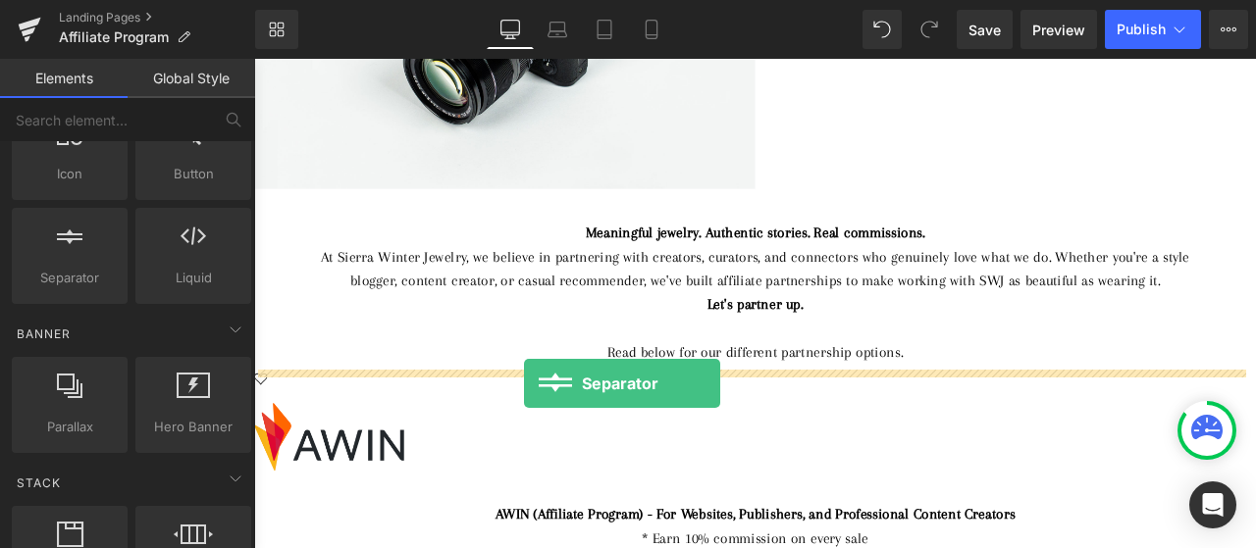
drag, startPoint x: 362, startPoint y: 325, endPoint x: 574, endPoint y: 444, distance: 243.3
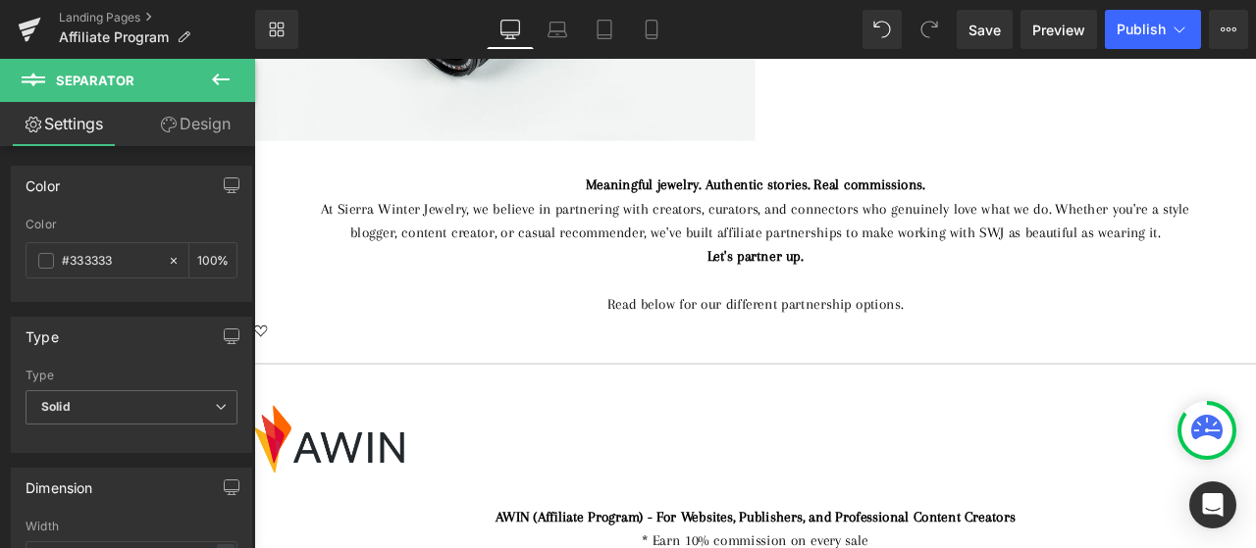
scroll to position [549, 0]
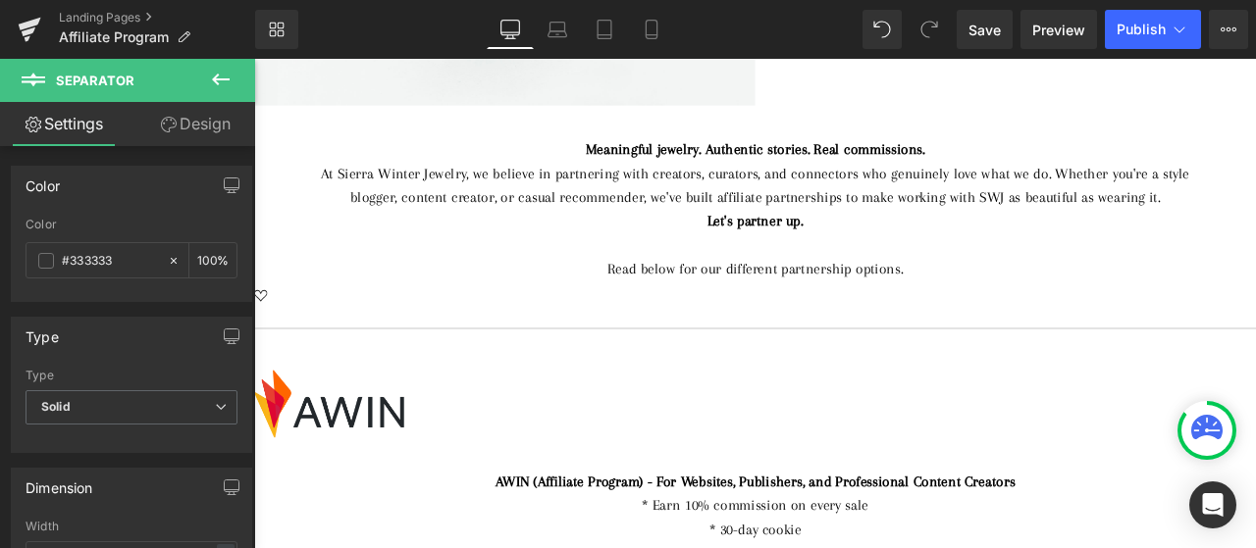
click at [254, 59] on link at bounding box center [254, 59] width 0 height 0
click at [254, 59] on icon at bounding box center [254, 59] width 0 height 0
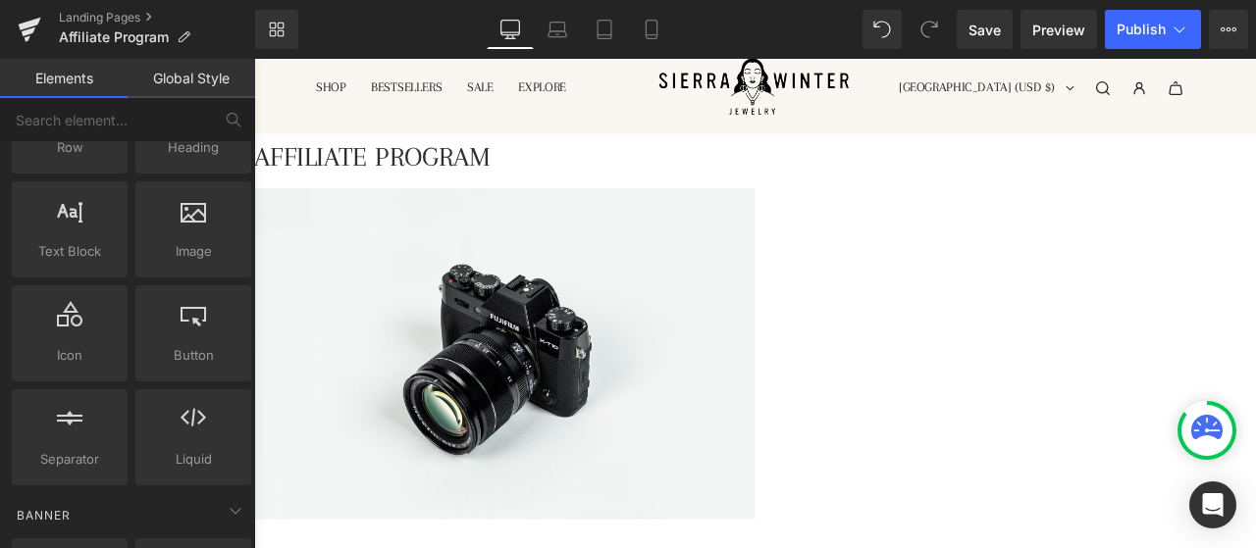
scroll to position [0, 0]
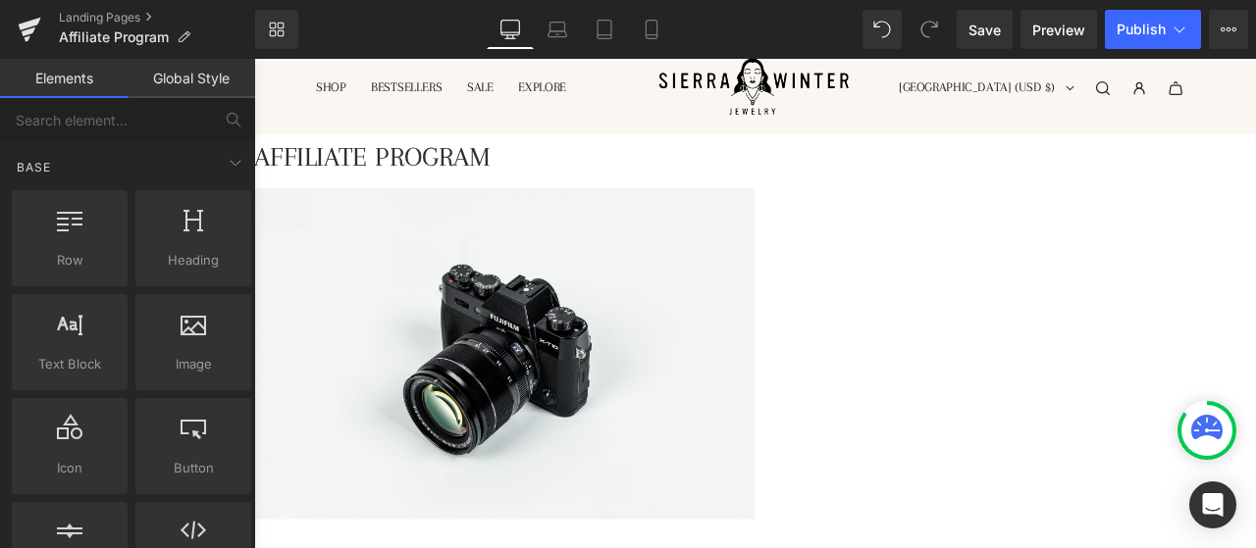
click at [254, 59] on span "Image" at bounding box center [254, 59] width 0 height 0
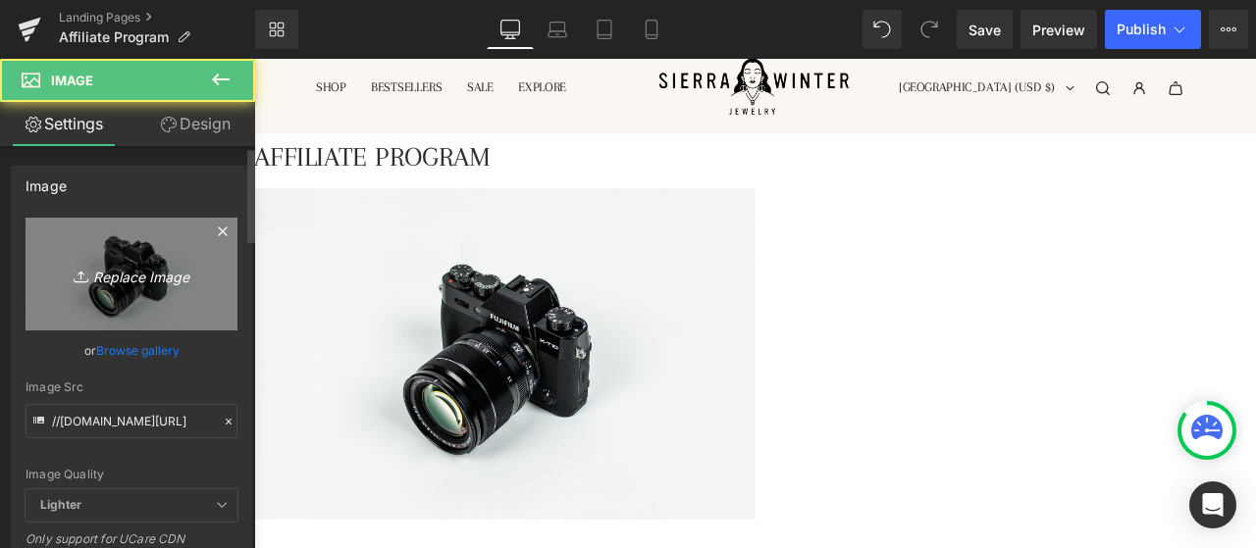
click at [135, 287] on link "Replace Image" at bounding box center [132, 274] width 212 height 113
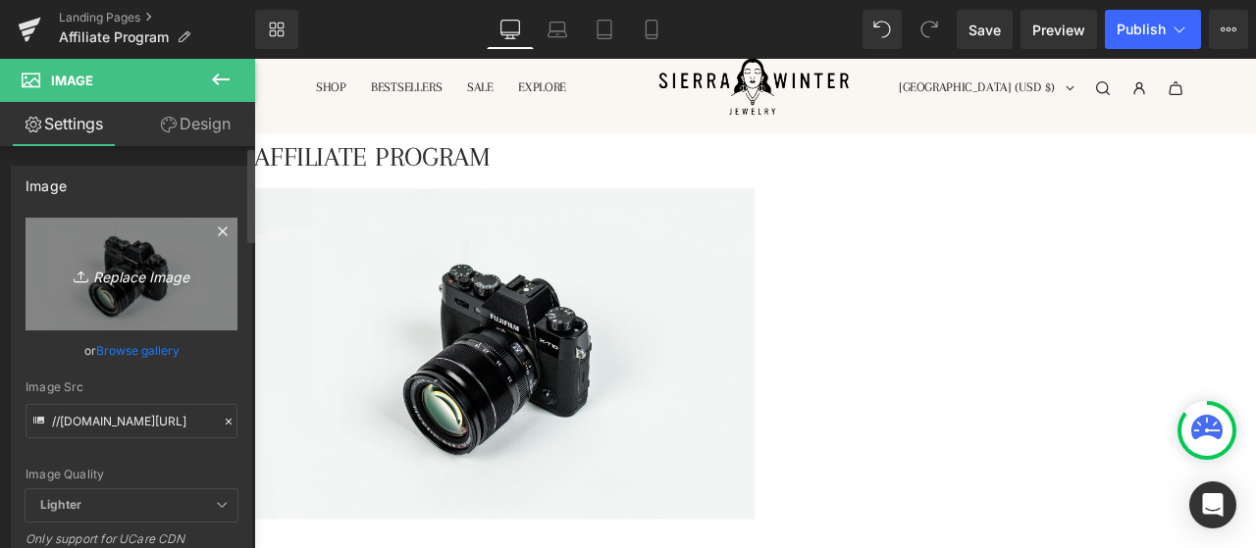
type input "C:\fakepath\SWJ-215.jpg"
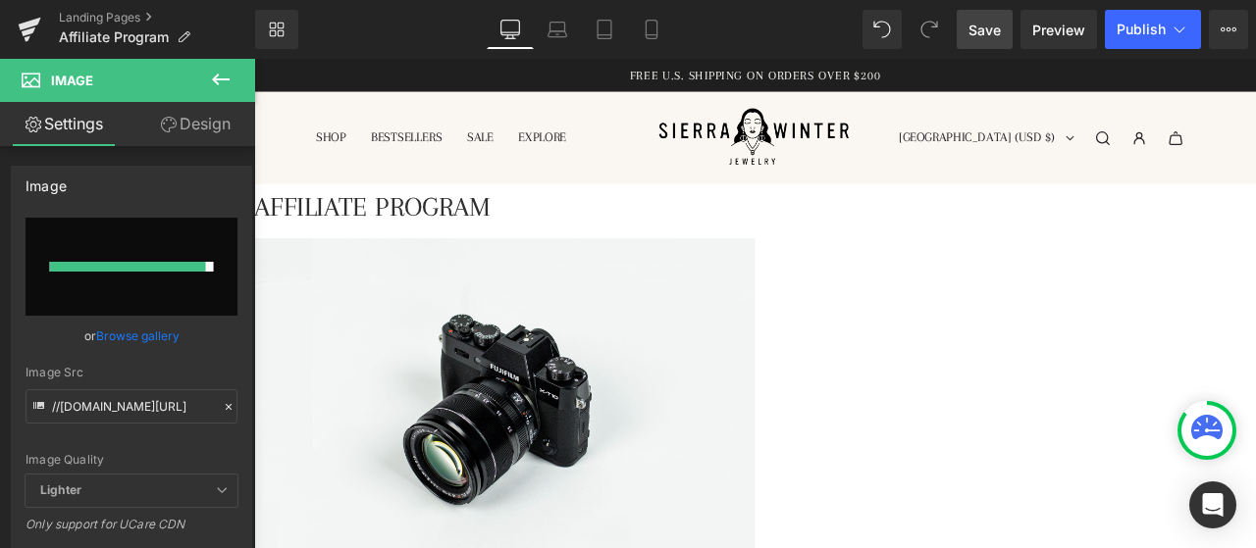
click at [977, 41] on link "Save" at bounding box center [984, 29] width 56 height 39
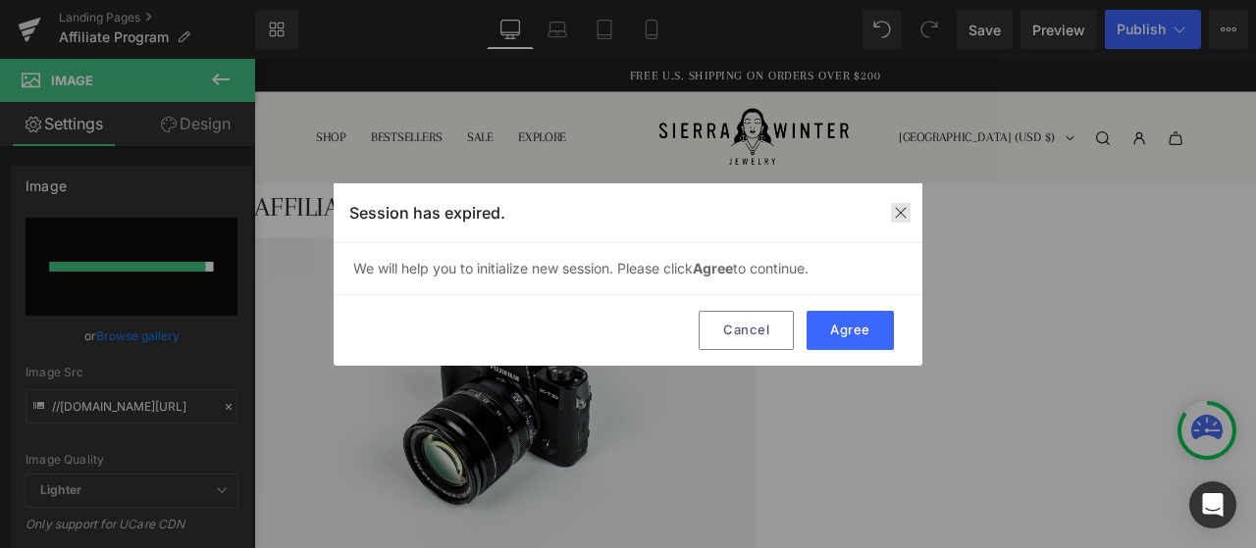
click at [902, 212] on img at bounding box center [901, 213] width 16 height 16
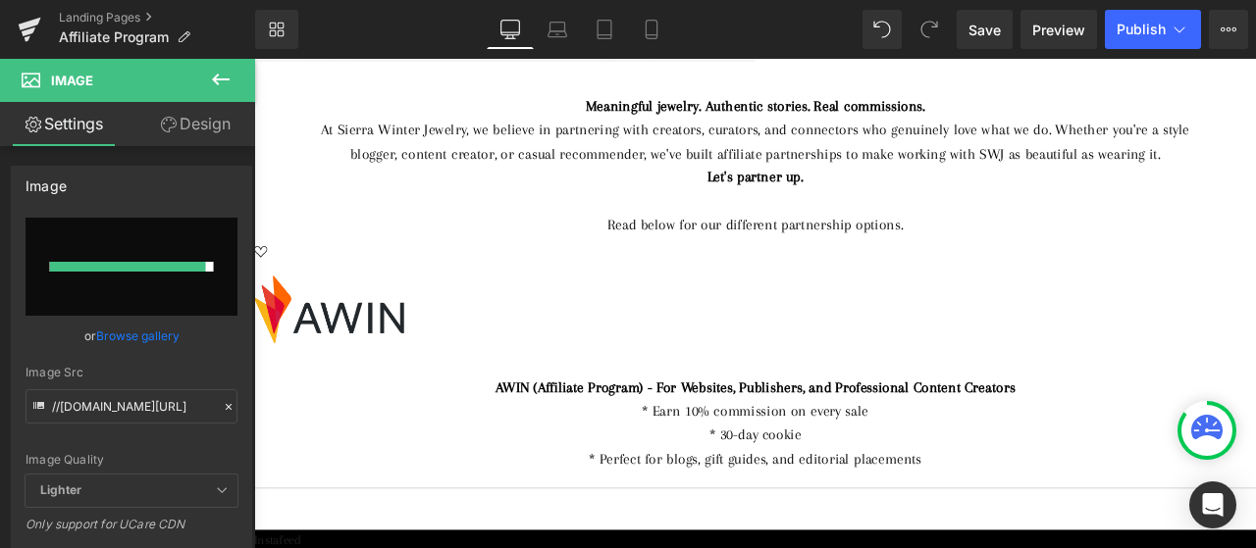
scroll to position [490, 0]
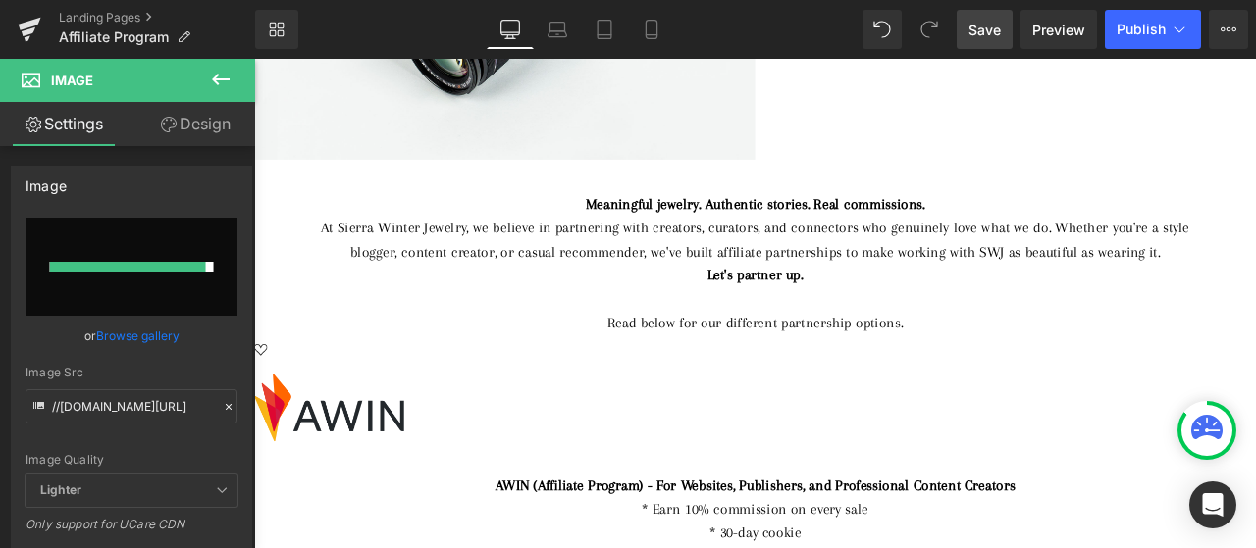
click at [990, 26] on span "Save" at bounding box center [984, 30] width 32 height 21
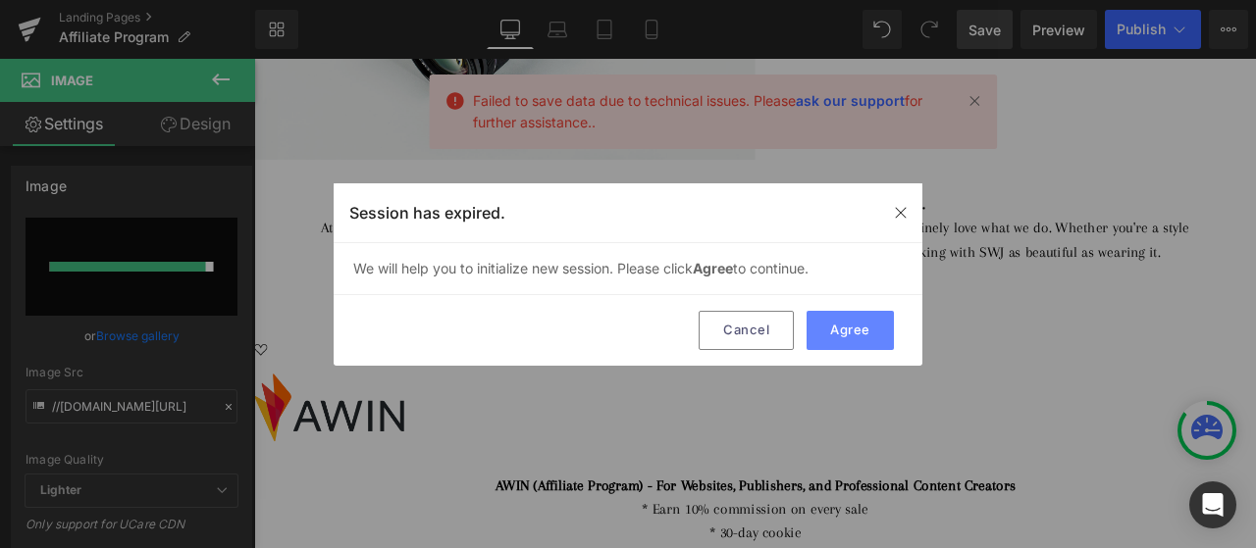
click at [875, 337] on button "Agree" at bounding box center [849, 330] width 87 height 39
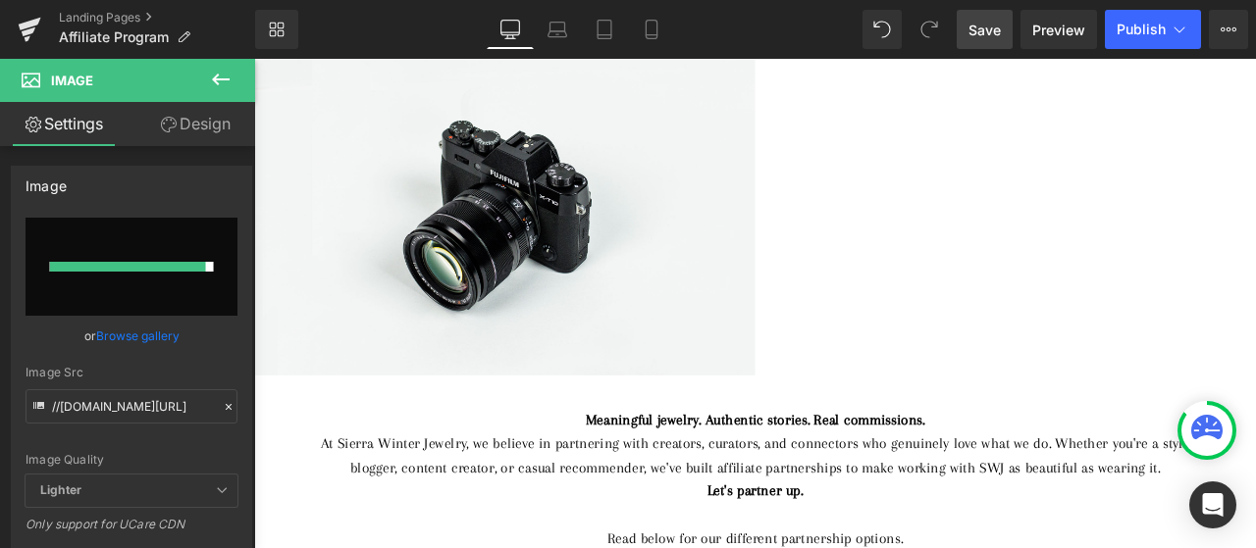
scroll to position [0, 0]
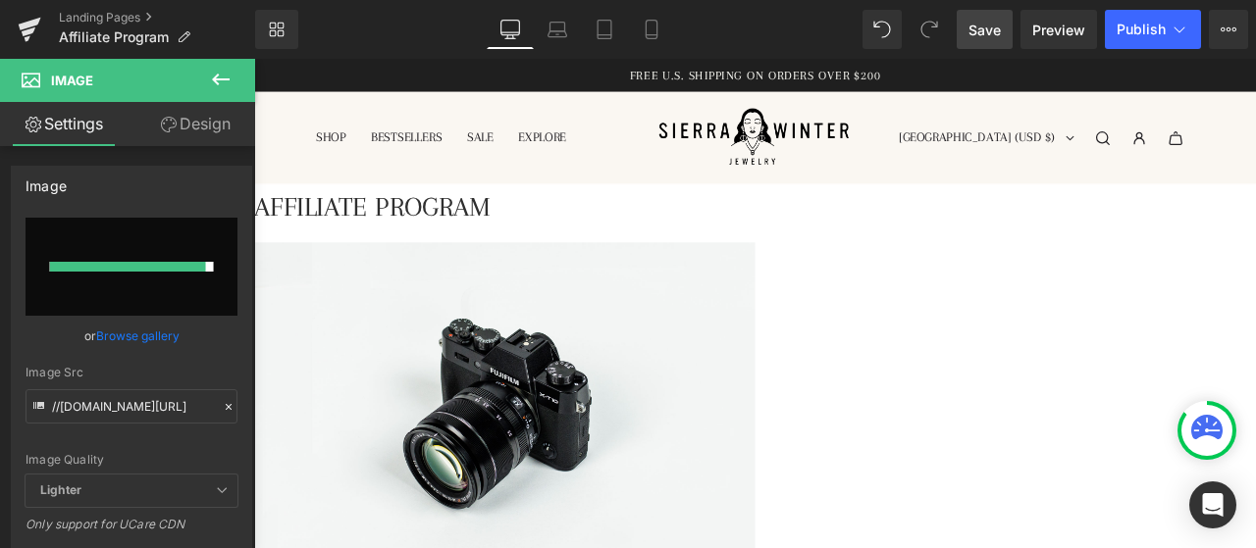
click at [996, 27] on span "Save" at bounding box center [984, 30] width 32 height 21
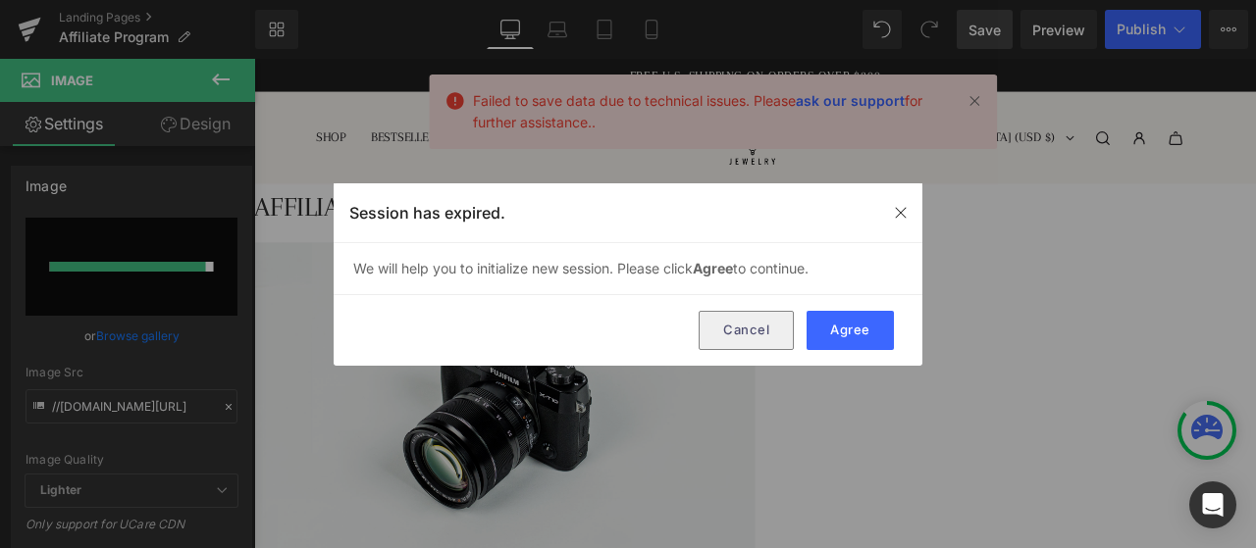
click at [752, 331] on button "Cancel" at bounding box center [745, 330] width 95 height 39
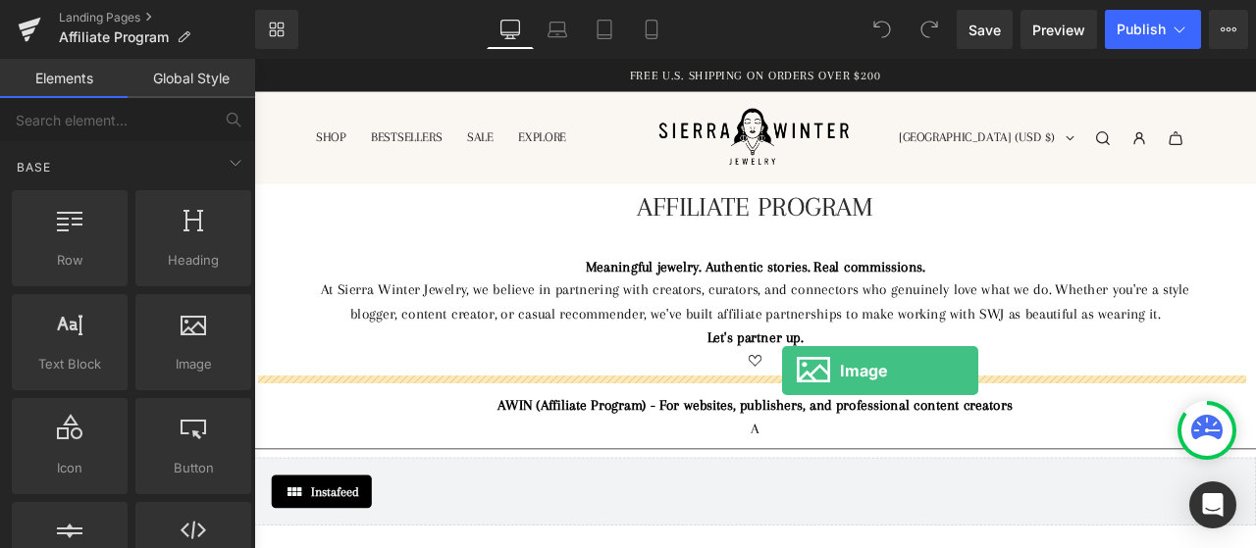
drag, startPoint x: 457, startPoint y: 422, endPoint x: 880, endPoint y: 429, distance: 422.8
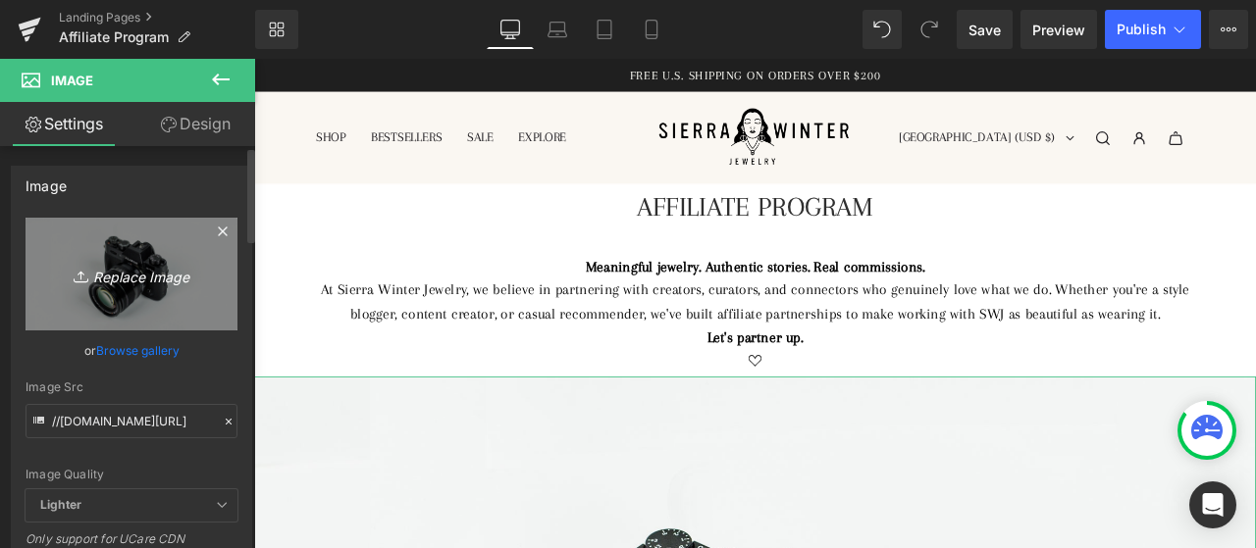
click at [87, 266] on icon "Replace Image" at bounding box center [131, 274] width 157 height 25
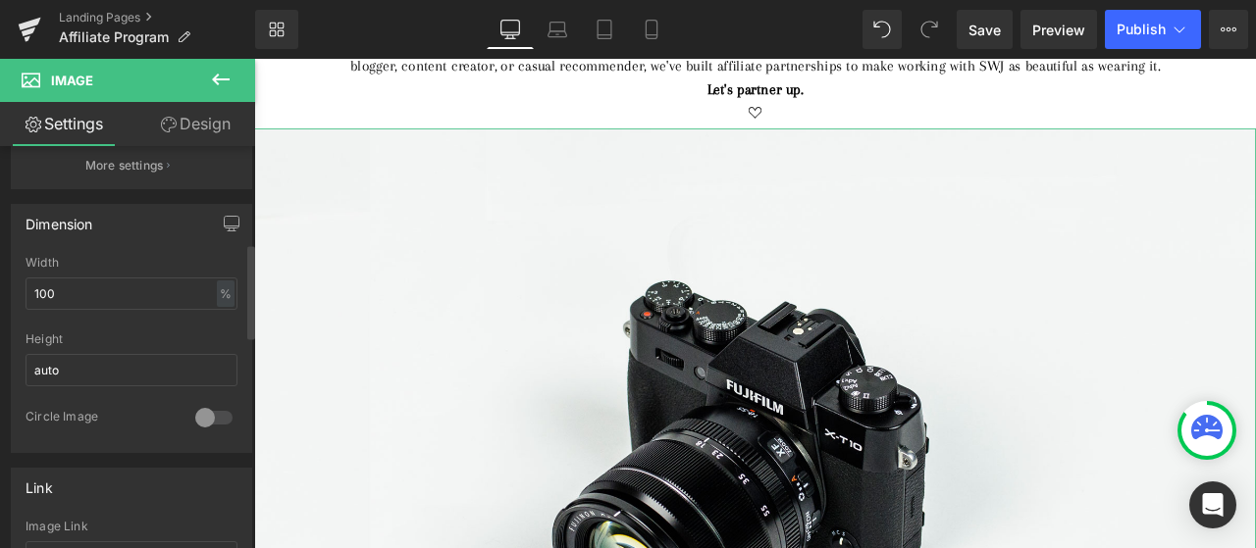
scroll to position [589, 0]
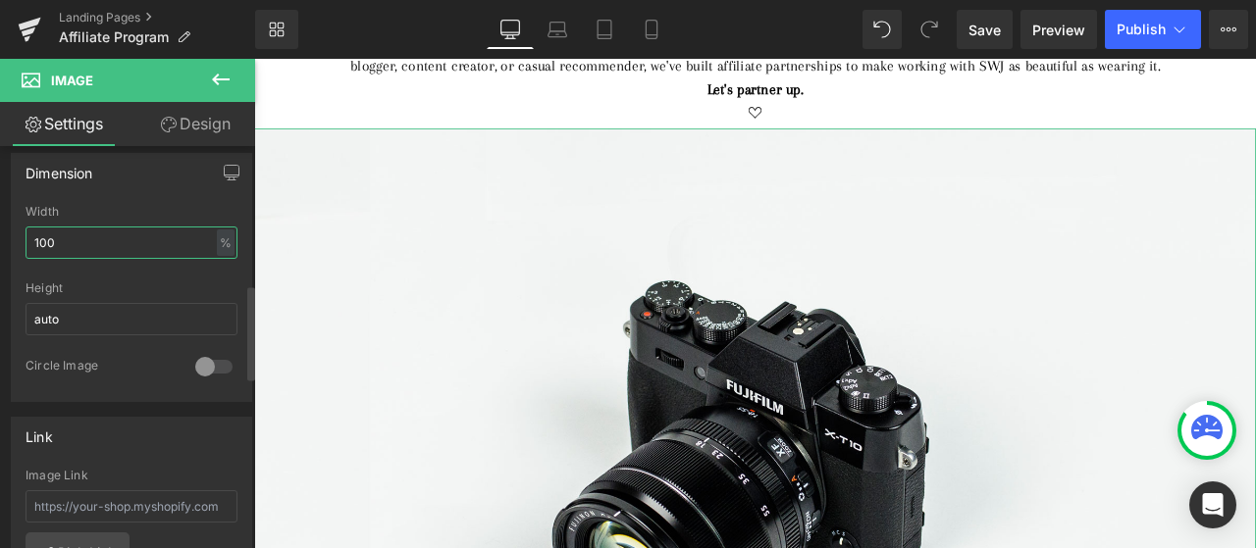
click at [49, 238] on input "100" at bounding box center [132, 243] width 212 height 32
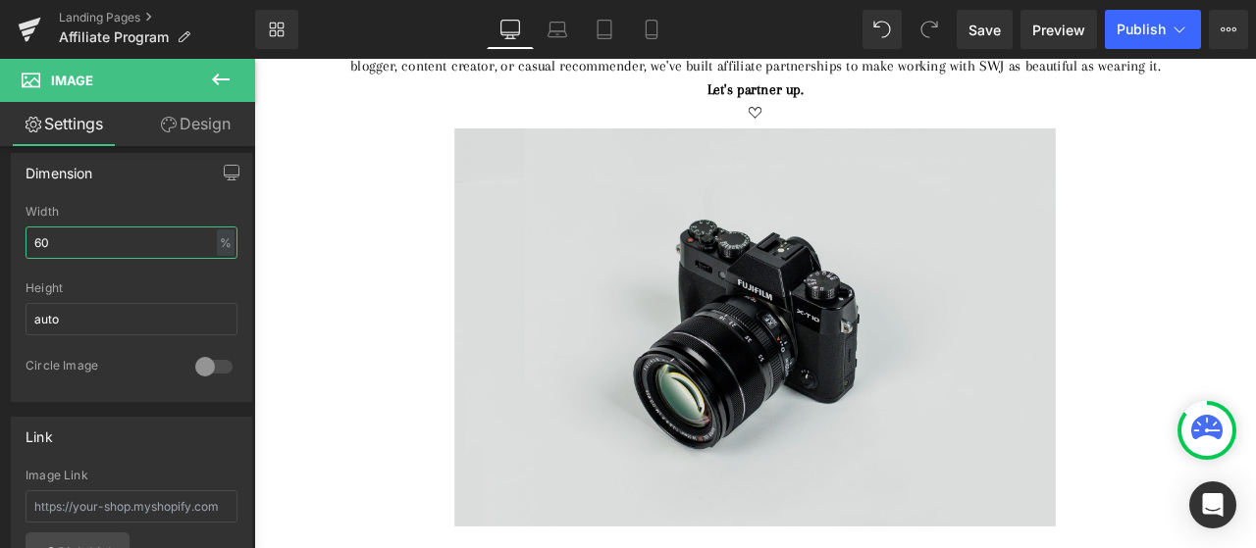
type input "60"
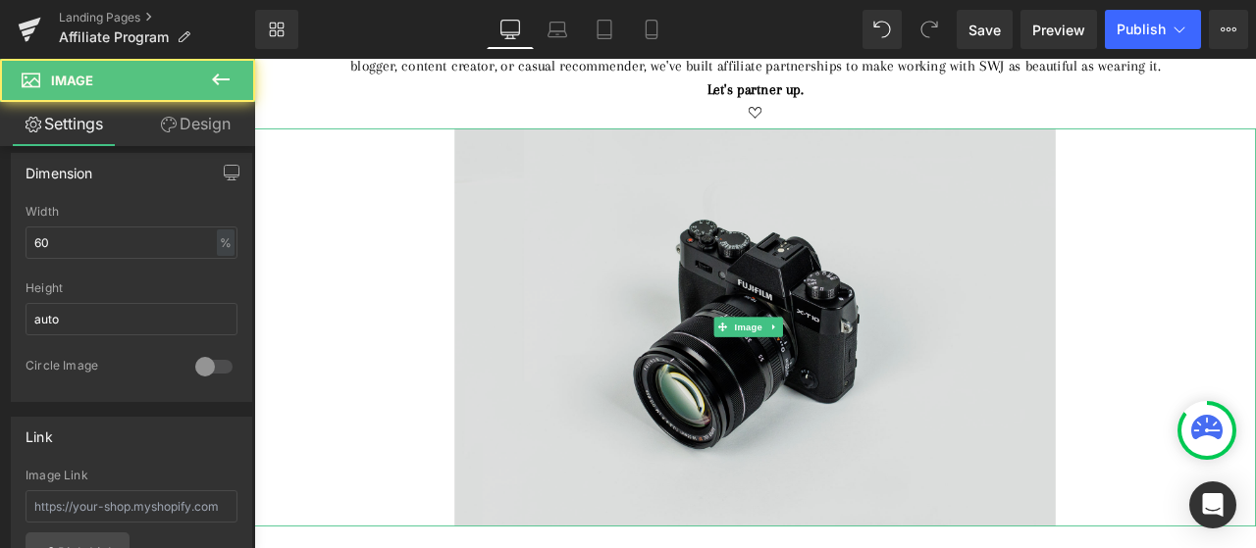
click at [835, 358] on img at bounding box center [847, 377] width 712 height 472
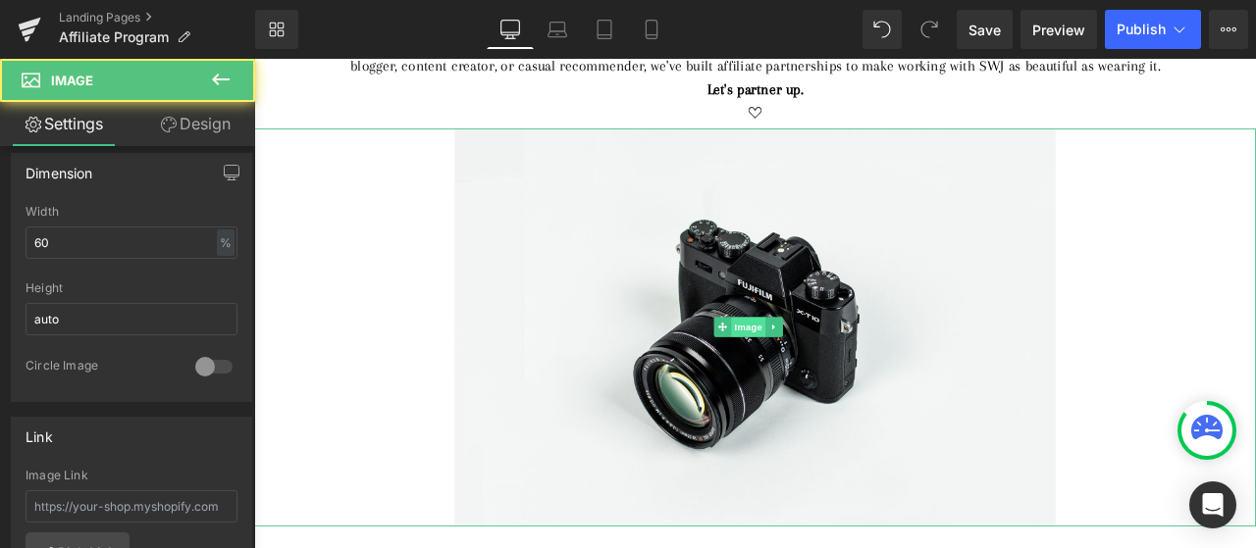
click at [845, 372] on span "Image" at bounding box center [840, 377] width 41 height 24
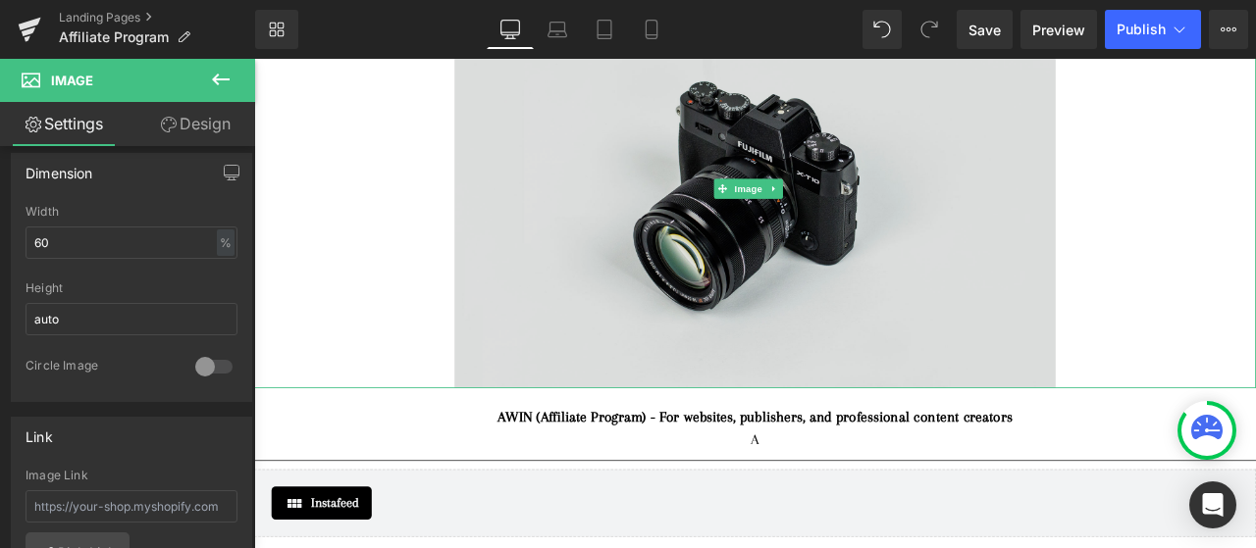
scroll to position [490, 0]
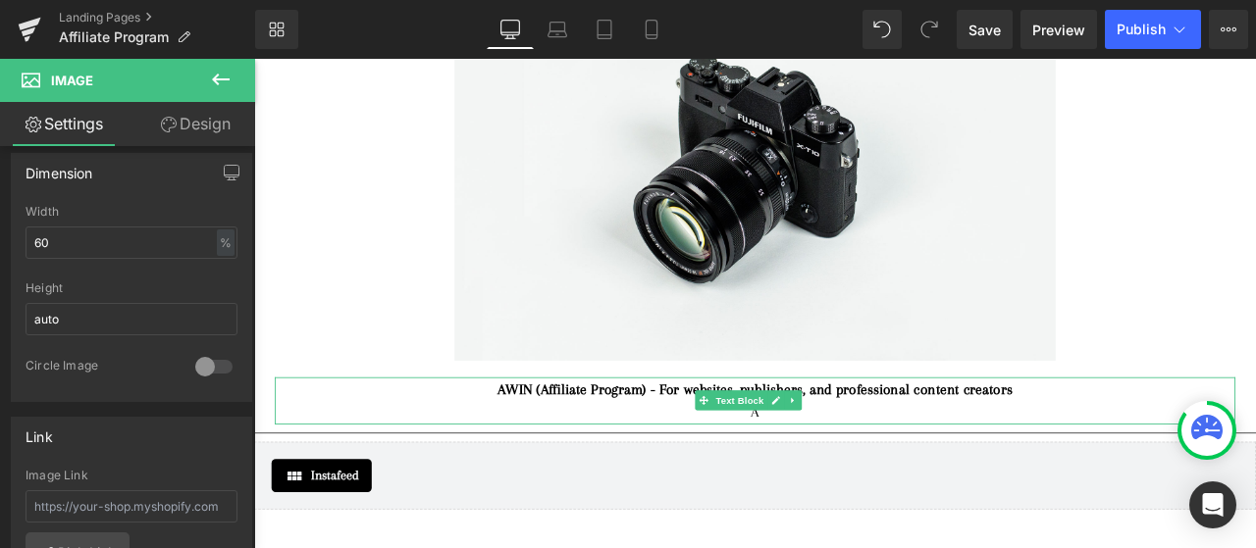
click at [772, 440] on strong "AWIN (Affiliate Program) - For websites, publishers, and professional content c…" at bounding box center [847, 450] width 609 height 20
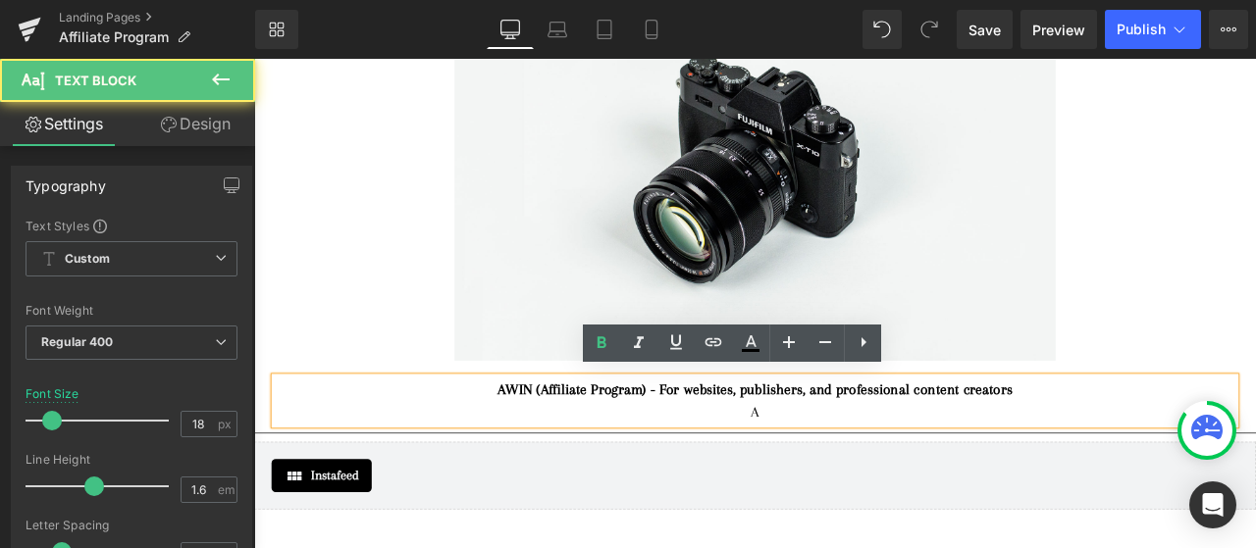
click at [767, 440] on strong "AWIN (Affiliate Program) - For websites, publishers, and professional content c…" at bounding box center [847, 450] width 609 height 20
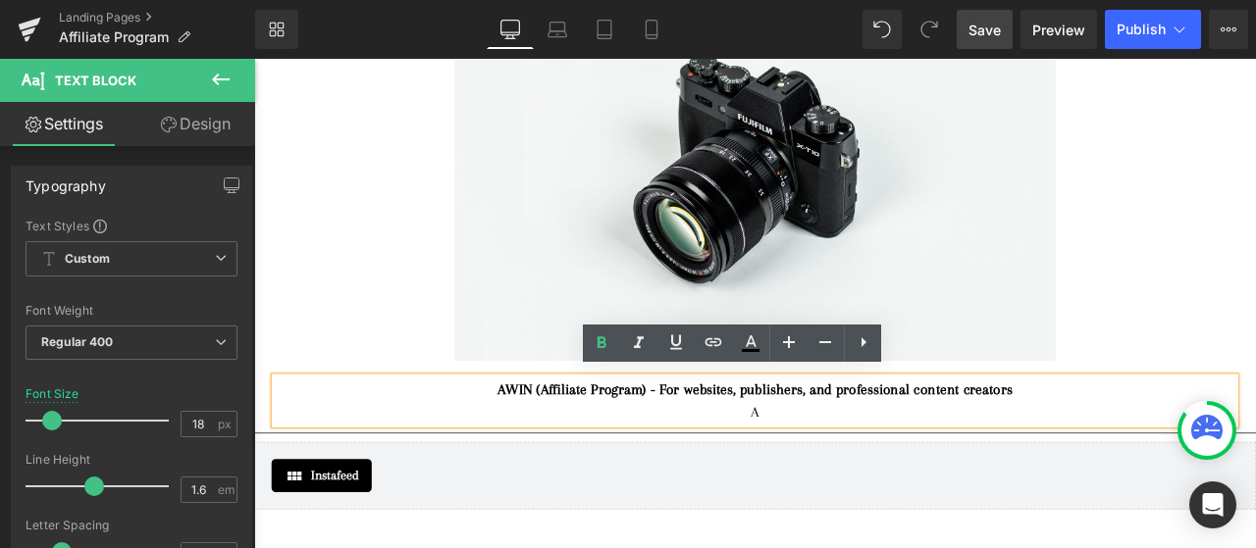
click at [993, 36] on span "Save" at bounding box center [984, 30] width 32 height 21
